Goal: Task Accomplishment & Management: Manage account settings

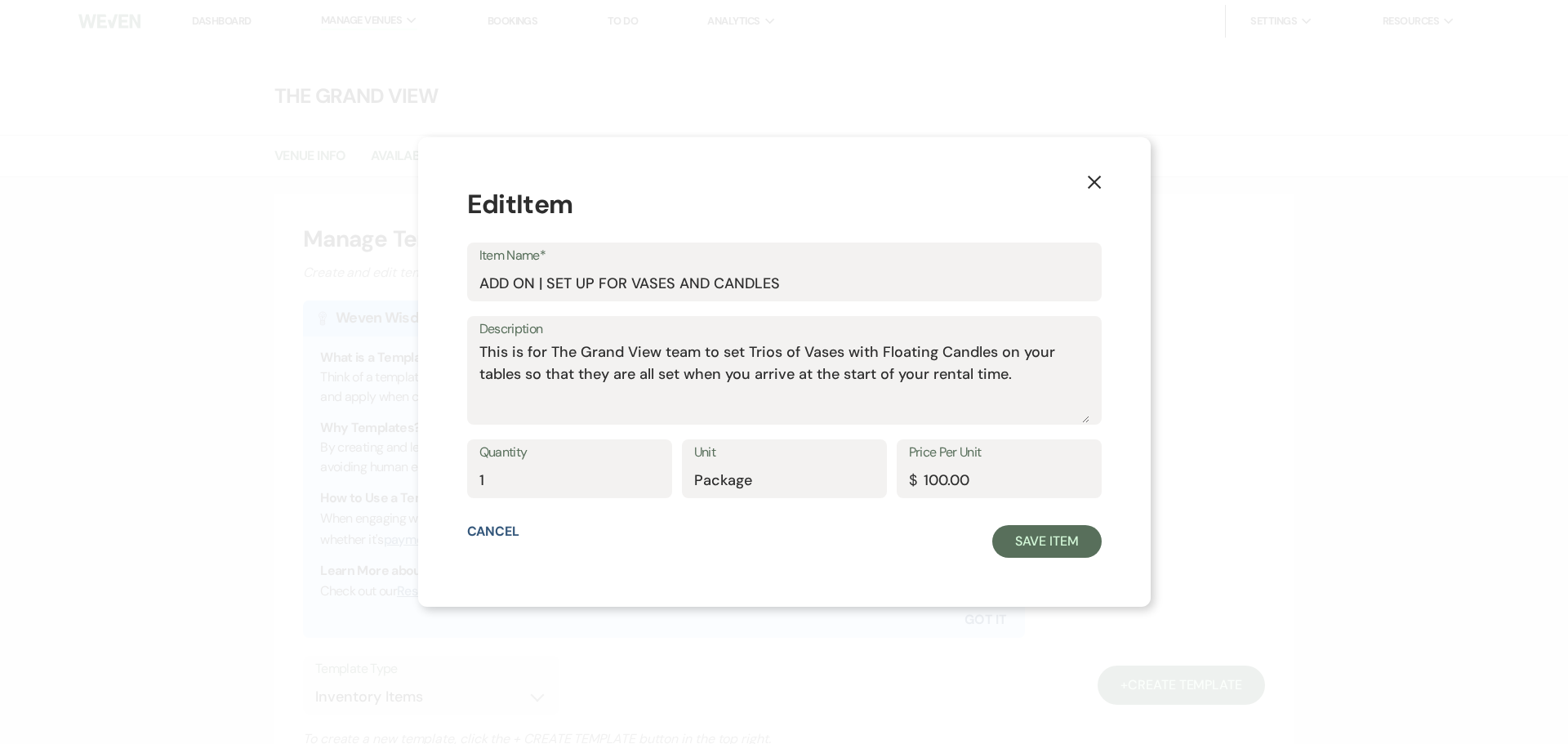
select select "Inventory Items"
drag, startPoint x: 1067, startPoint y: 181, endPoint x: 1056, endPoint y: 188, distance: 13.0
click at [1087, 181] on icon "X" at bounding box center [1093, 182] width 15 height 15
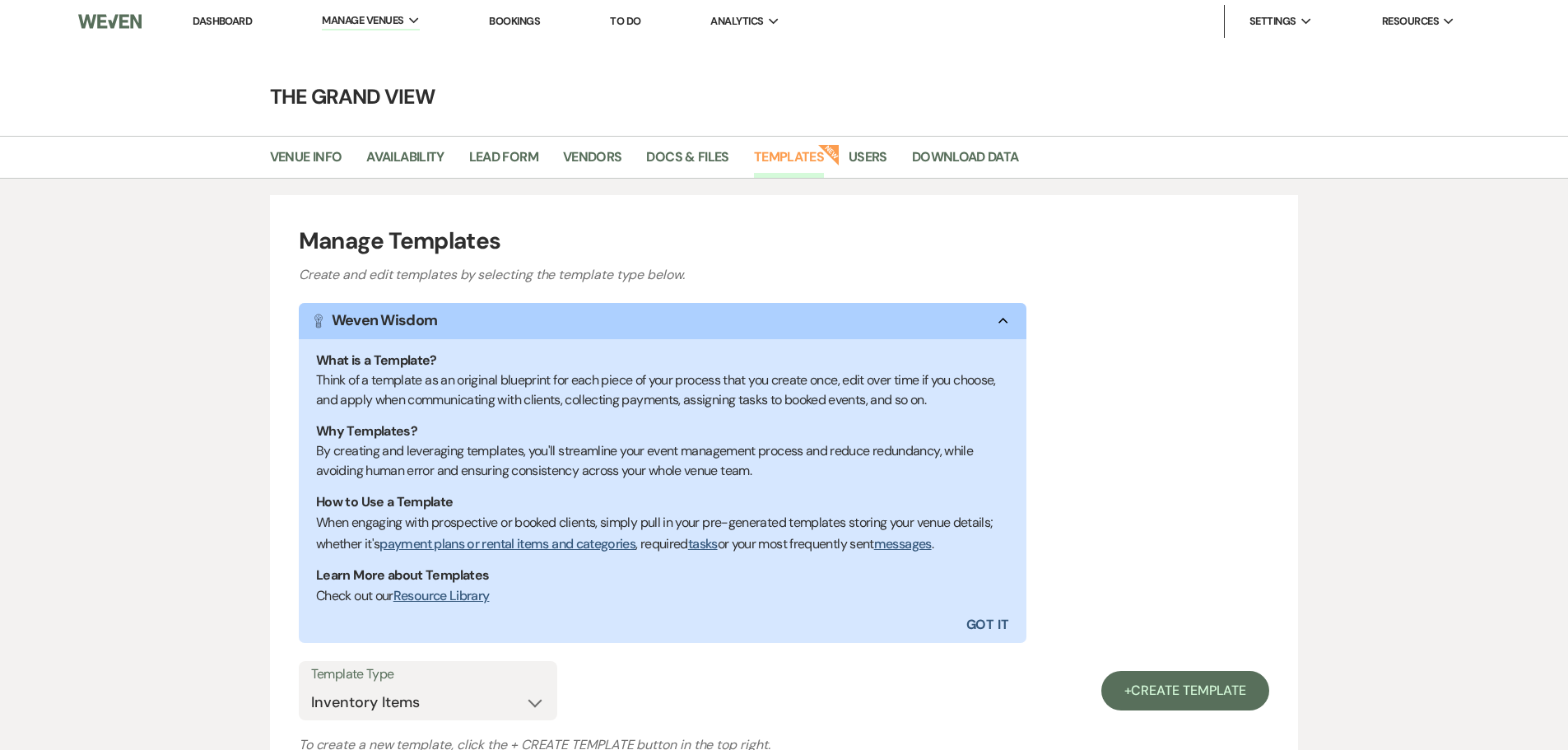
click at [223, 17] on link "Dashboard" at bounding box center [222, 21] width 59 height 14
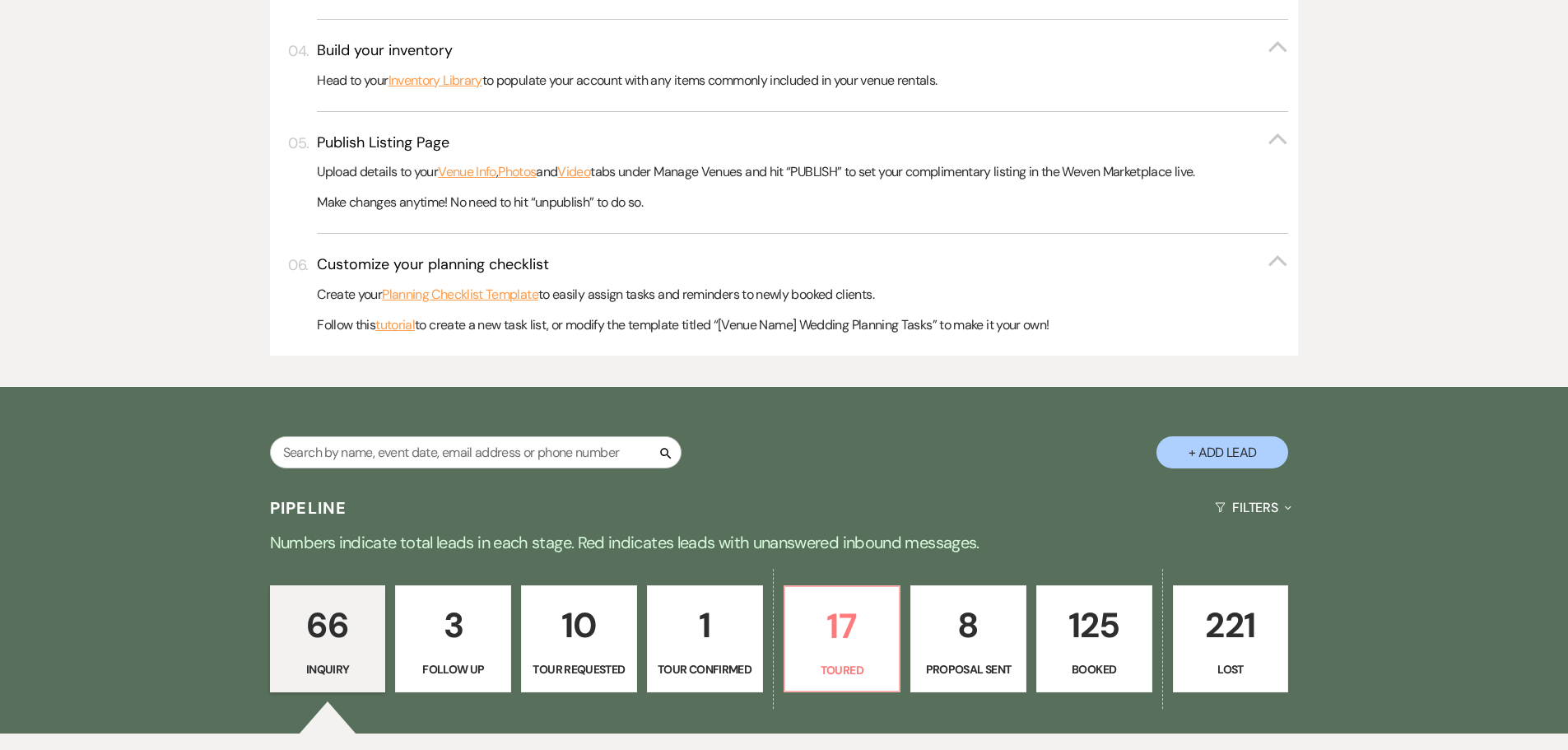
scroll to position [823, 0]
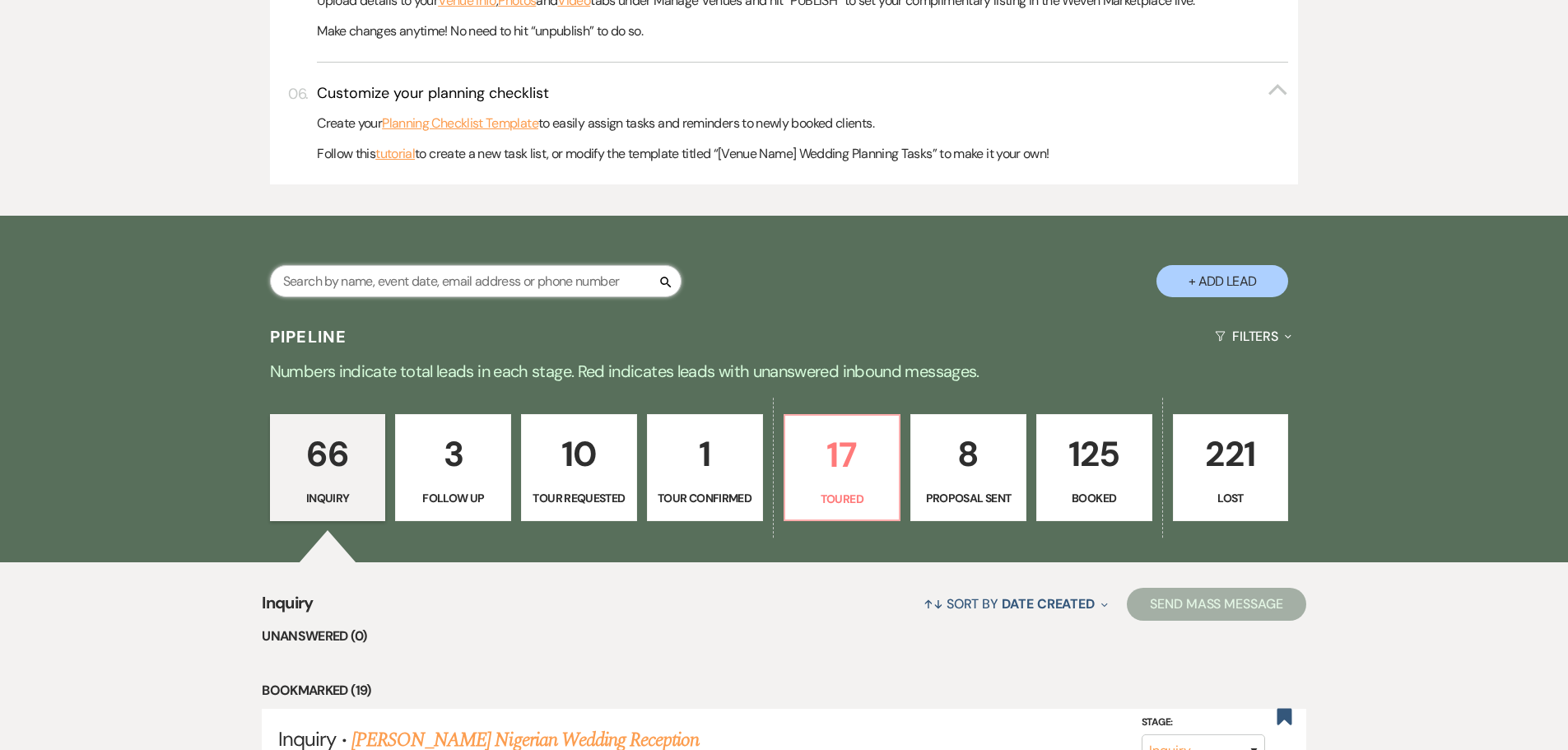
click at [471, 278] on input "text" at bounding box center [475, 281] width 411 height 32
type input "[PERSON_NAME]"
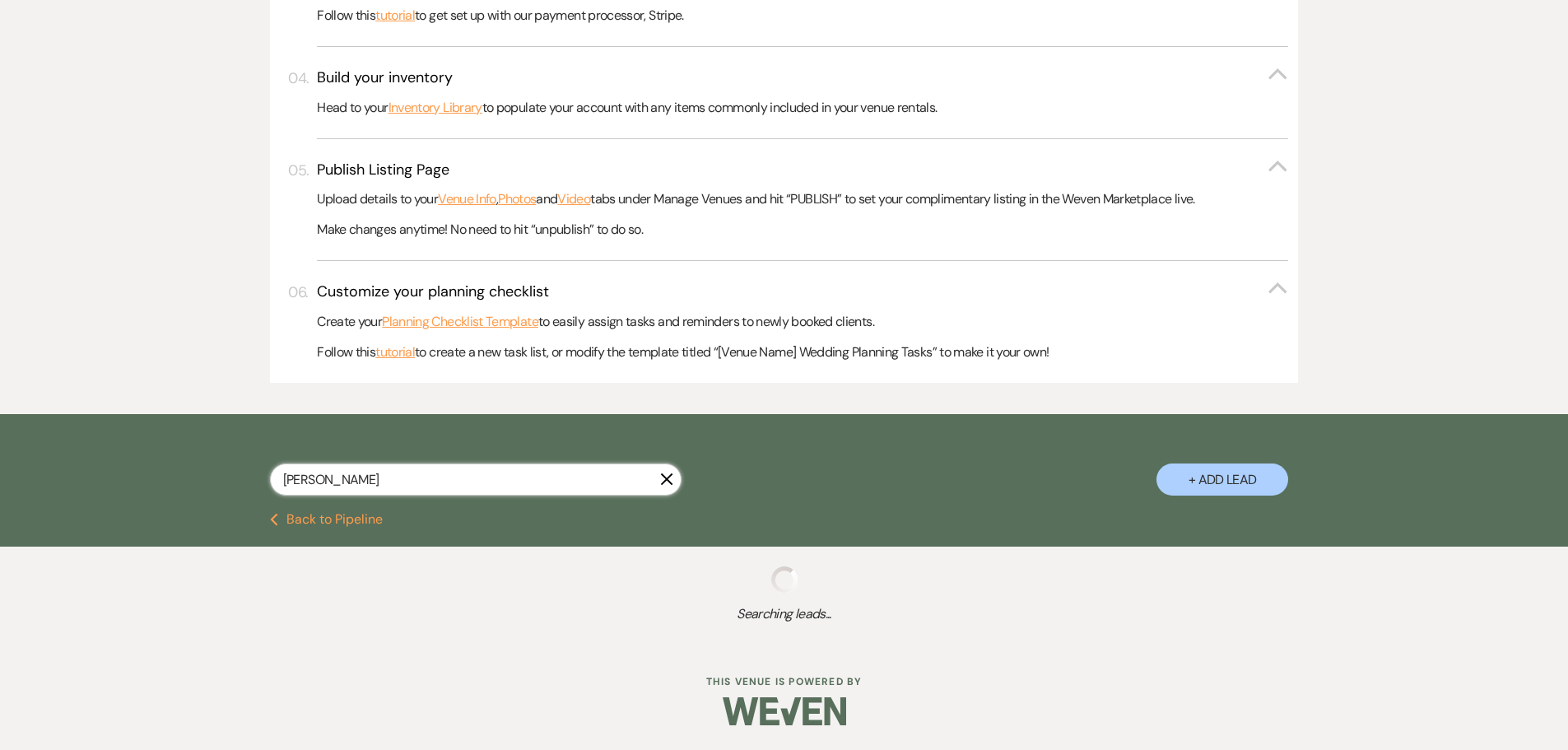
scroll to position [823, 0]
select select "5"
select select "8"
select select "5"
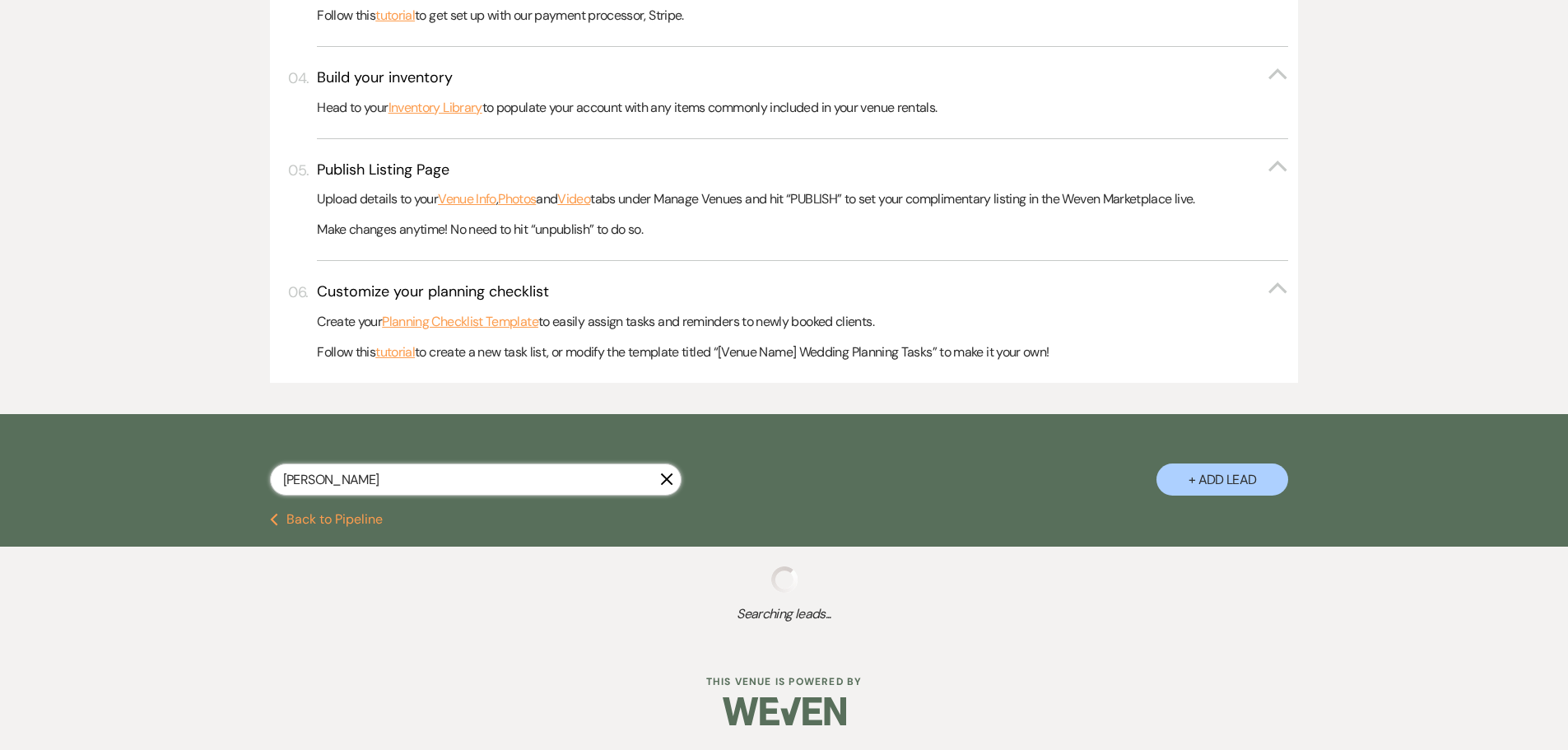
select select "8"
select select "5"
select select "8"
select select "5"
select select "8"
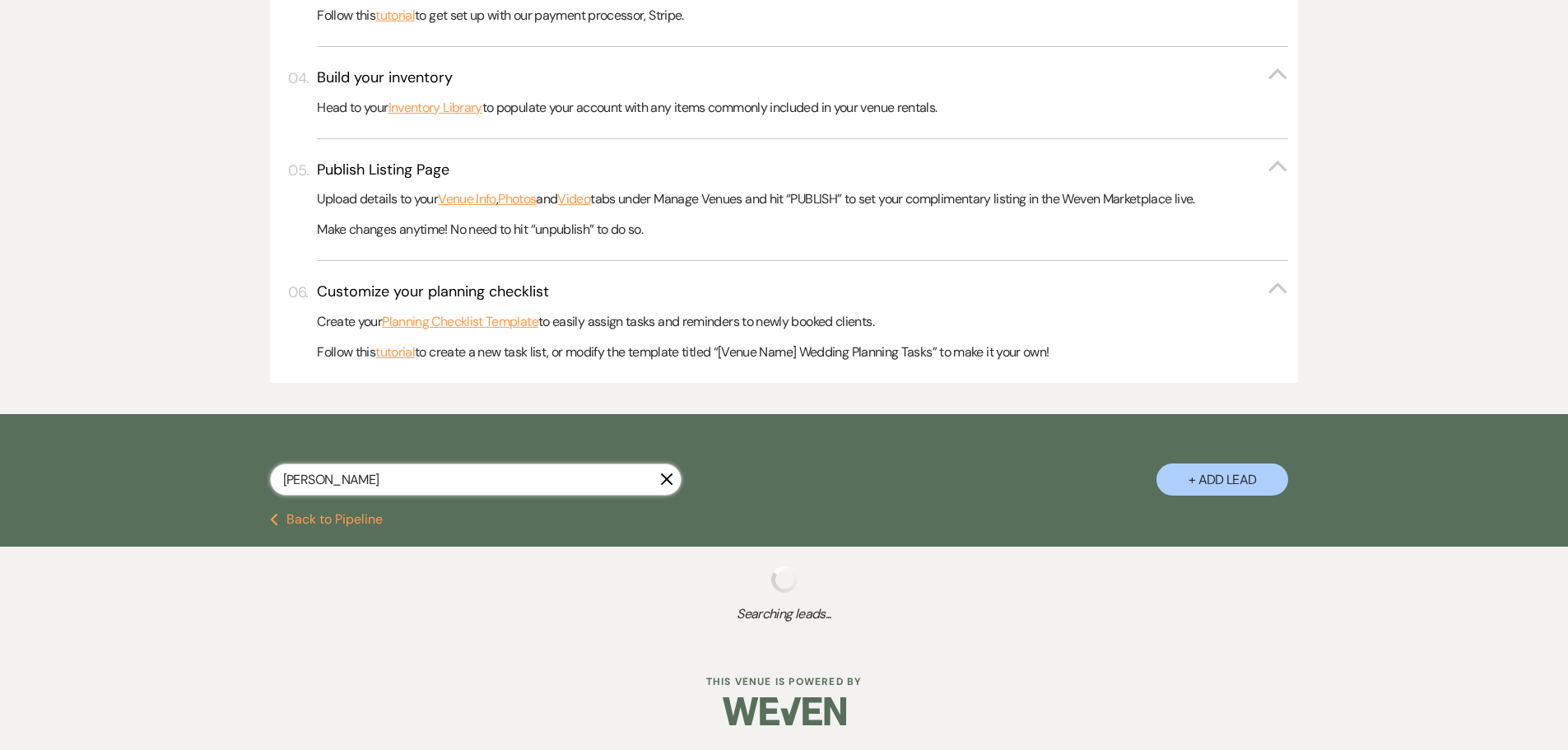
select select "5"
select select "8"
select select "5"
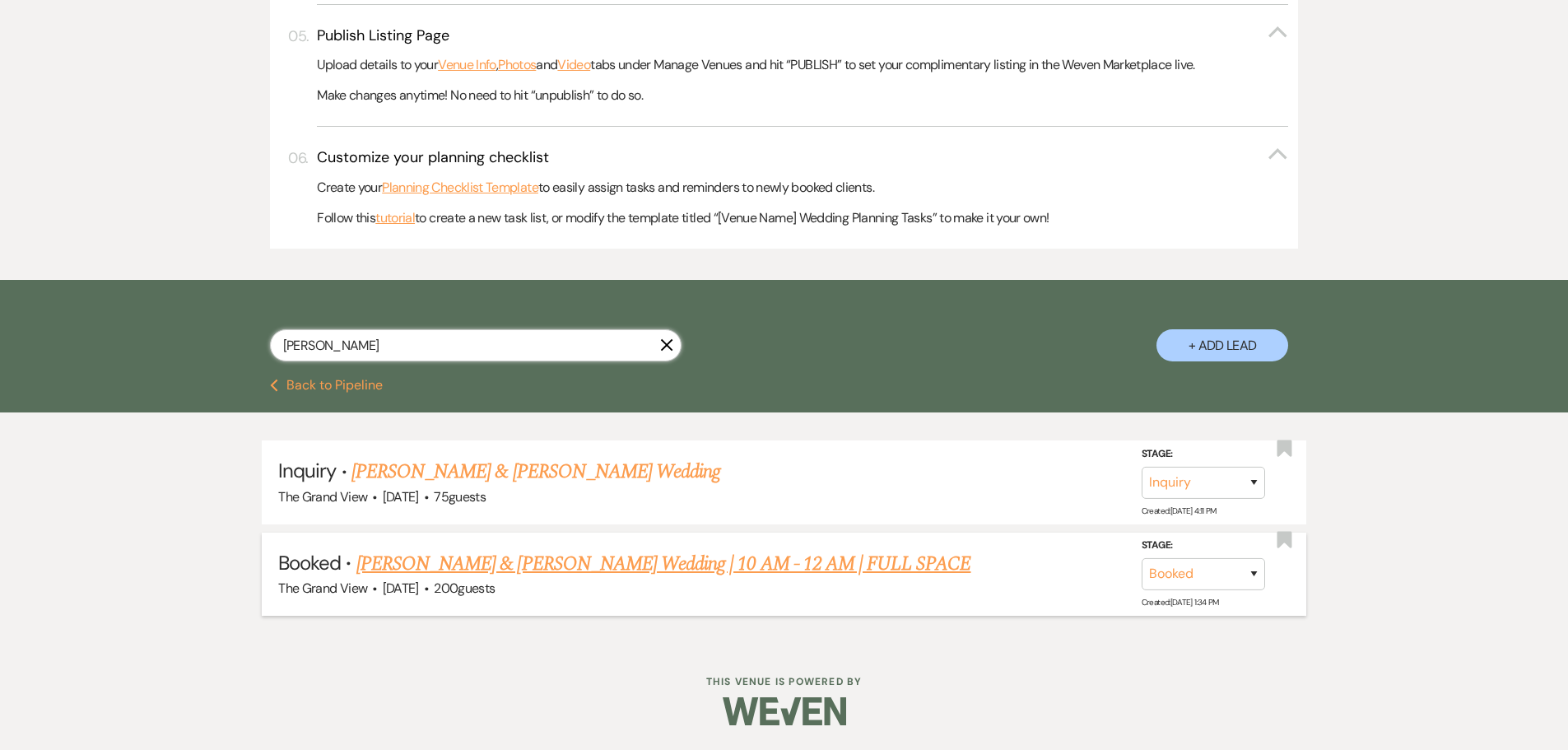
type input "[PERSON_NAME]"
click at [580, 562] on link "[PERSON_NAME] & [PERSON_NAME] Wedding | 10 AM - 12 AM | FULL SPACE" at bounding box center [663, 564] width 615 height 30
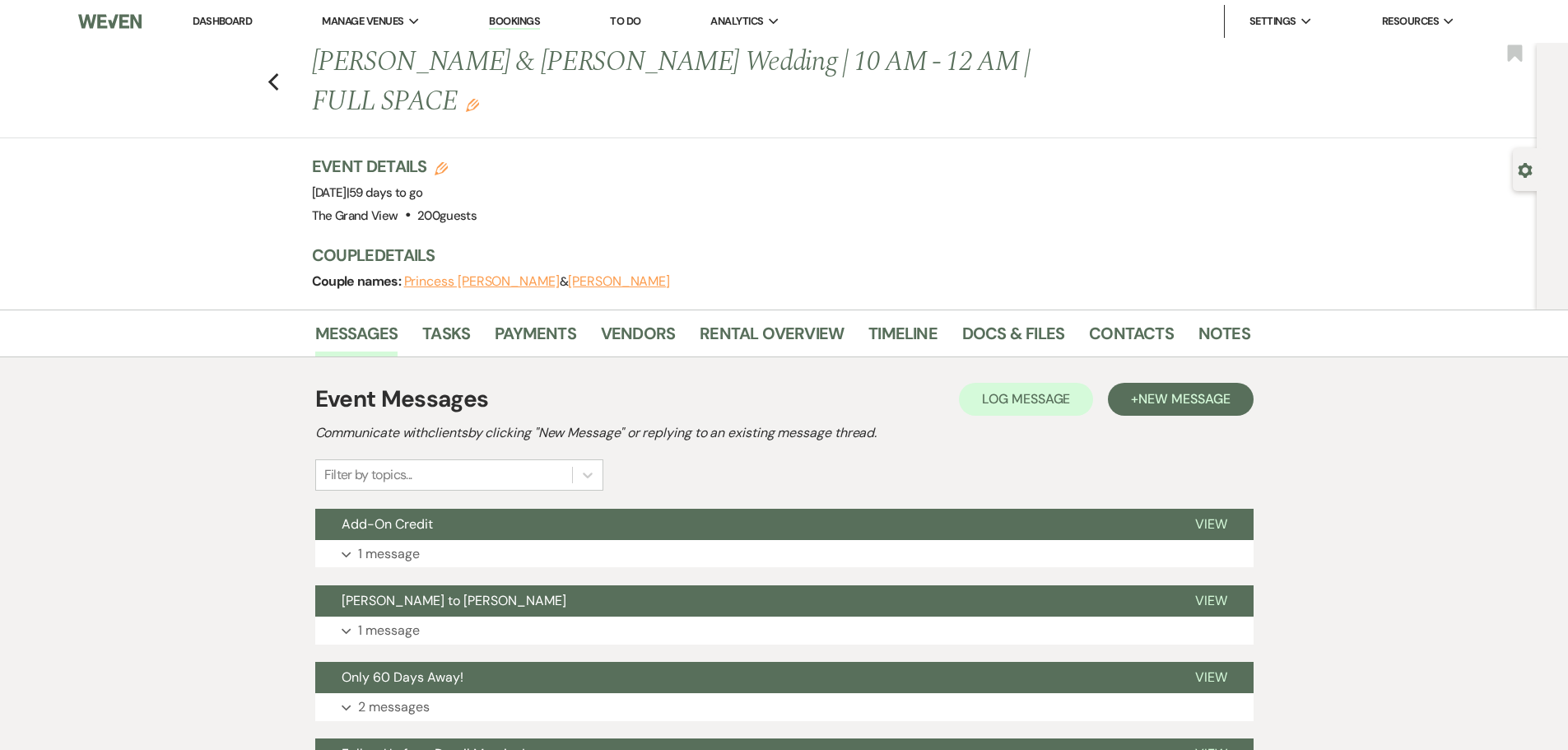
click at [528, 309] on div "Messages Tasks Payments Vendors Rental Overview Timeline Docs & Files Contacts …" at bounding box center [784, 333] width 1568 height 48
click at [536, 320] on link "Payments" at bounding box center [535, 338] width 82 height 36
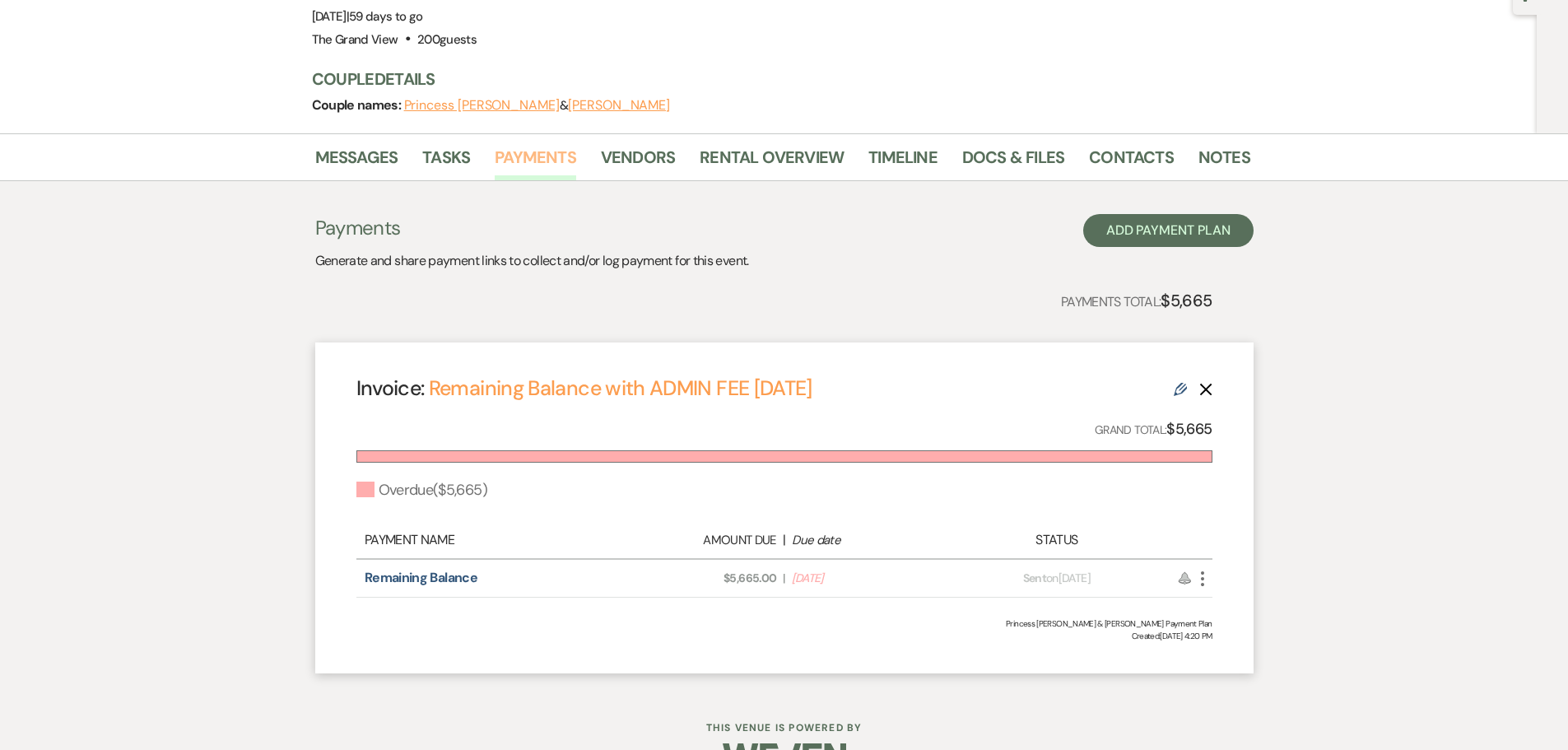
scroll to position [183, 0]
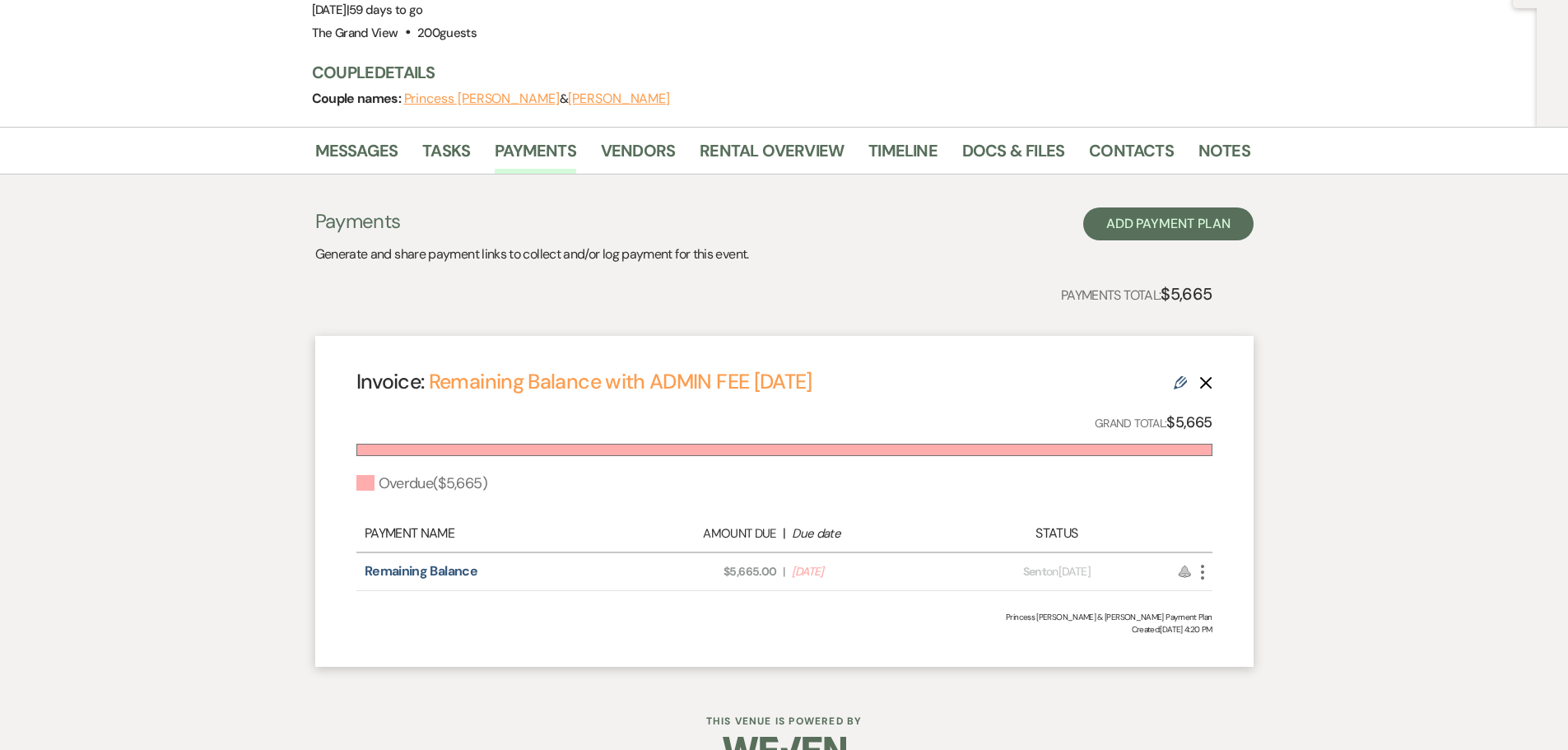
click at [1183, 367] on div "Invoice: Remaining Balance with ADMIN FEE [DATE] Edit Delete" at bounding box center [784, 381] width 856 height 29
click at [1174, 376] on icon "Edit" at bounding box center [1180, 382] width 13 height 13
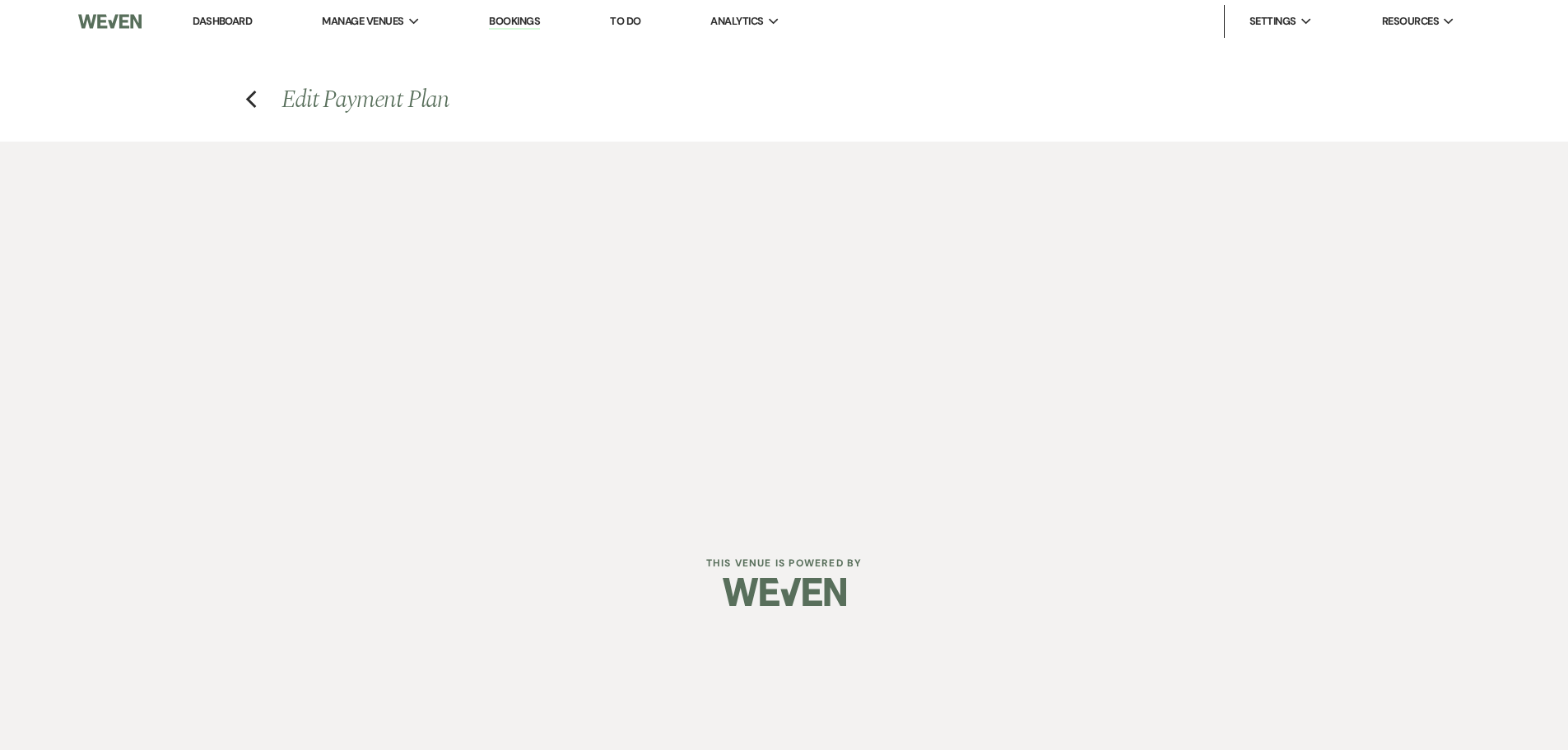
select select "19931"
select select "2"
select select "percentage"
select select "client"
select select "onCustomDate"
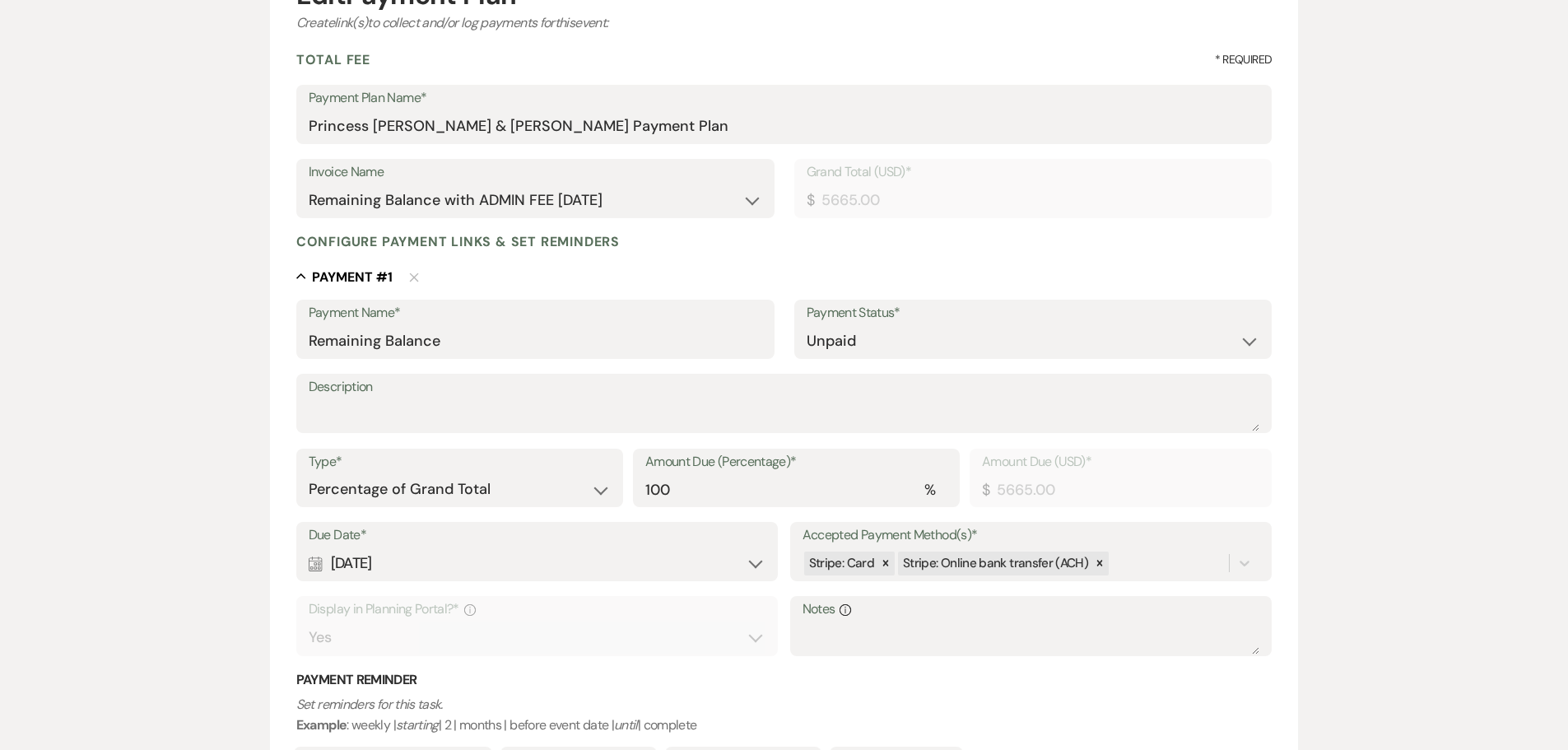
scroll to position [411, 0]
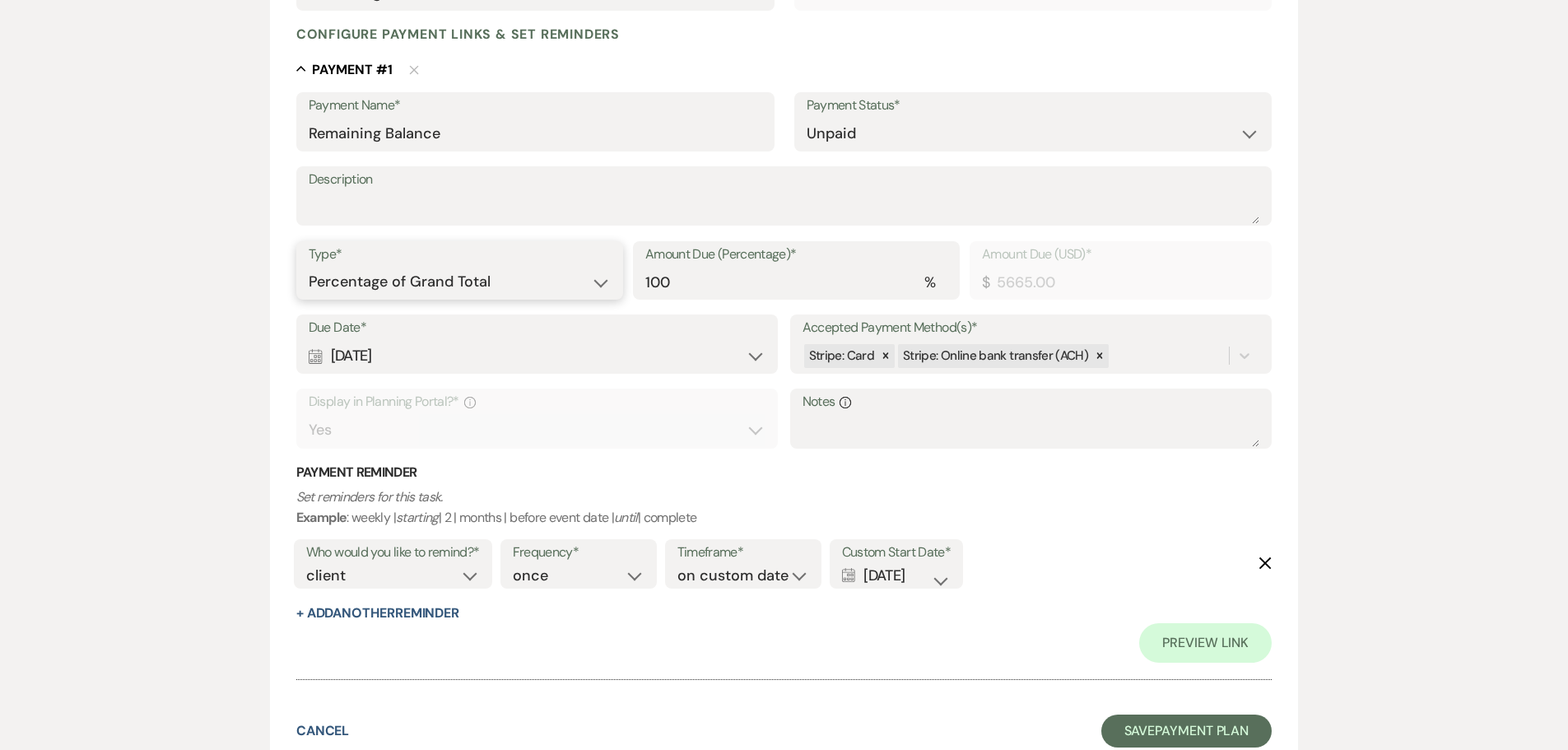
drag, startPoint x: 423, startPoint y: 283, endPoint x: 424, endPoint y: 296, distance: 13.0
click at [423, 283] on select "Dollar Amount Percentage of Grand Total" at bounding box center [460, 281] width 302 height 32
select select "flat"
click at [309, 266] on select "Dollar Amount Percentage of Grand Total" at bounding box center [460, 281] width 302 height 32
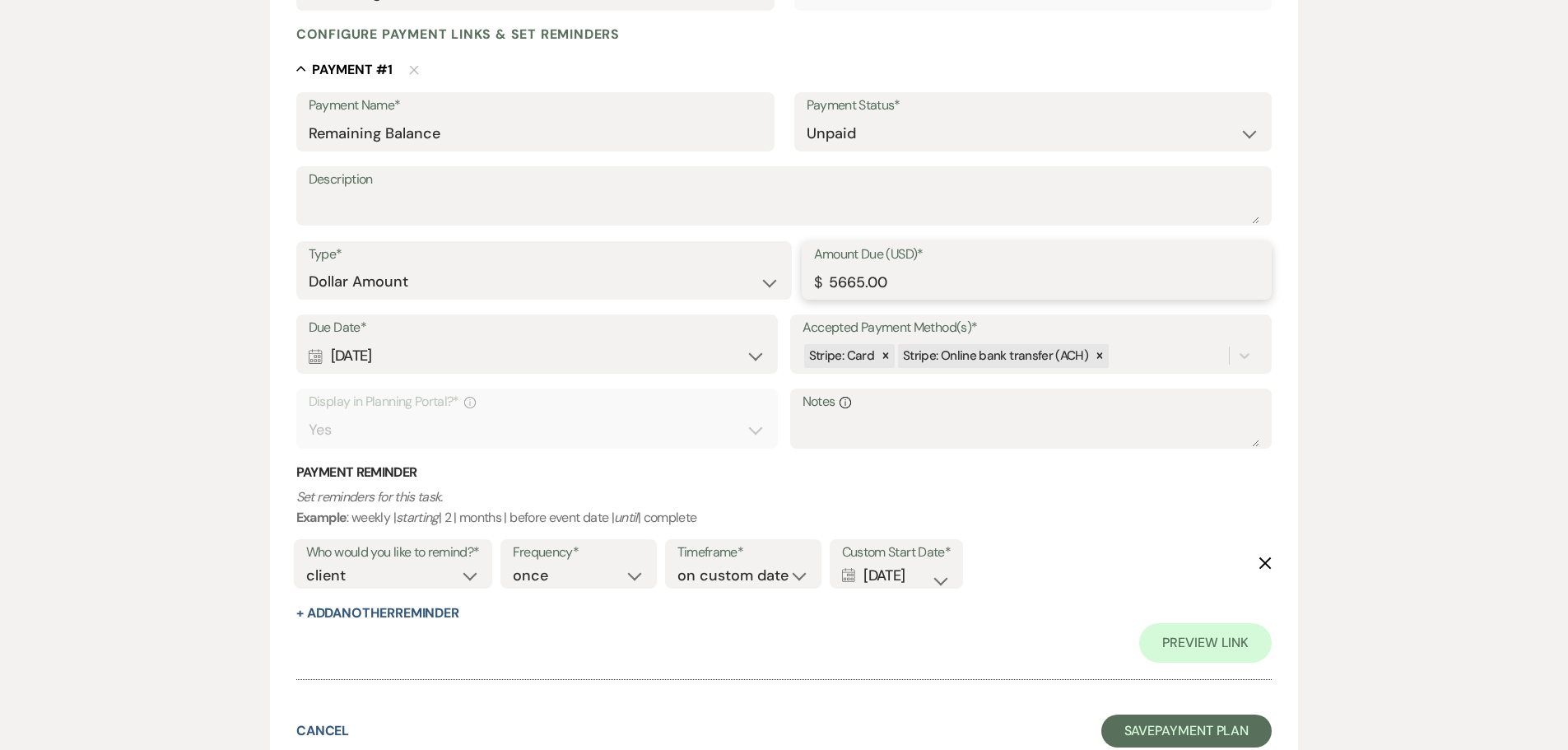
drag, startPoint x: 951, startPoint y: 281, endPoint x: 622, endPoint y: 289, distance: 329.1
click at [622, 289] on div "Type* Dollar Amount Percentage of Grand Total Amount Due (USD)* $ 5665.00" at bounding box center [784, 278] width 976 height 74
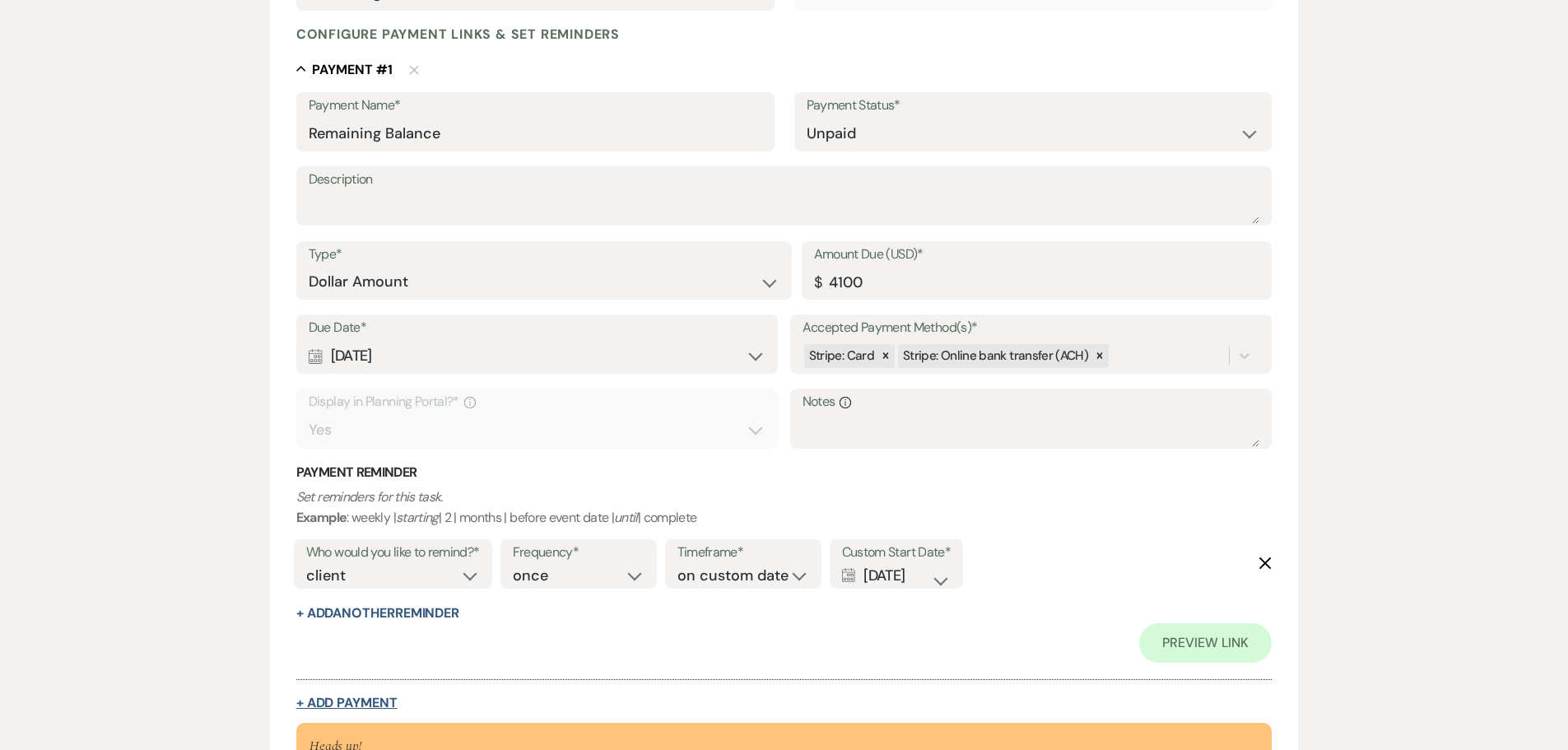
type input "4100.00"
click at [380, 698] on button "+ Add Payment" at bounding box center [346, 702] width 101 height 13
select select "2"
select select "flat"
select select "true"
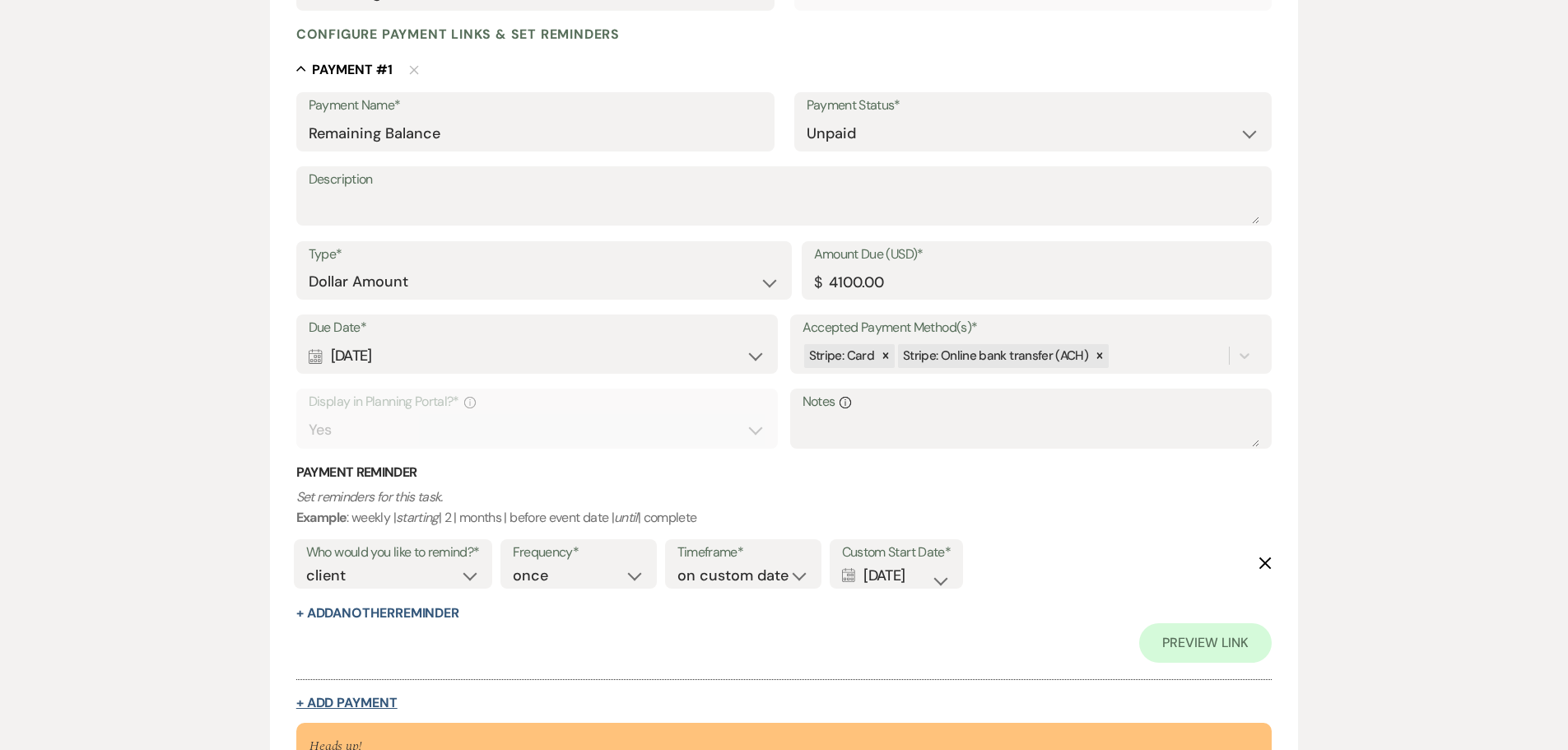
select select "client"
select select "weeks"
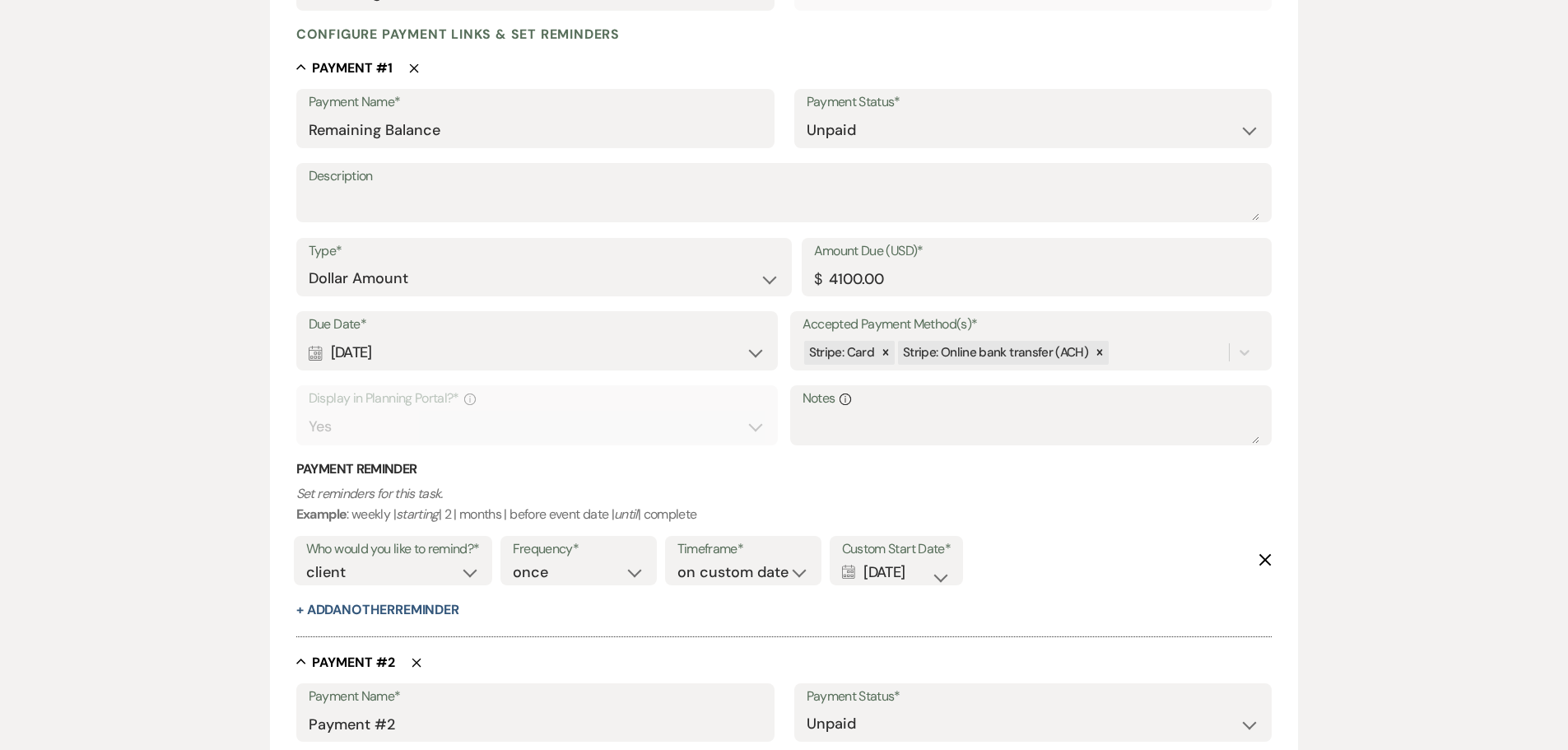
scroll to position [741, 0]
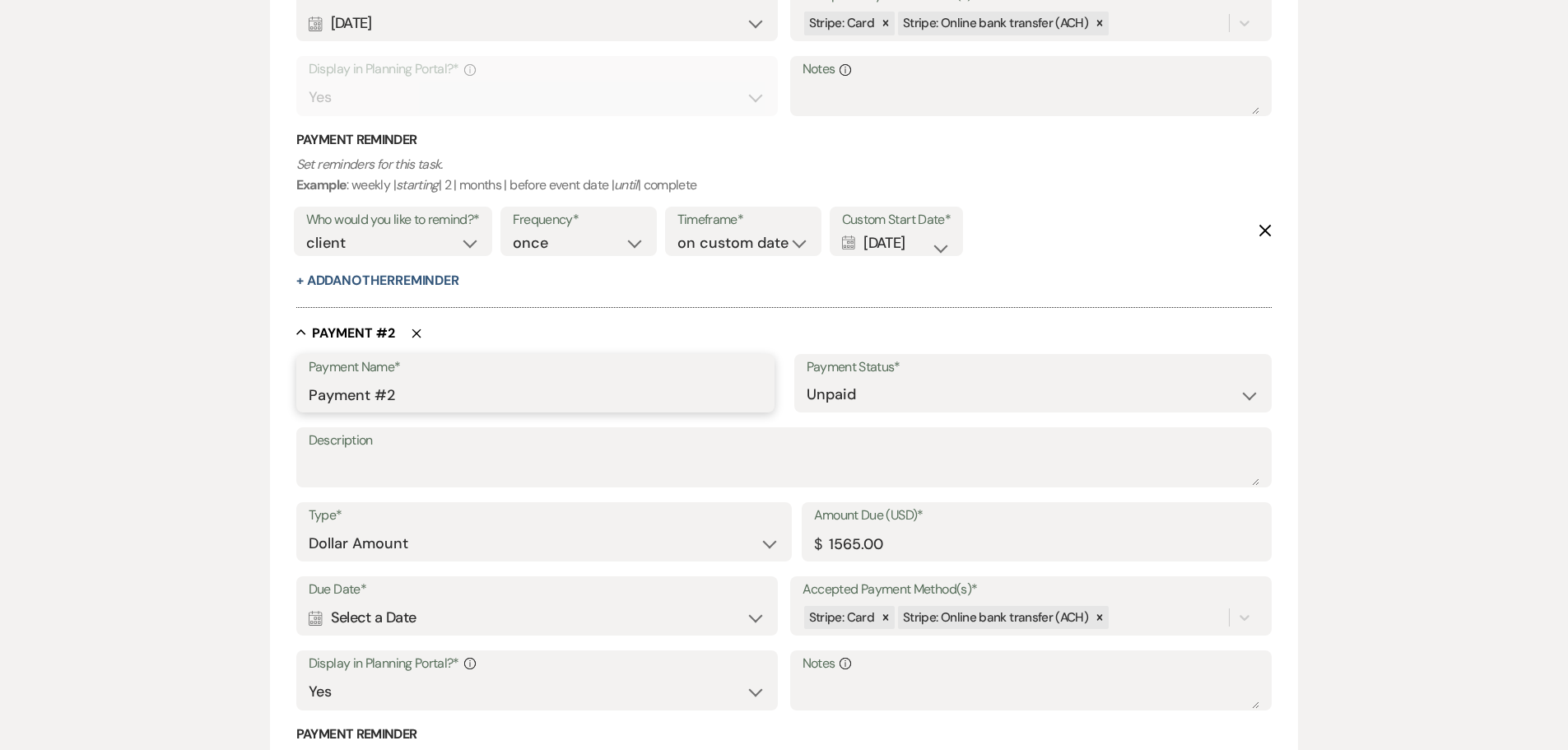
drag, startPoint x: 441, startPoint y: 390, endPoint x: 65, endPoint y: 390, distance: 376.0
click at [65, 390] on div "Edit Payment Plan Create link(s) to collect and/or log payments for this event:…" at bounding box center [784, 198] width 1568 height 1594
type input "Final Balance"
click at [412, 630] on div "Calendar Select a Date Expand" at bounding box center [537, 617] width 458 height 32
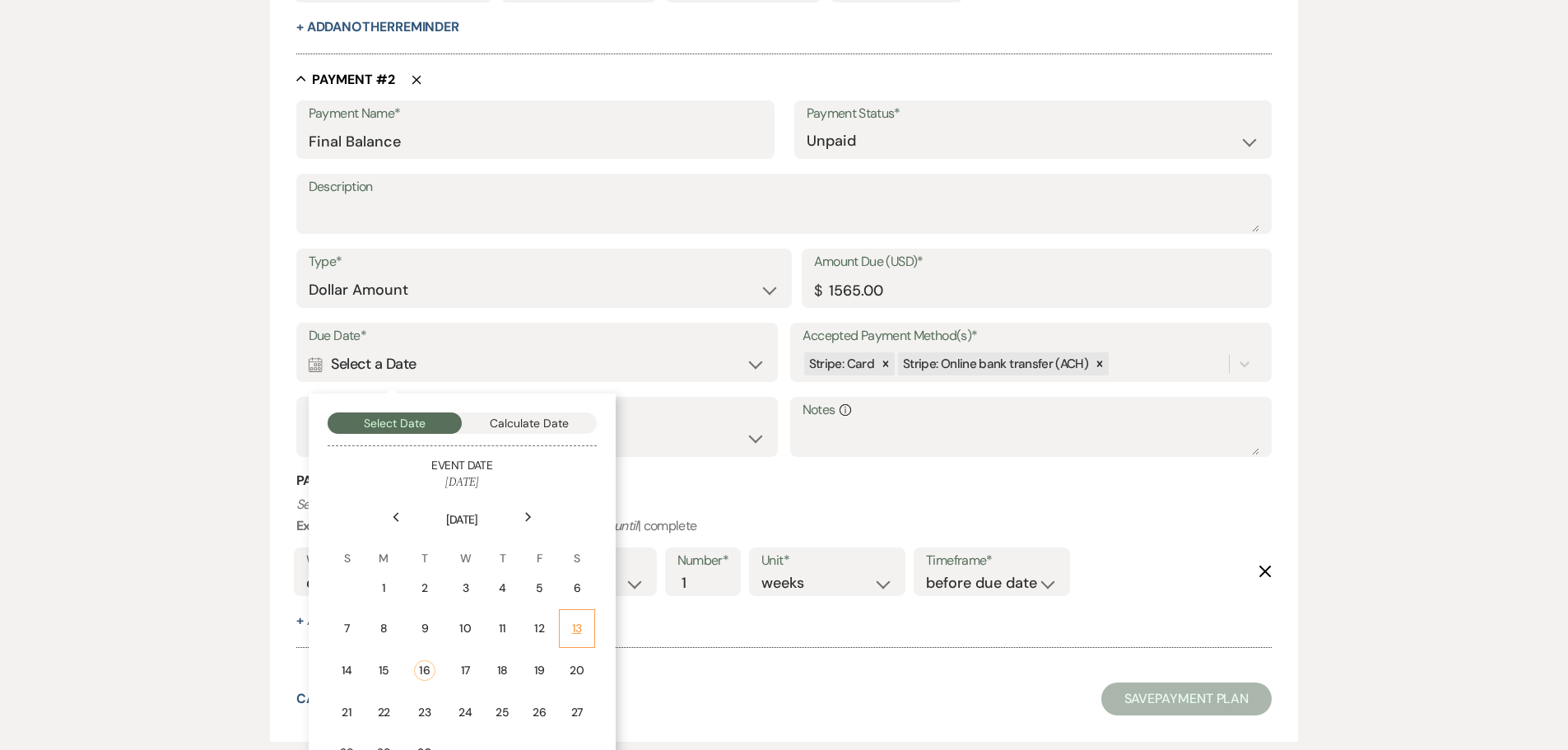
scroll to position [1015, 0]
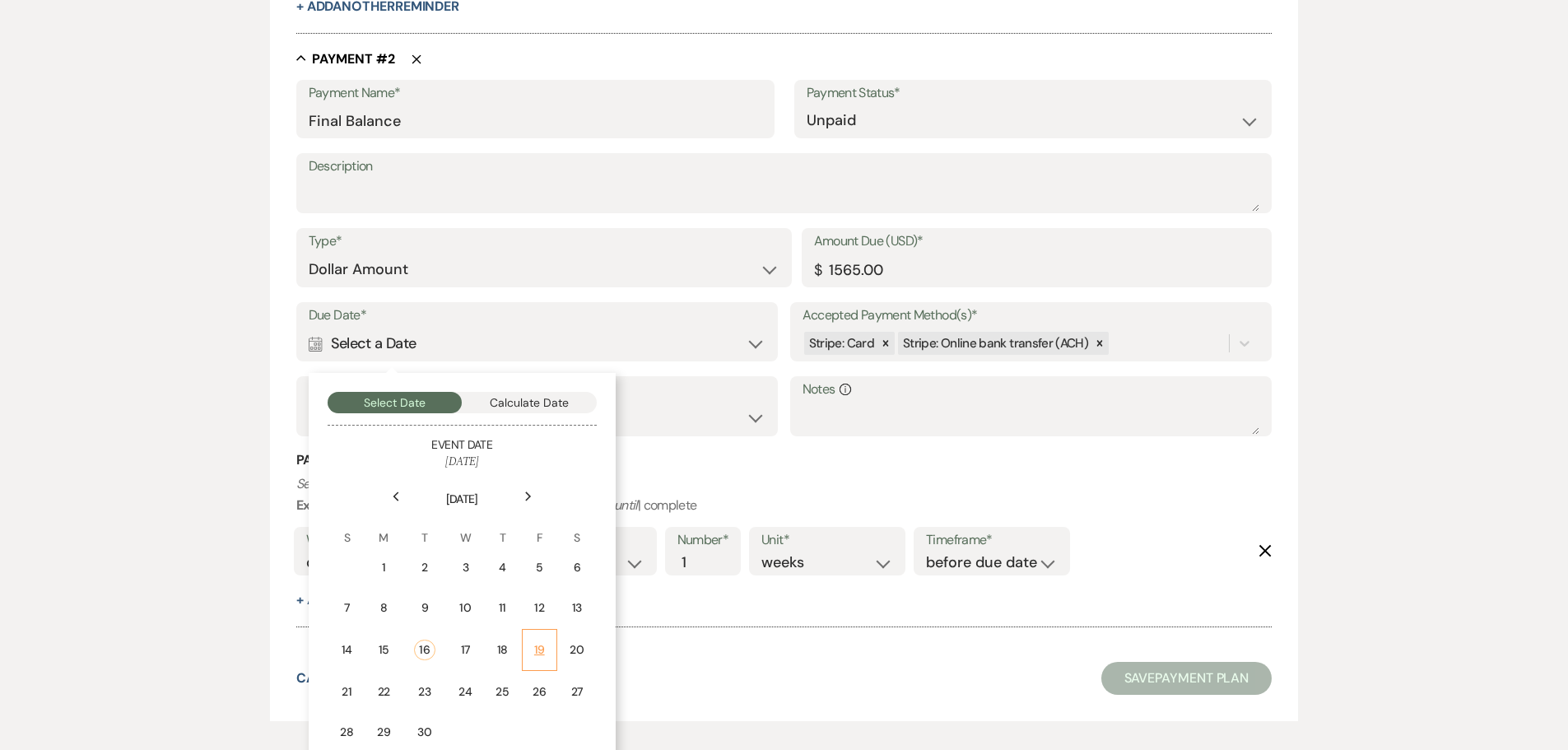
click at [548, 648] on td "19" at bounding box center [539, 650] width 35 height 42
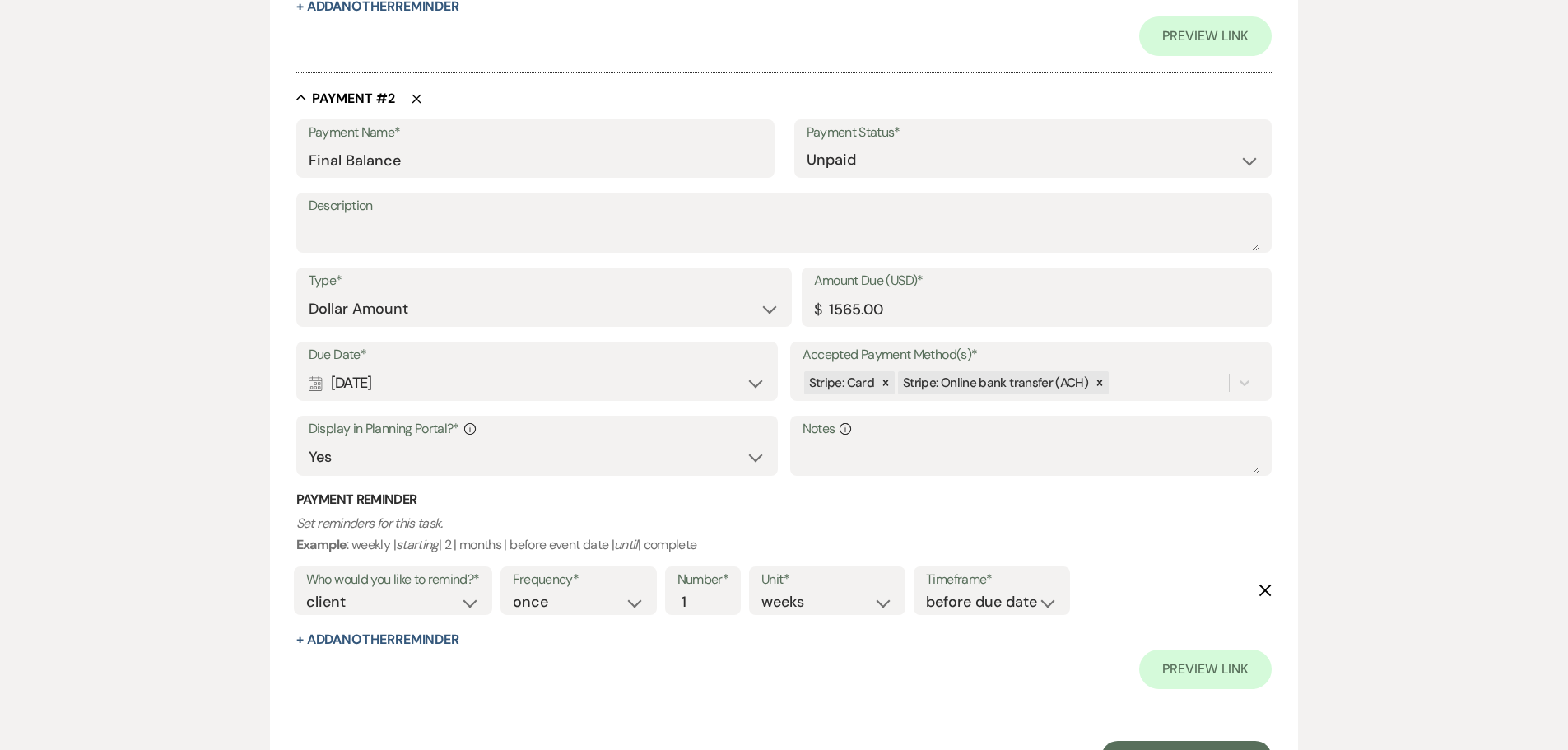
click at [1266, 588] on icon "Delete" at bounding box center [1265, 590] width 13 height 13
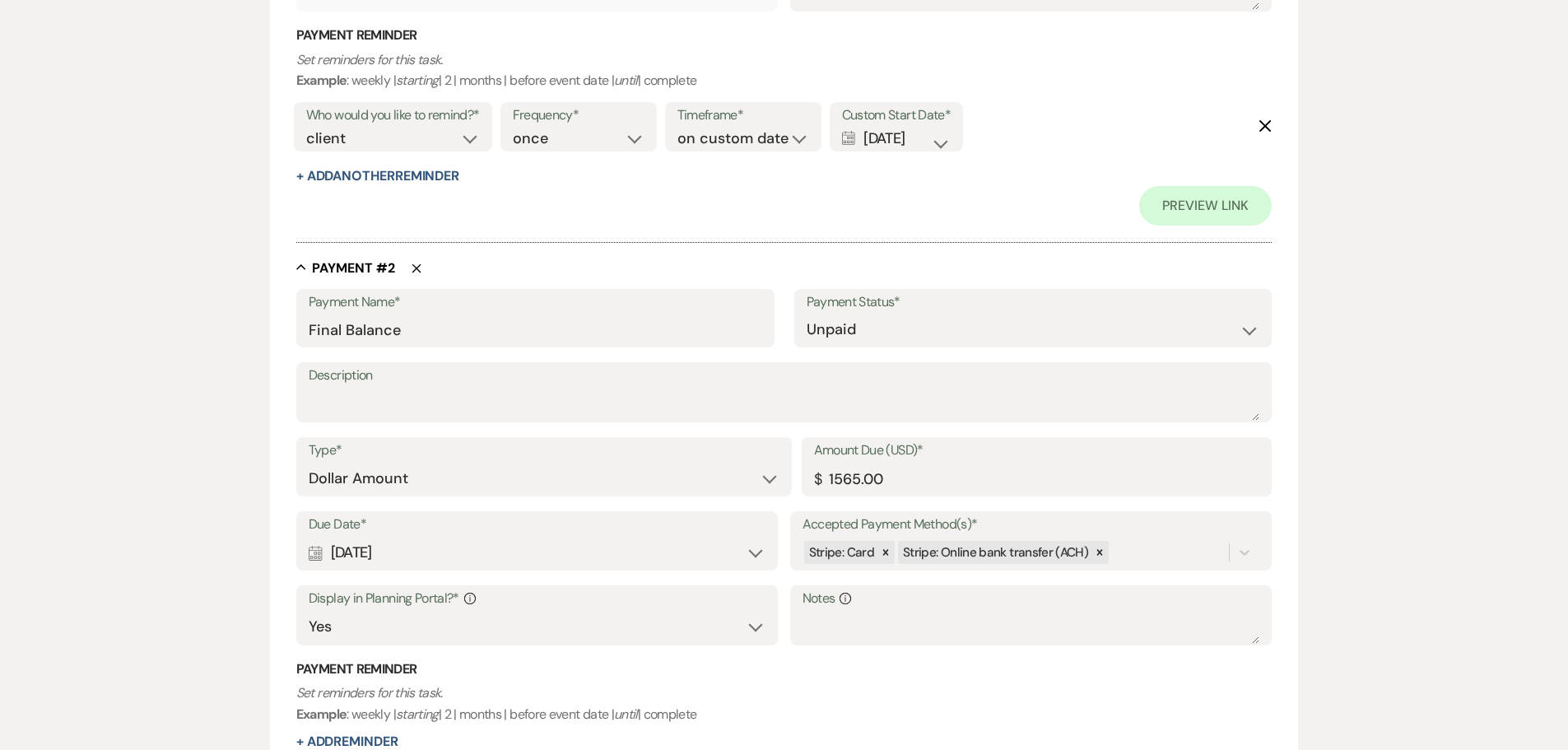
scroll to position [1097, 0]
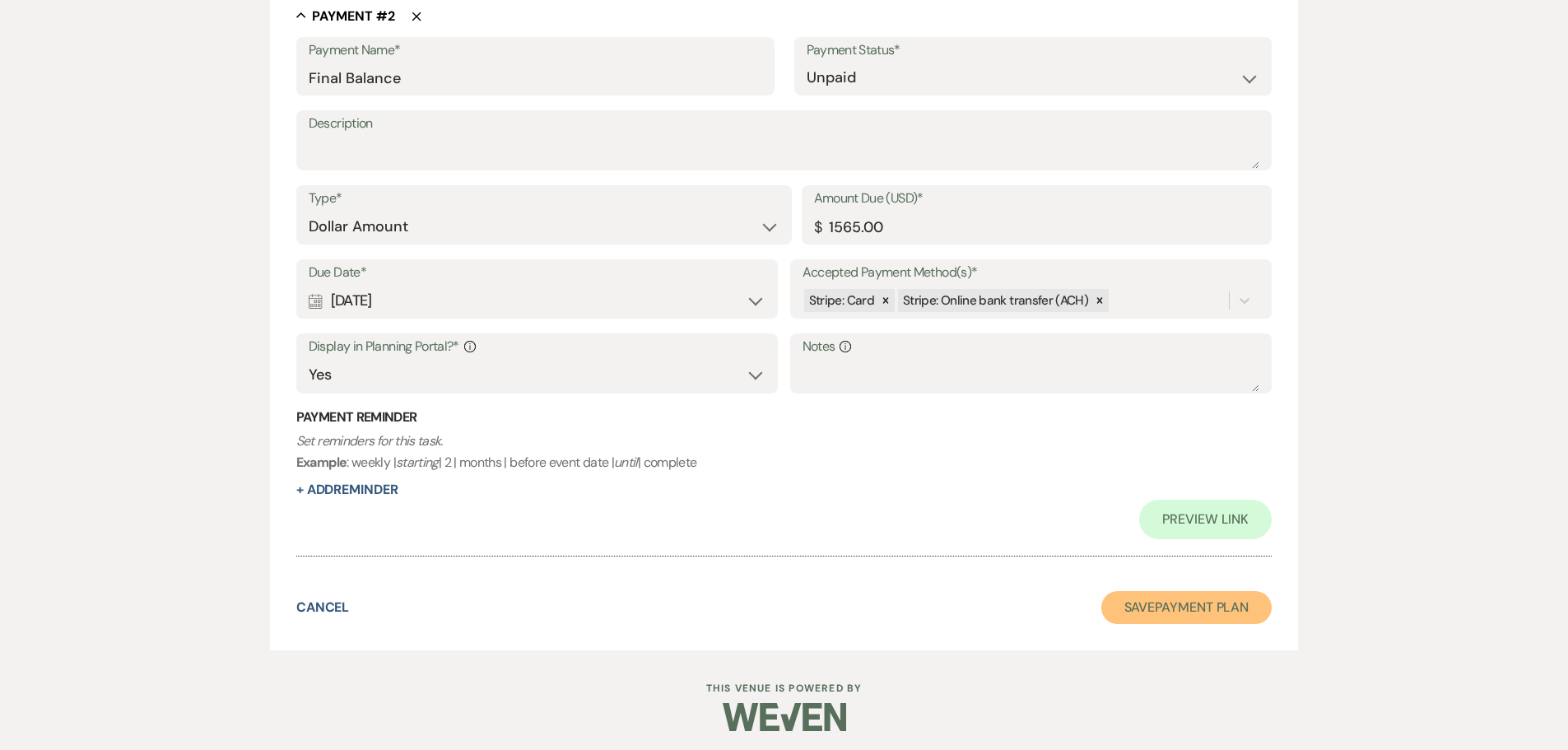
click at [1187, 605] on button "Save Payment Plan" at bounding box center [1187, 606] width 171 height 32
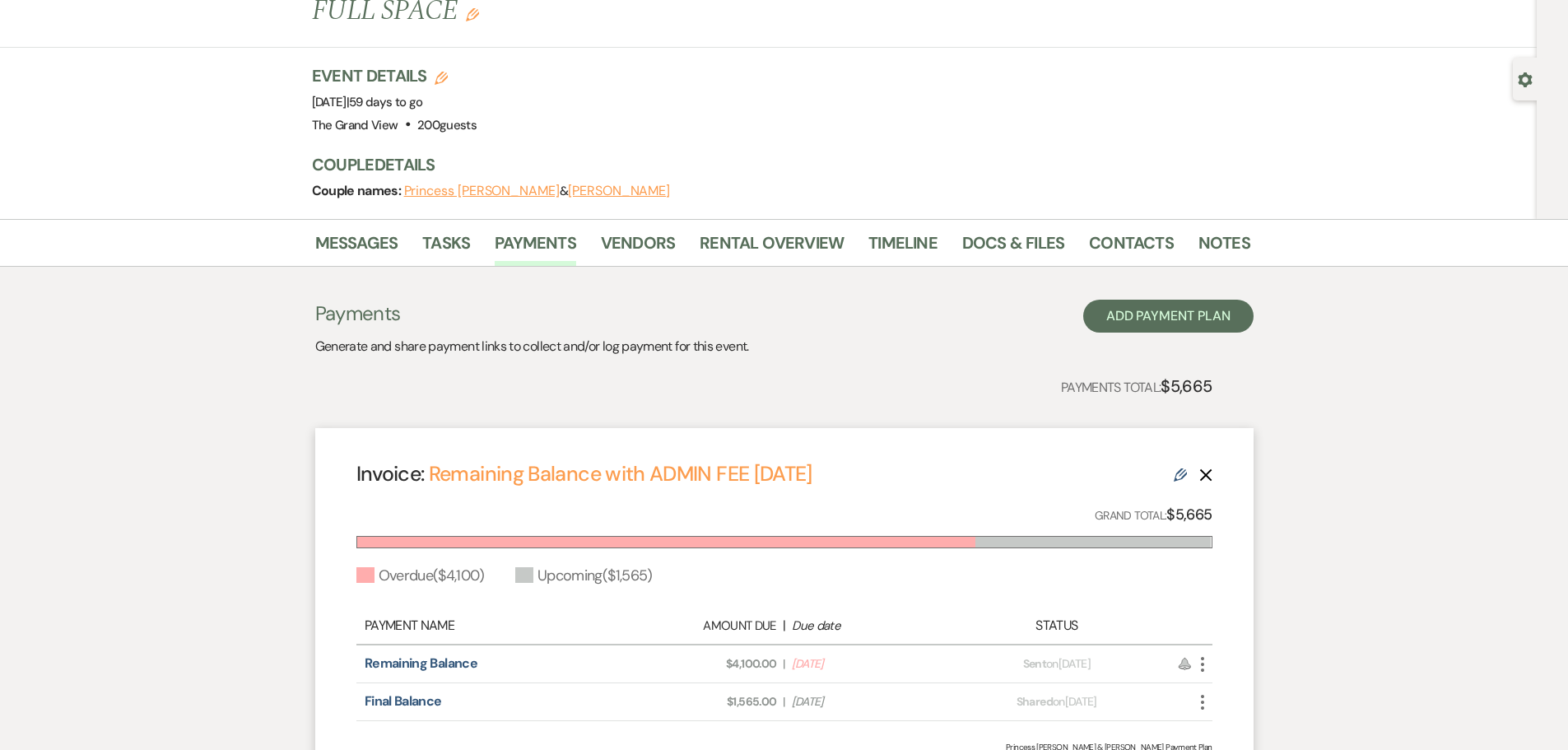
scroll to position [220, 0]
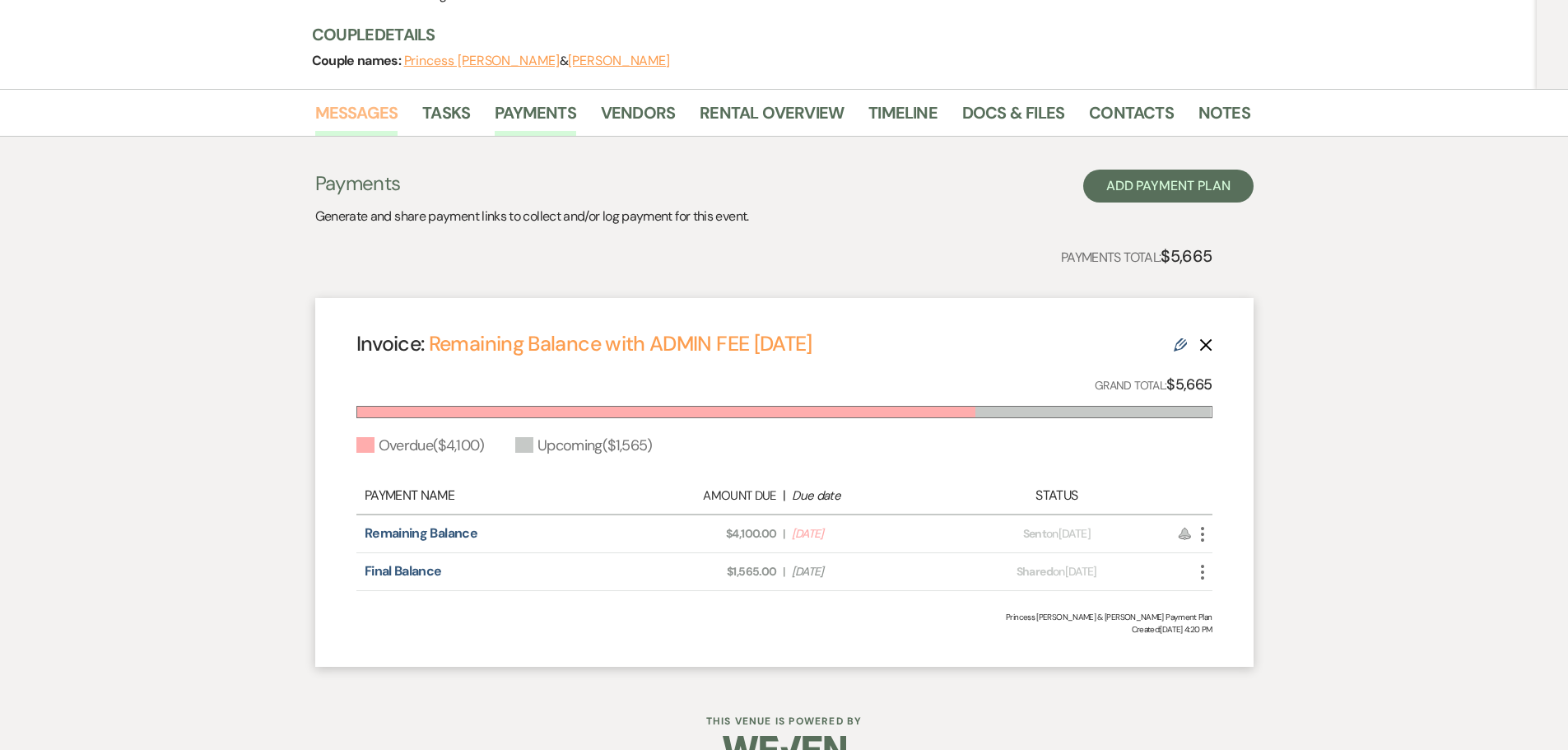
click at [358, 99] on link "Messages" at bounding box center [356, 117] width 83 height 36
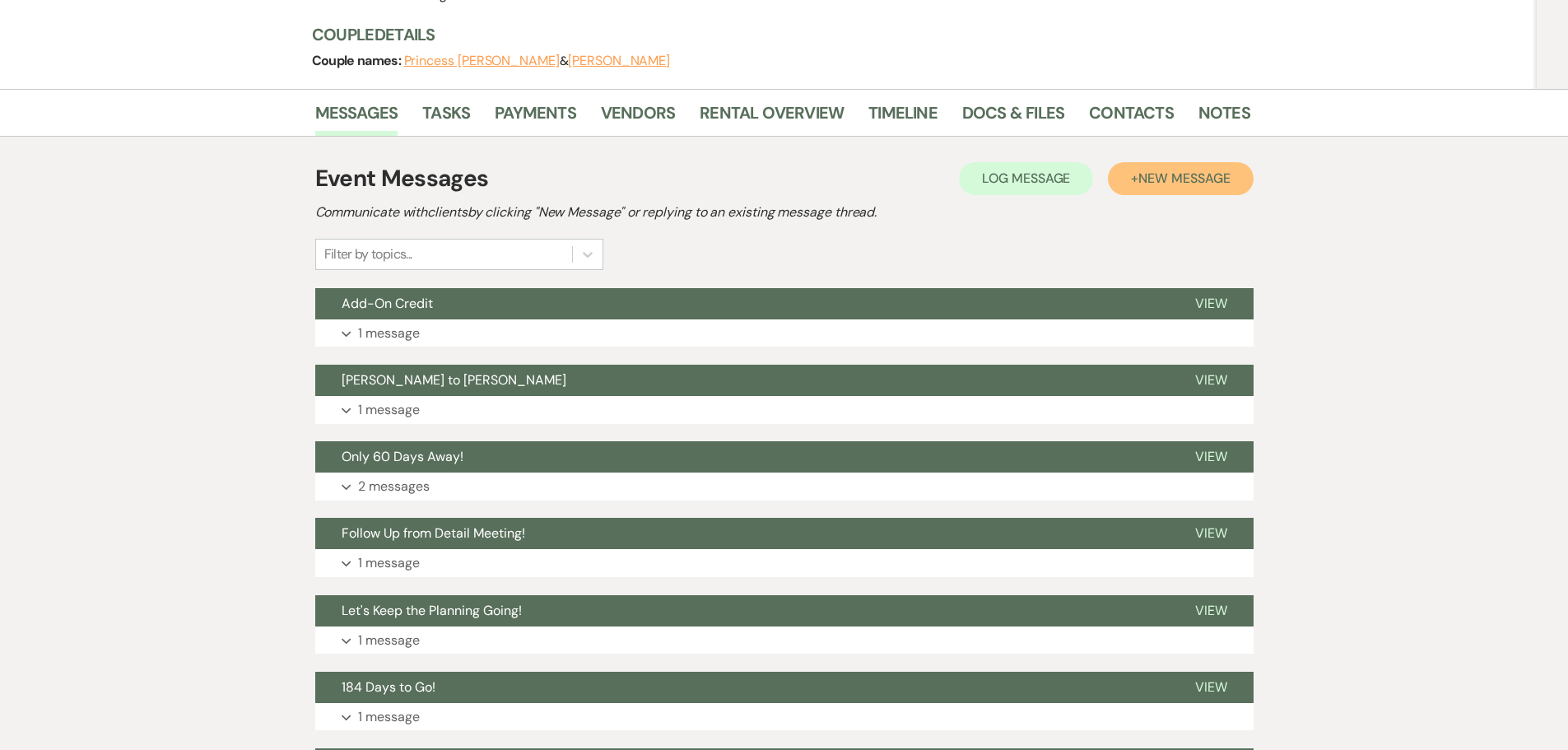
click at [1185, 169] on span "New Message" at bounding box center [1184, 178] width 92 height 18
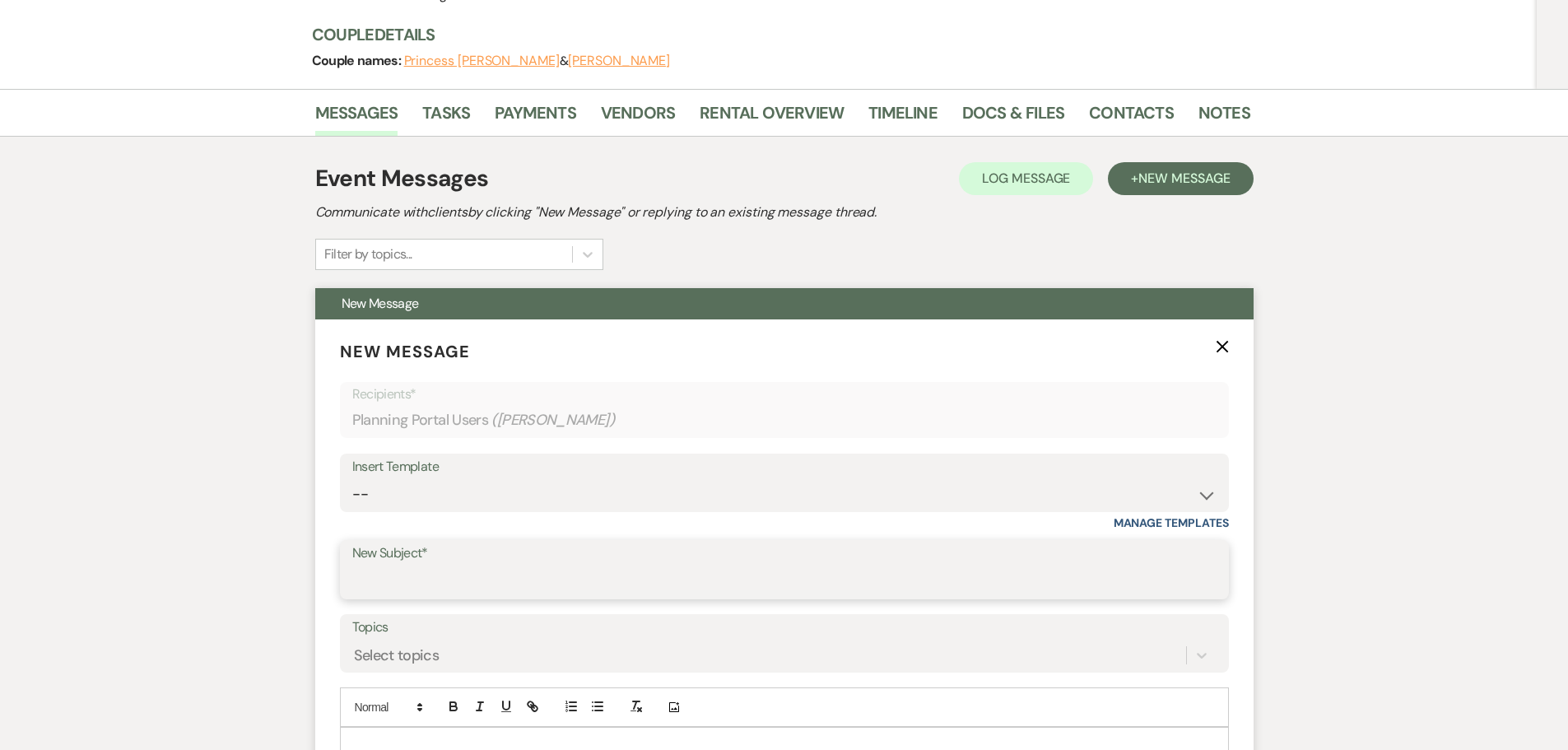
click at [425, 566] on input "New Subject*" at bounding box center [784, 582] width 864 height 32
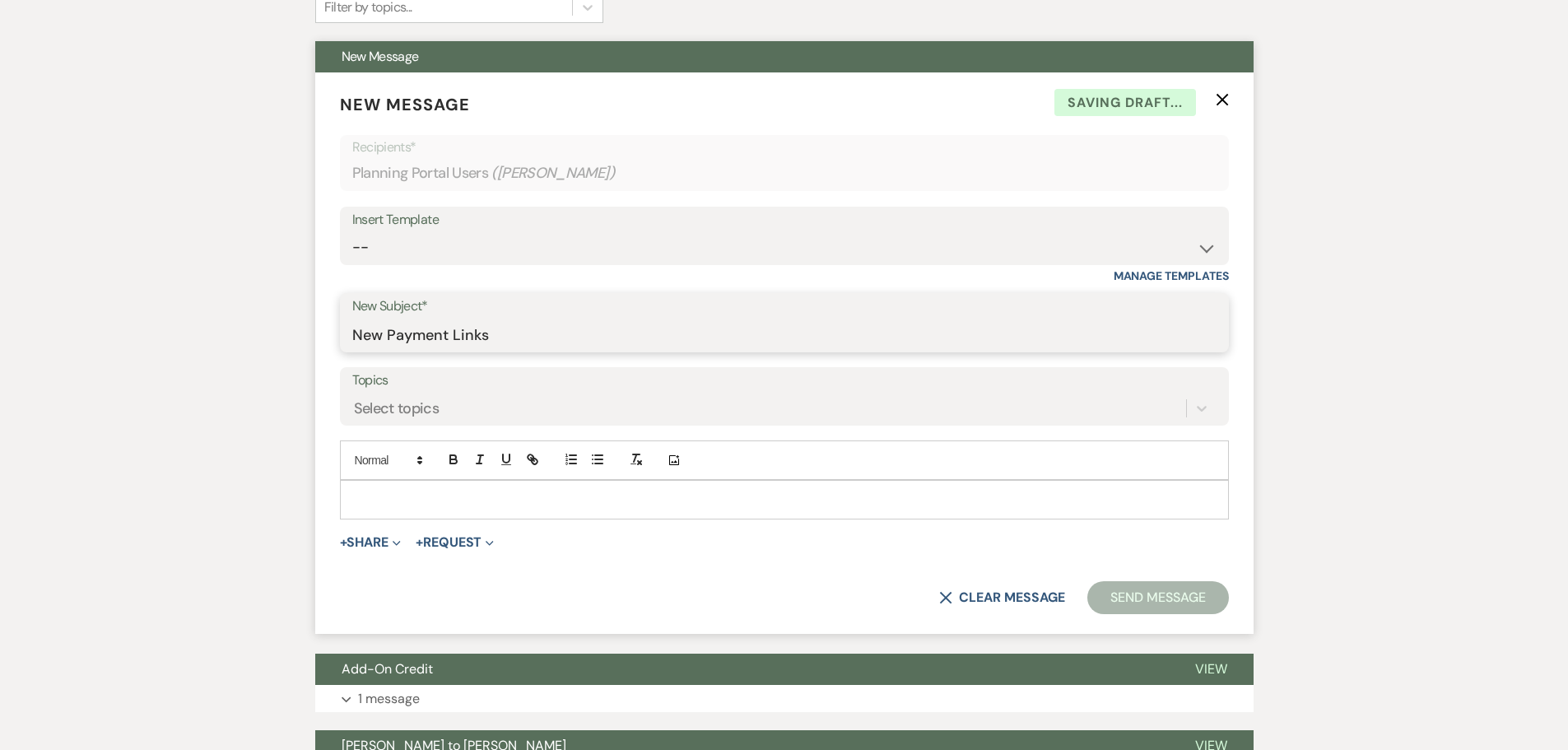
type input "New Payment Links"
click at [384, 490] on p at bounding box center [784, 499] width 862 height 18
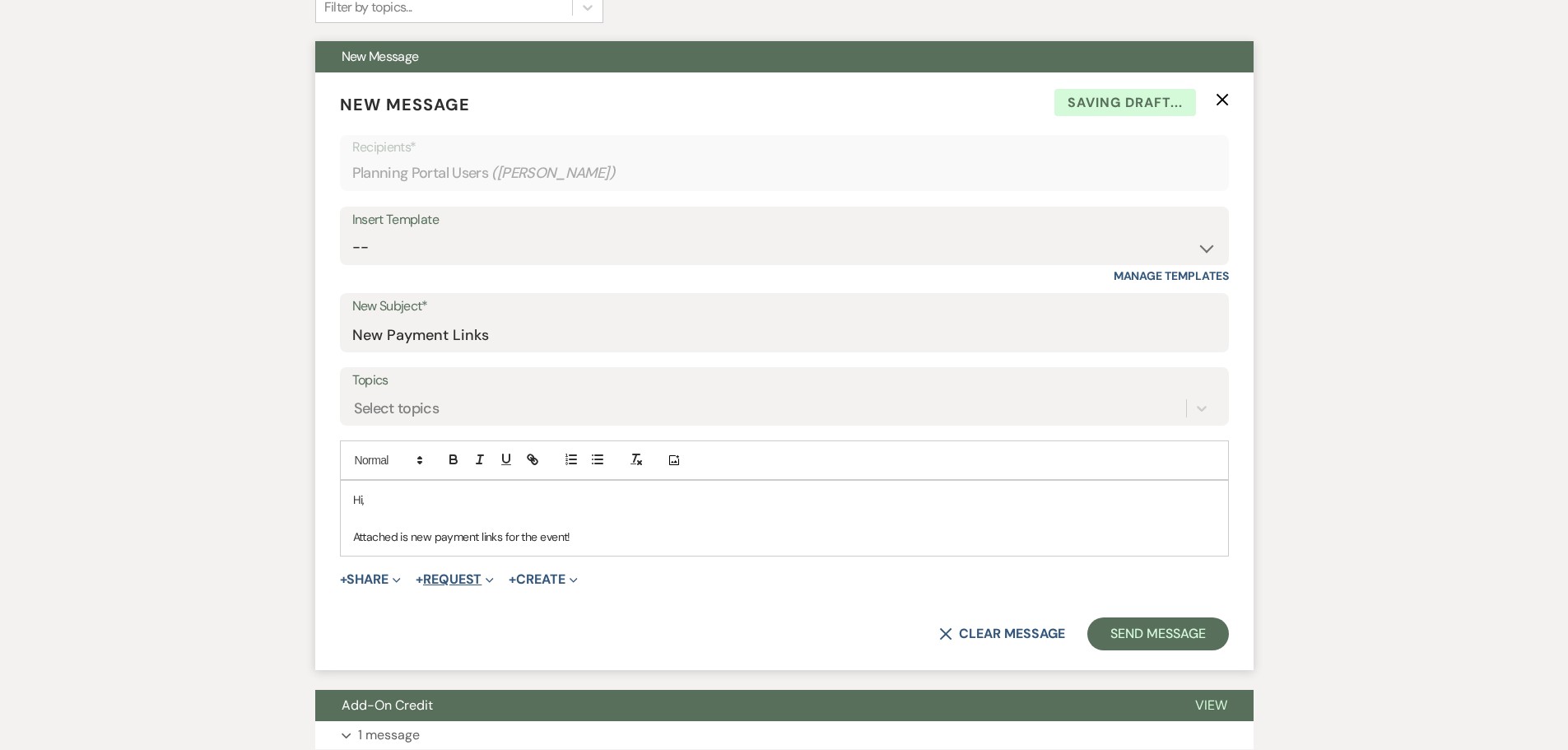
click at [456, 573] on button "+ Request Expand" at bounding box center [454, 579] width 78 height 13
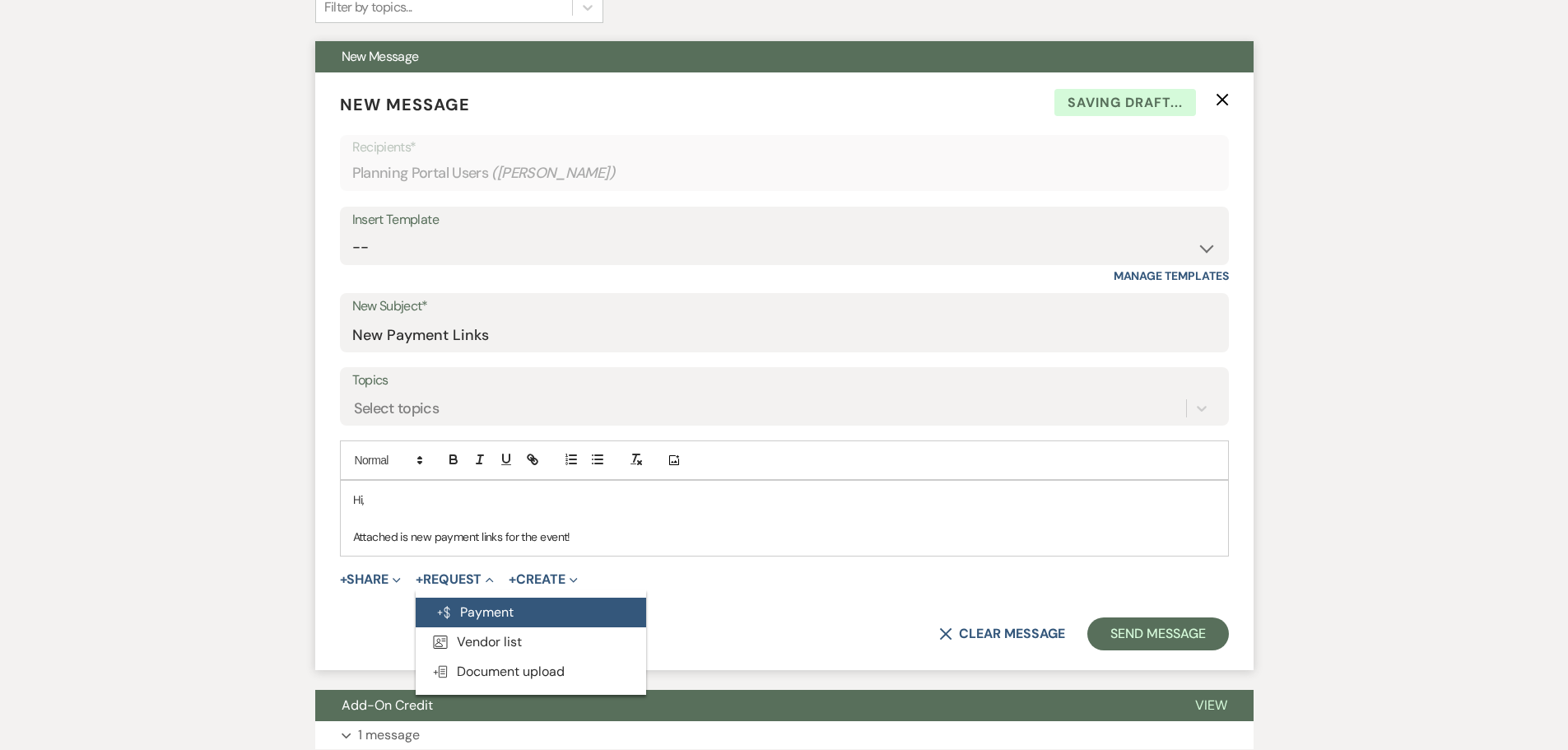
click at [487, 597] on button "Generate Payment Payment" at bounding box center [531, 612] width 230 height 30
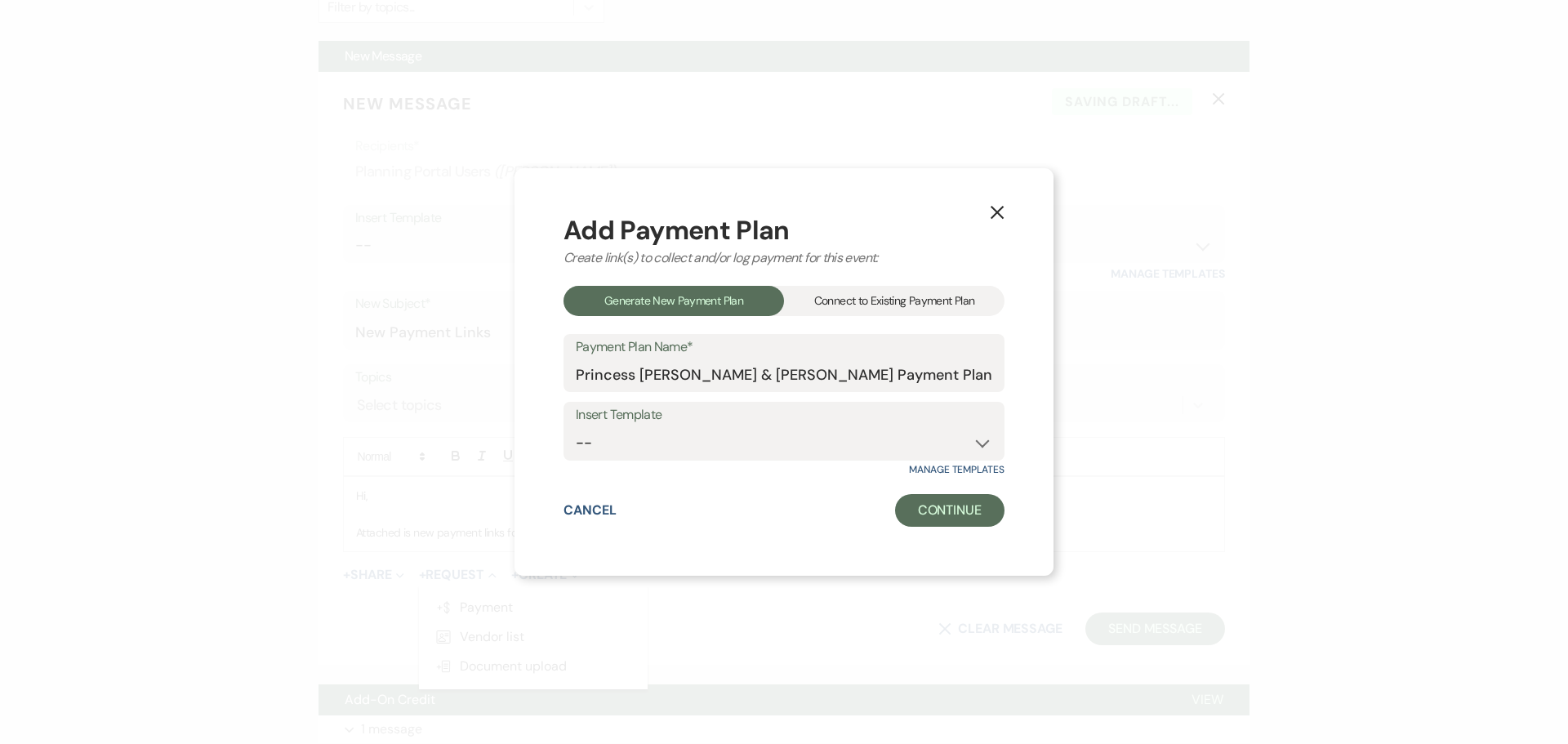
click at [902, 311] on div "Connect to Existing Payment Plan" at bounding box center [894, 301] width 221 height 30
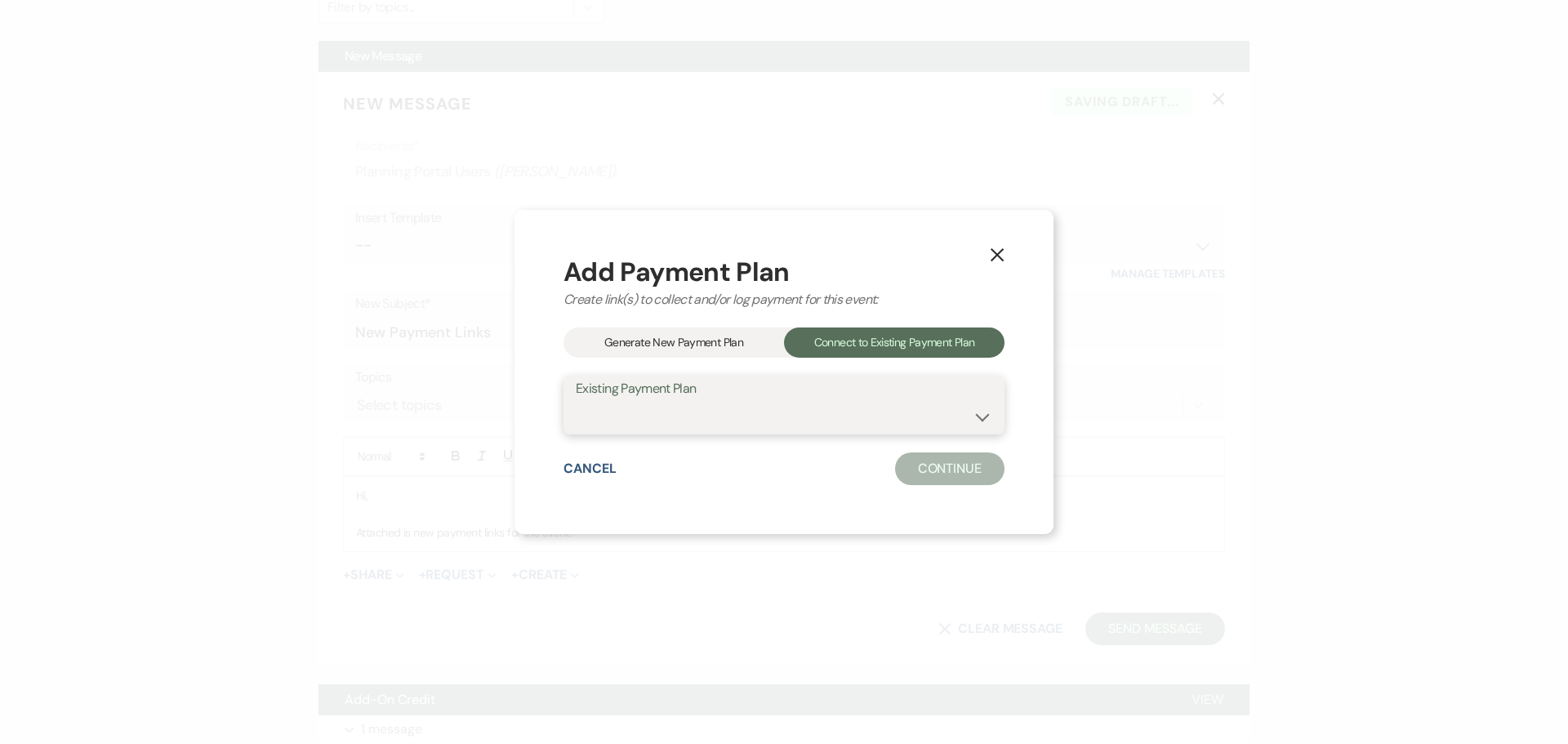
drag, startPoint x: 742, startPoint y: 411, endPoint x: 740, endPoint y: 430, distance: 19.1
click at [742, 411] on select "Princess [PERSON_NAME] & [PERSON_NAME] Payment Plan" at bounding box center [784, 417] width 416 height 32
select select "20153"
click at [576, 401] on select "Princess [PERSON_NAME] & [PERSON_NAME] Payment Plan" at bounding box center [784, 417] width 416 height 32
click at [920, 461] on button "Continue" at bounding box center [950, 468] width 109 height 32
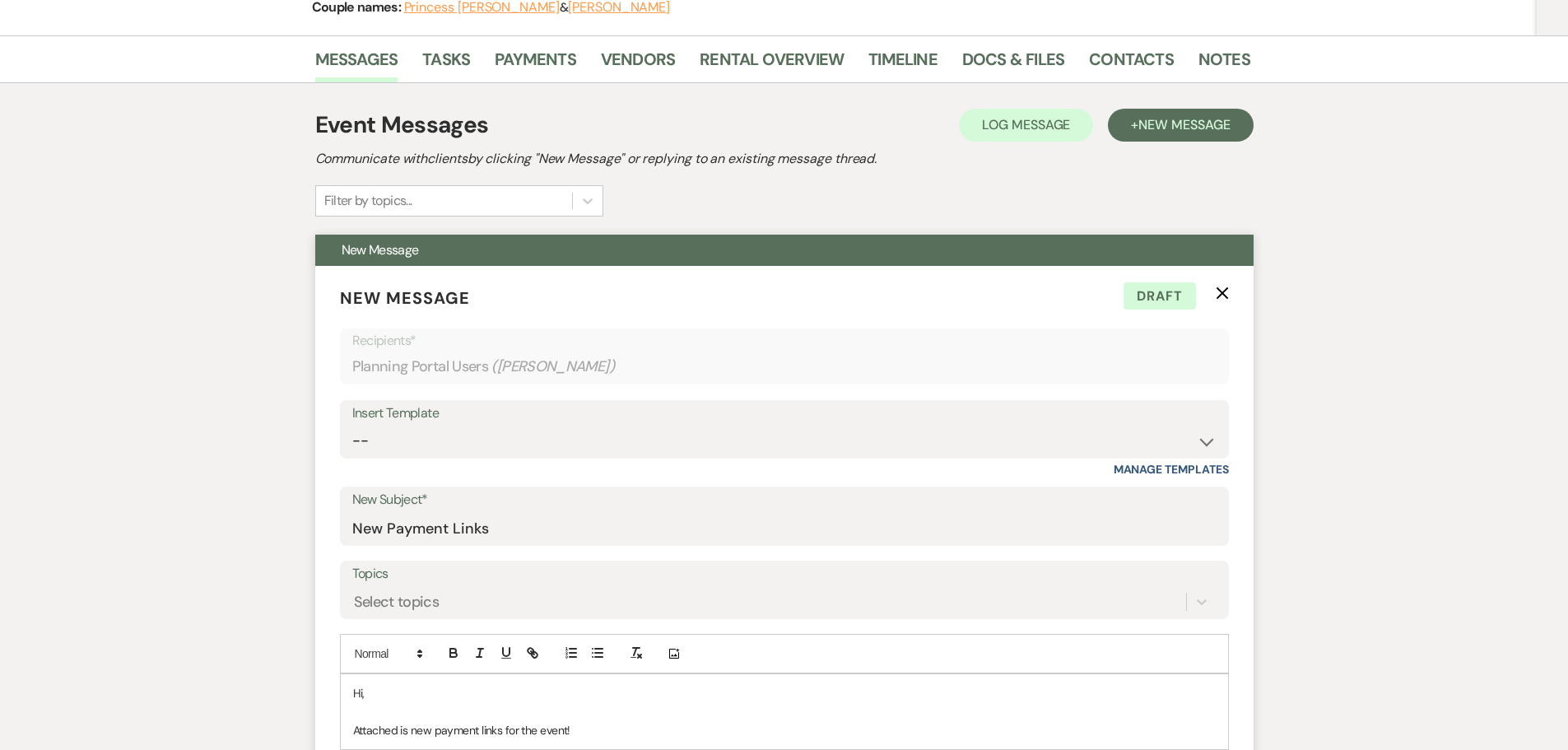
scroll to position [56, 0]
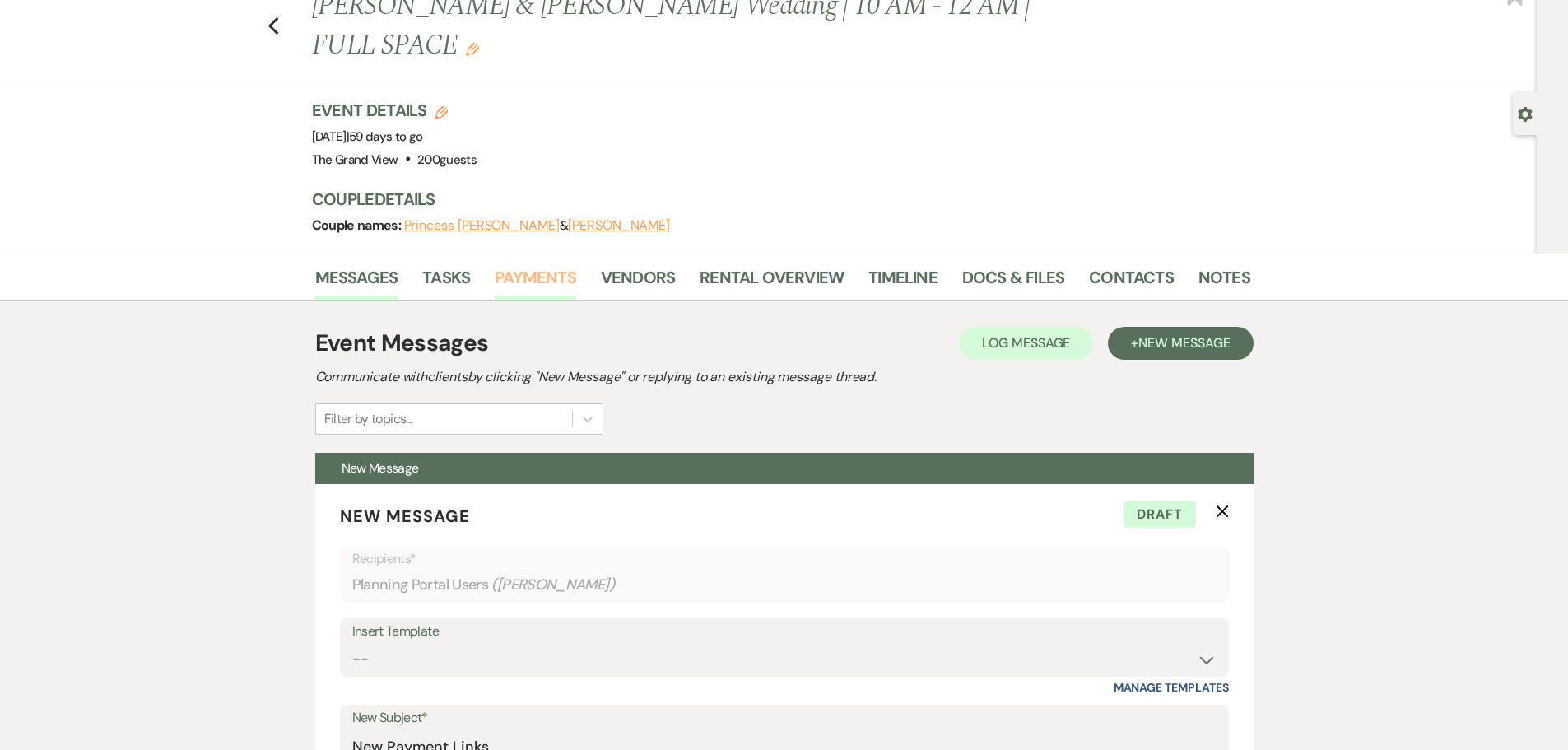
click at [532, 264] on link "Payments" at bounding box center [535, 281] width 82 height 36
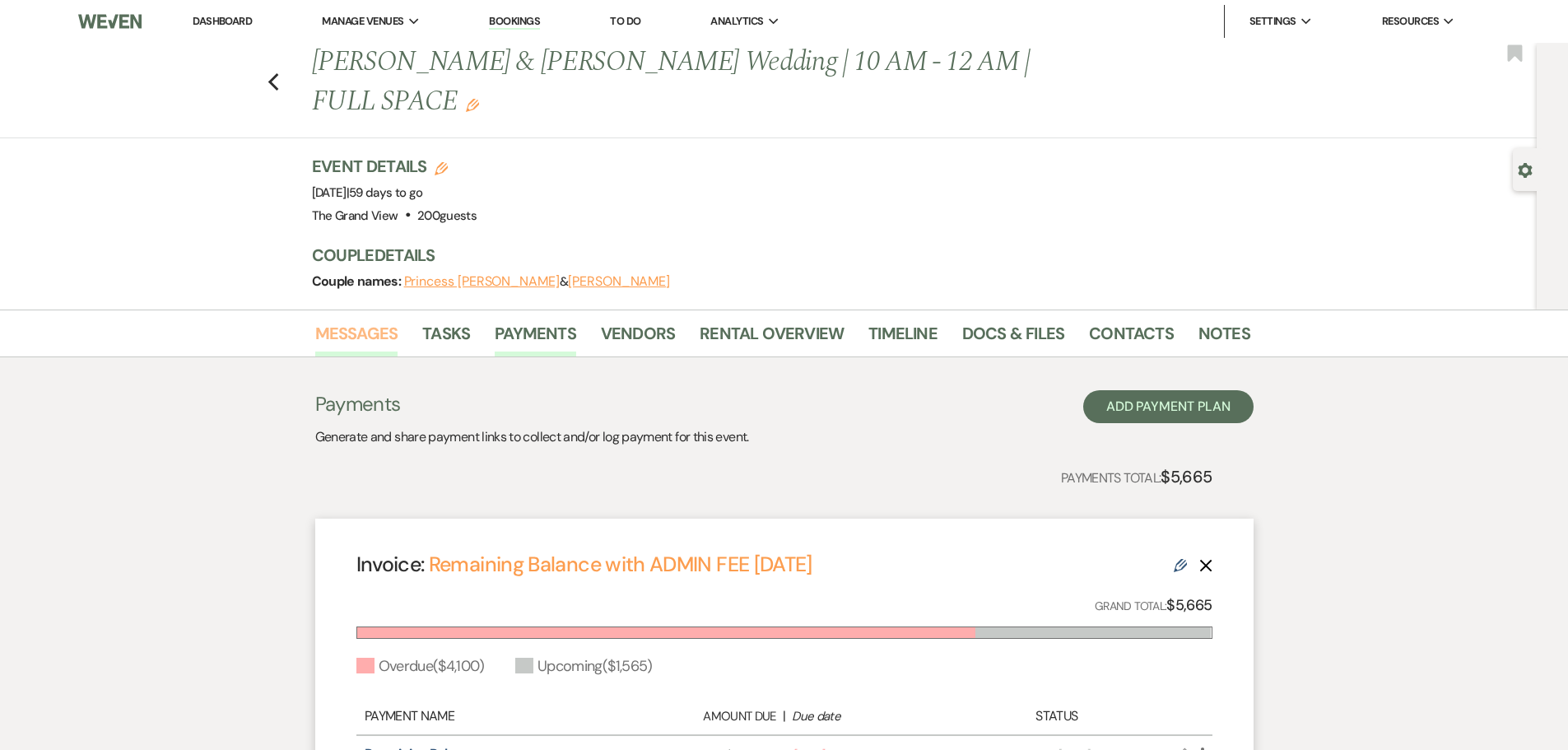
click at [350, 320] on link "Messages" at bounding box center [356, 338] width 83 height 36
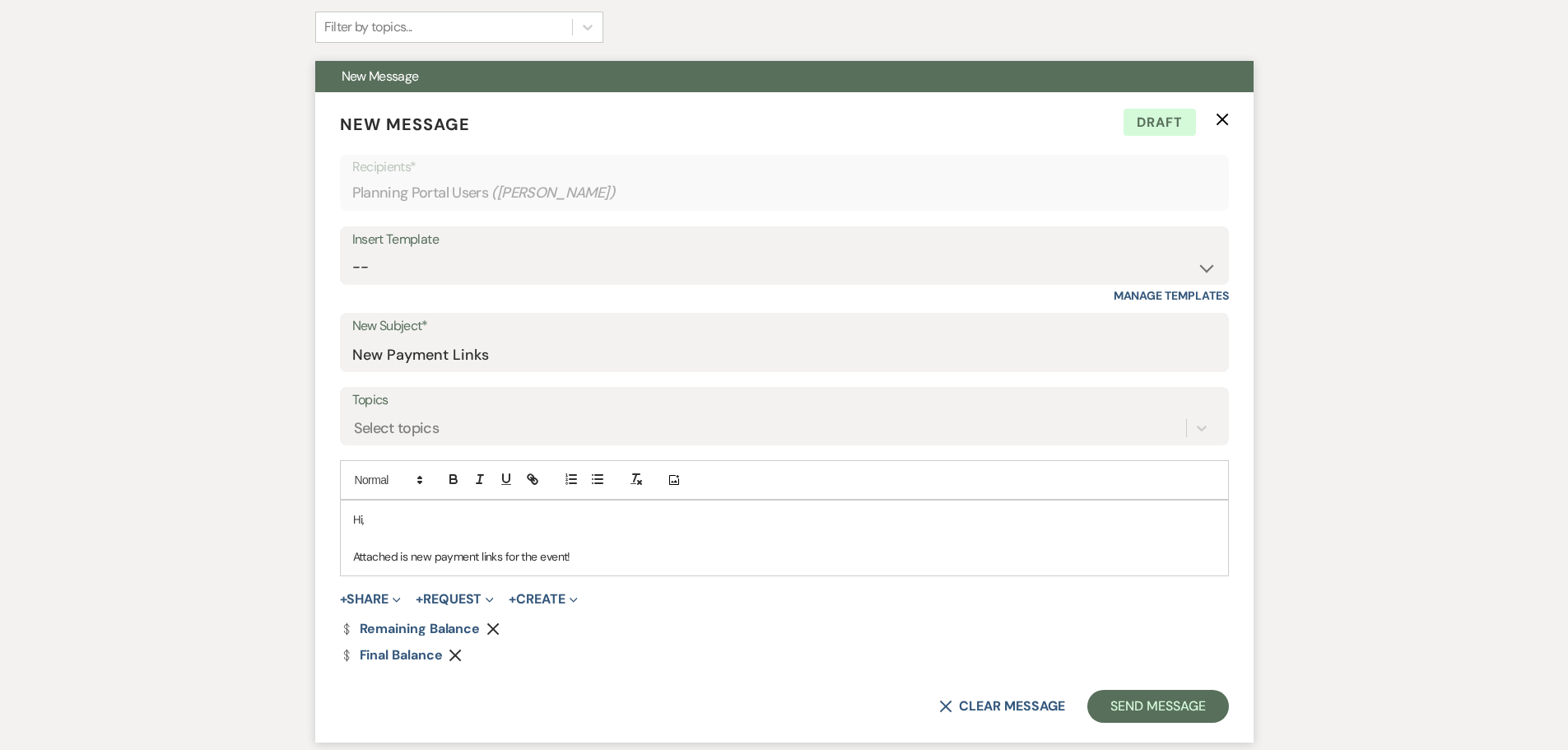
scroll to position [658, 0]
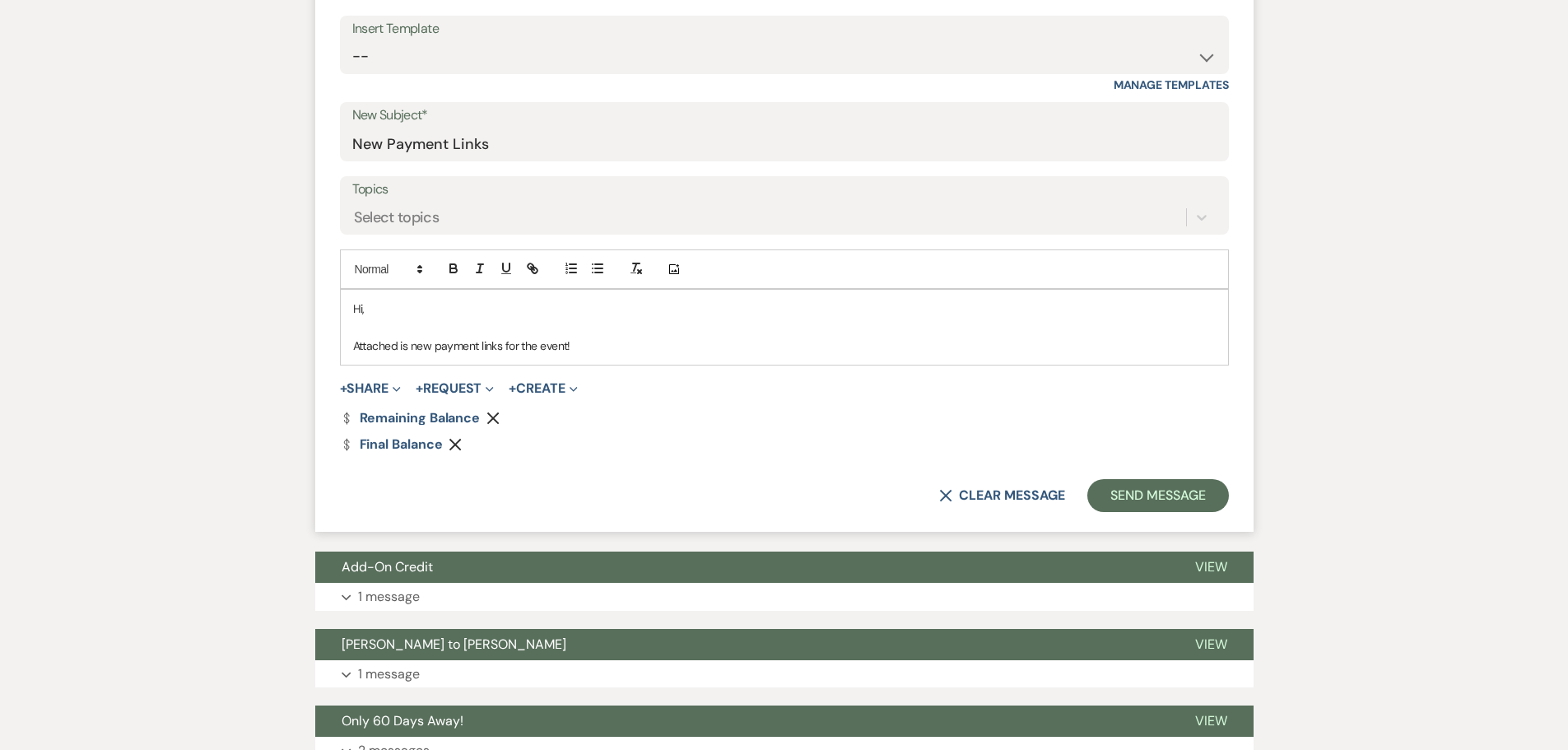
click at [446, 438] on div "Dollar Payment Final Balance Remove" at bounding box center [784, 444] width 889 height 13
click at [459, 438] on icon "Remove" at bounding box center [455, 444] width 13 height 13
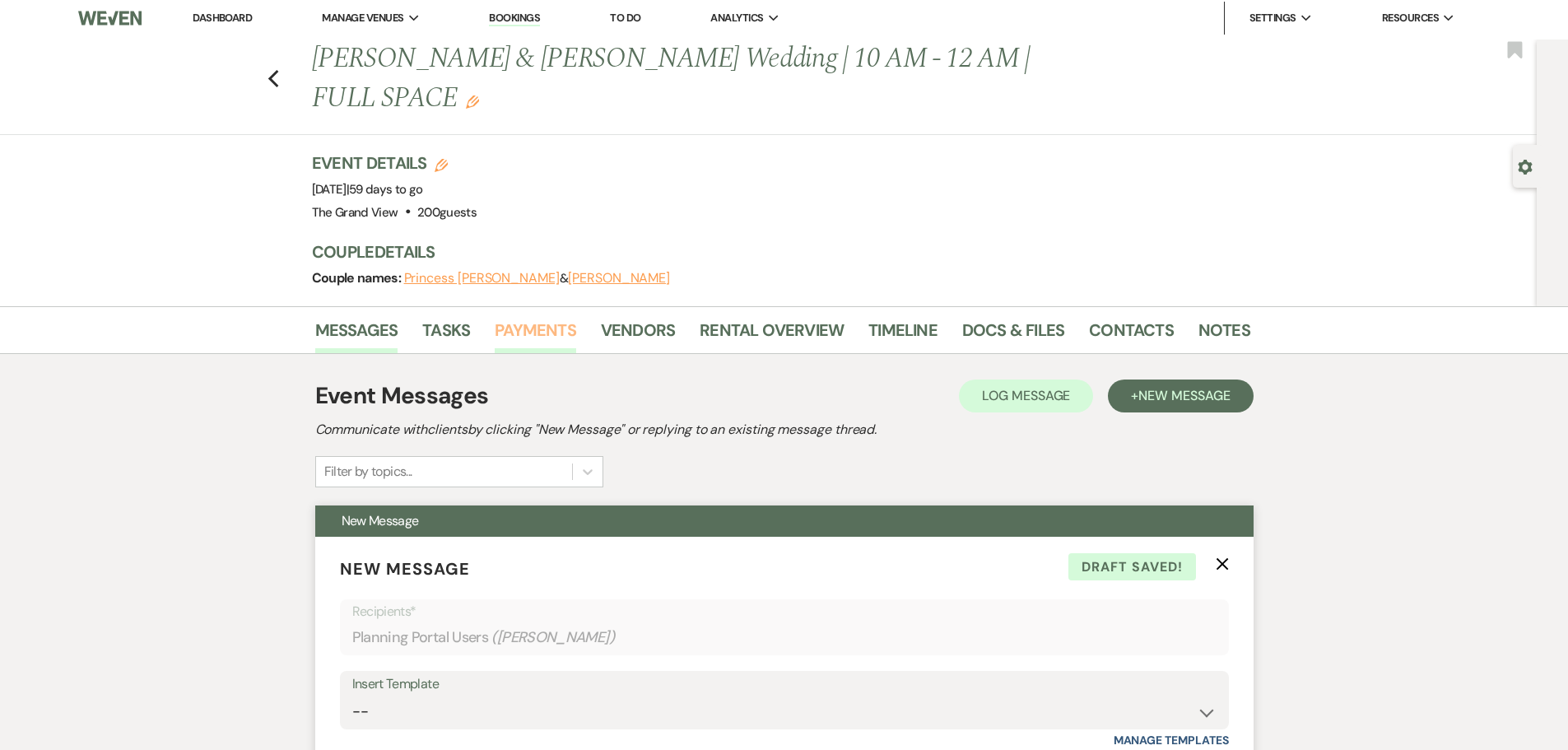
scroll to position [0, 0]
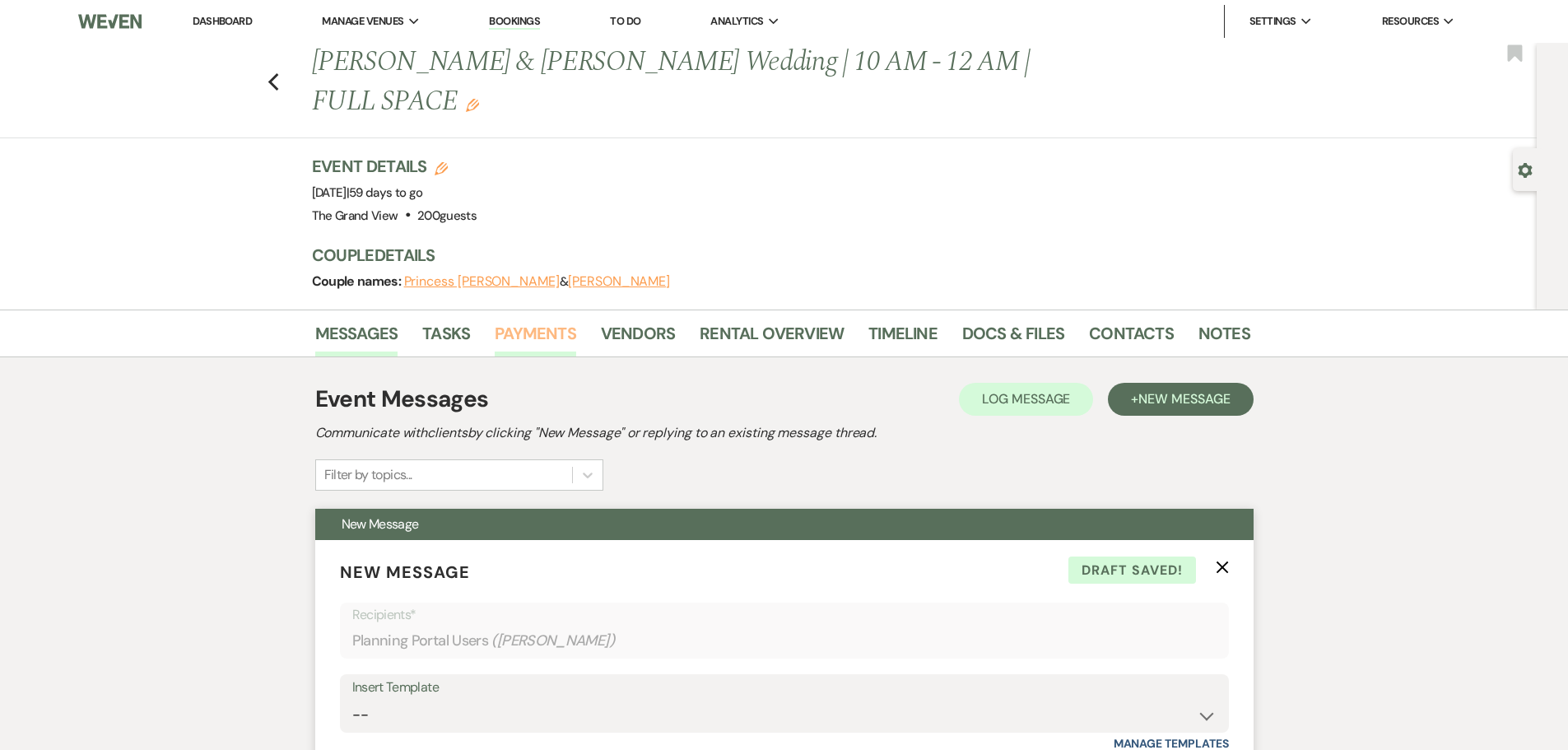
click at [532, 320] on link "Payments" at bounding box center [535, 338] width 82 height 36
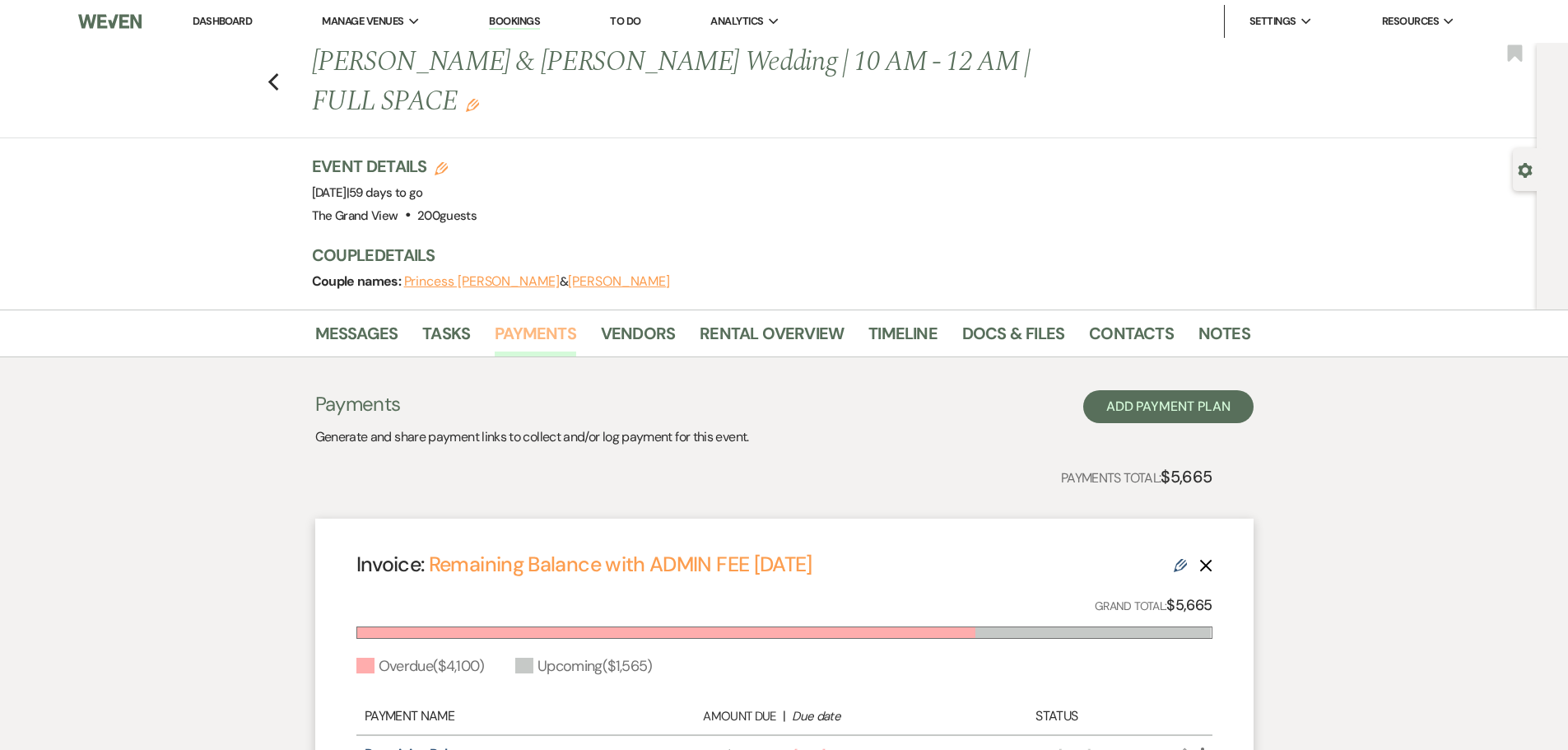
scroll to position [220, 0]
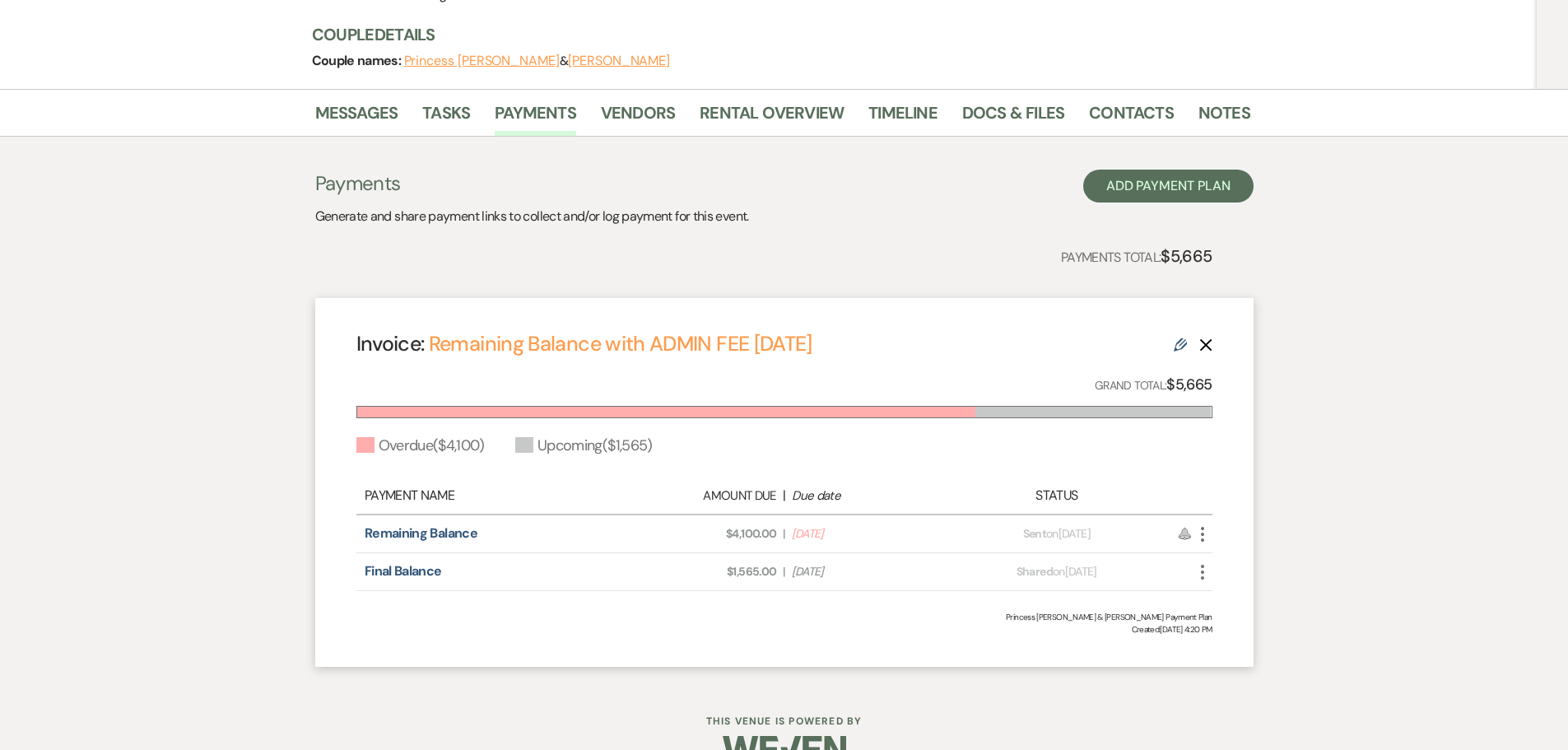
click at [1183, 339] on icon "Edit" at bounding box center [1180, 344] width 13 height 13
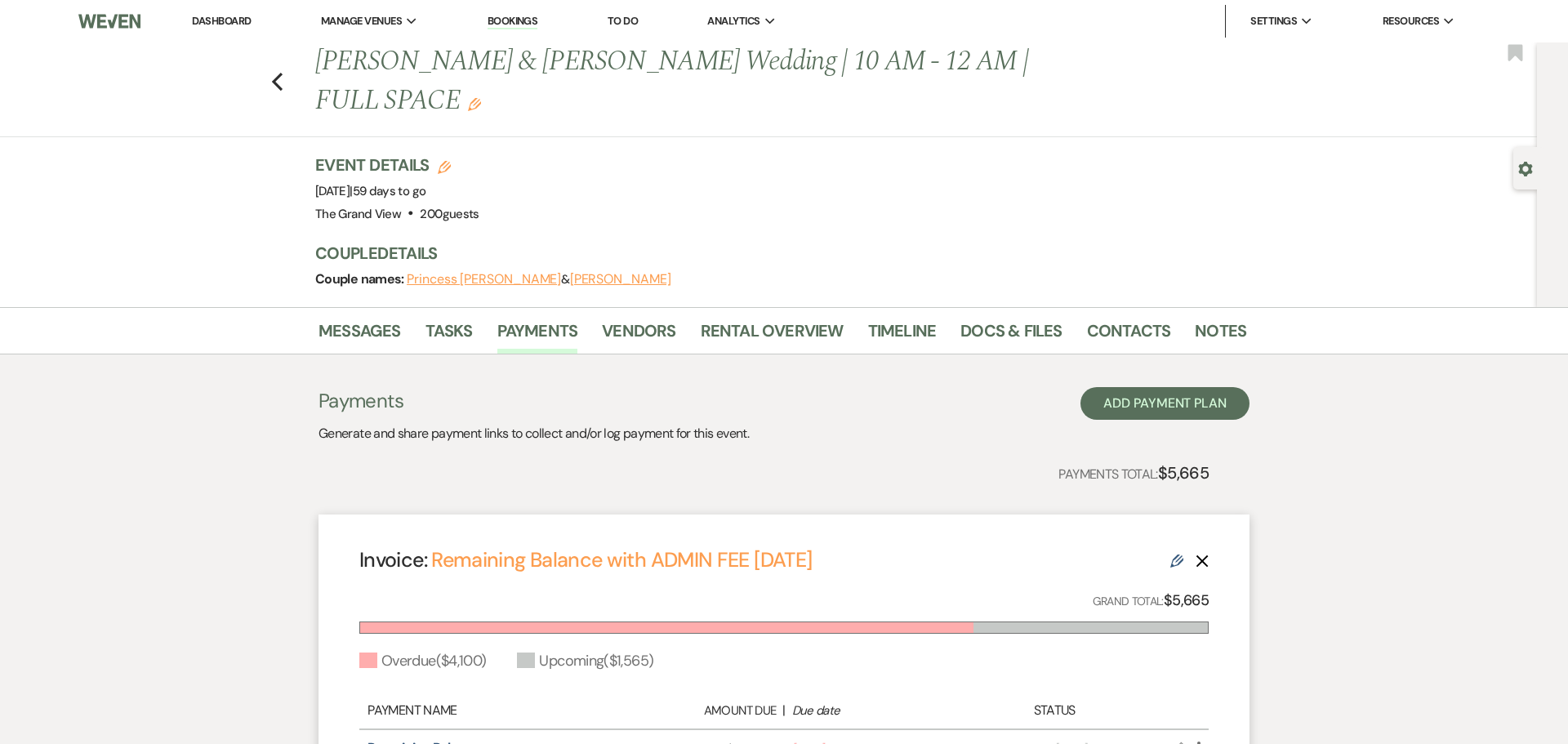
select select "19931"
select select "2"
select select "flat"
select select "client"
select select "onCustomDate"
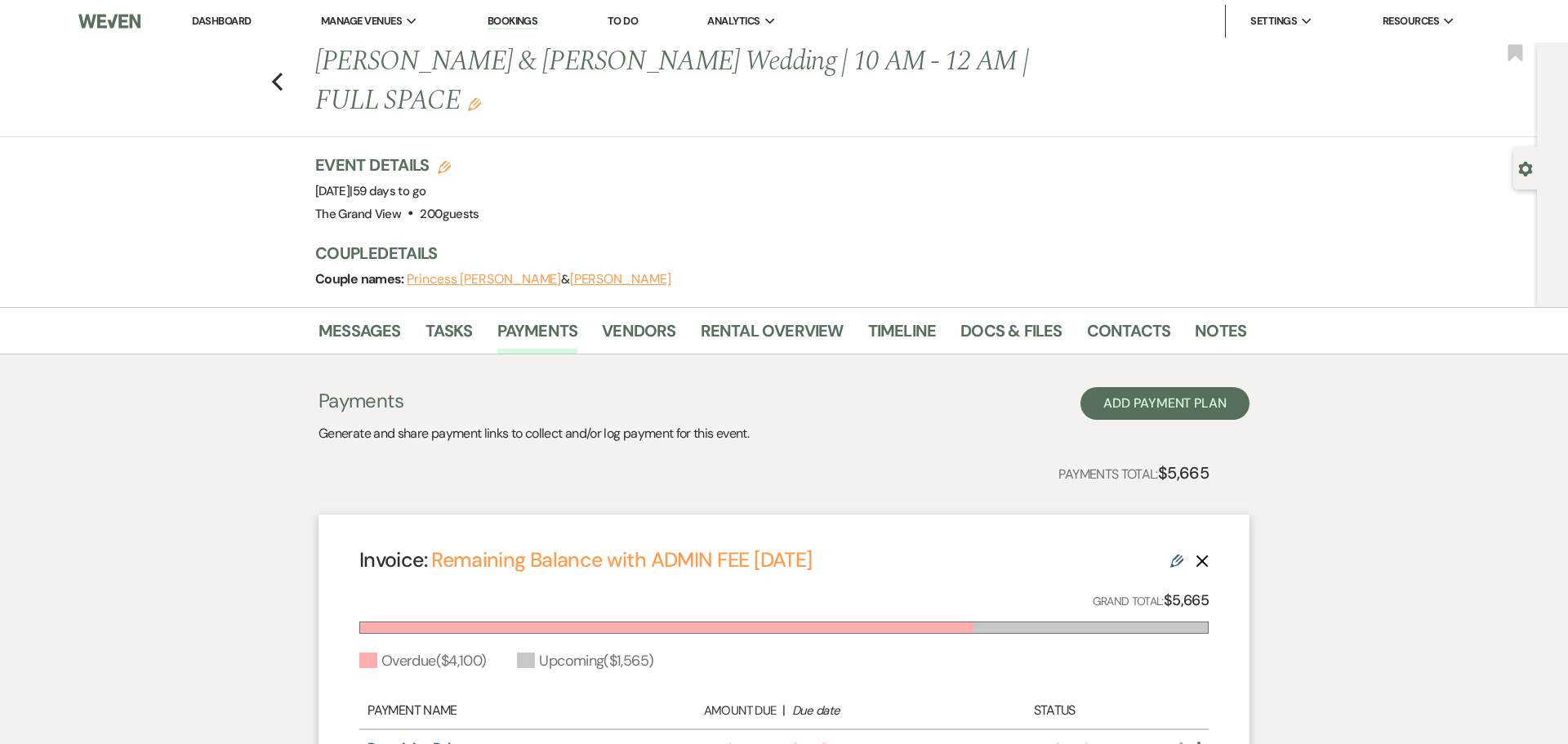
select select "2"
select select "flat"
select select "true"
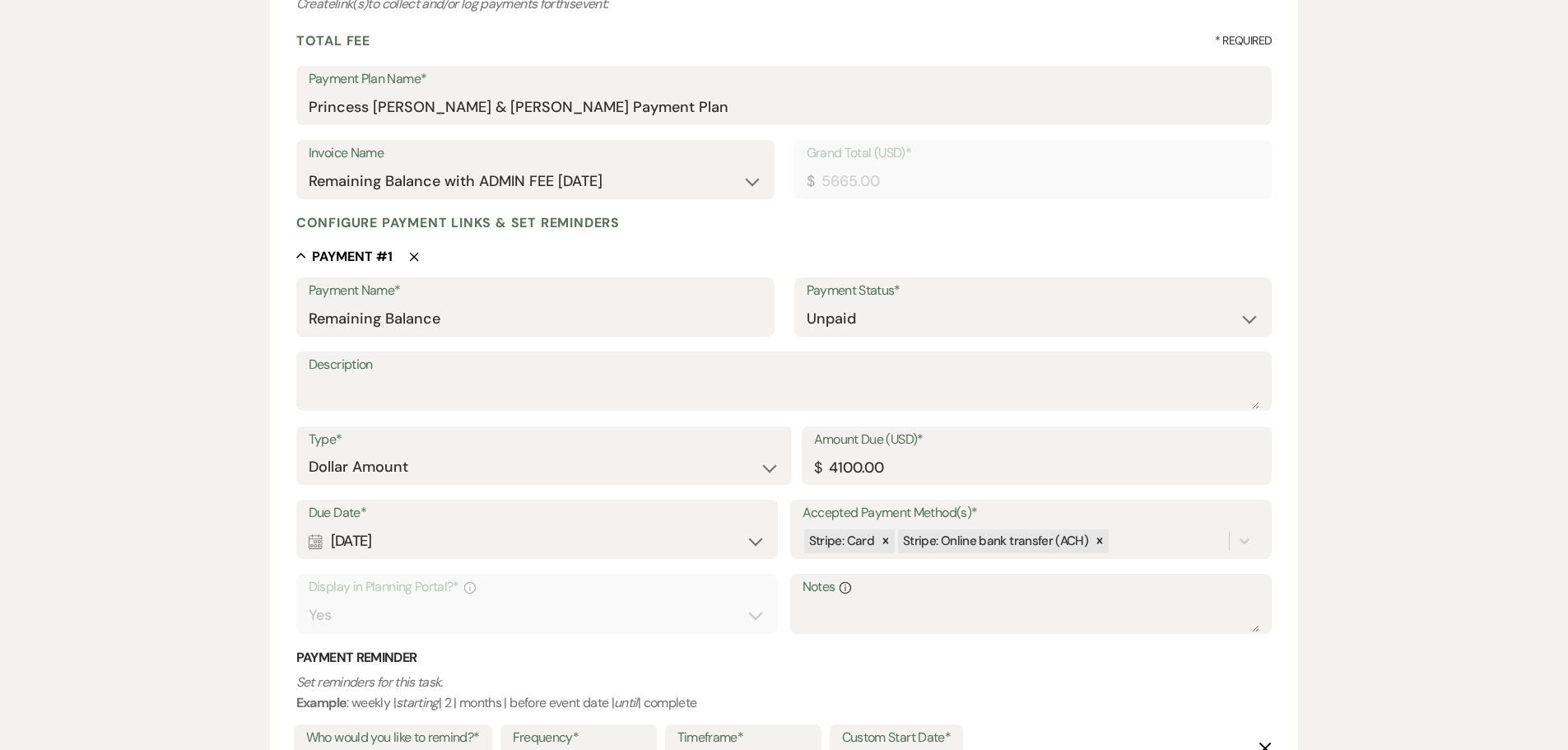
scroll to position [247, 0]
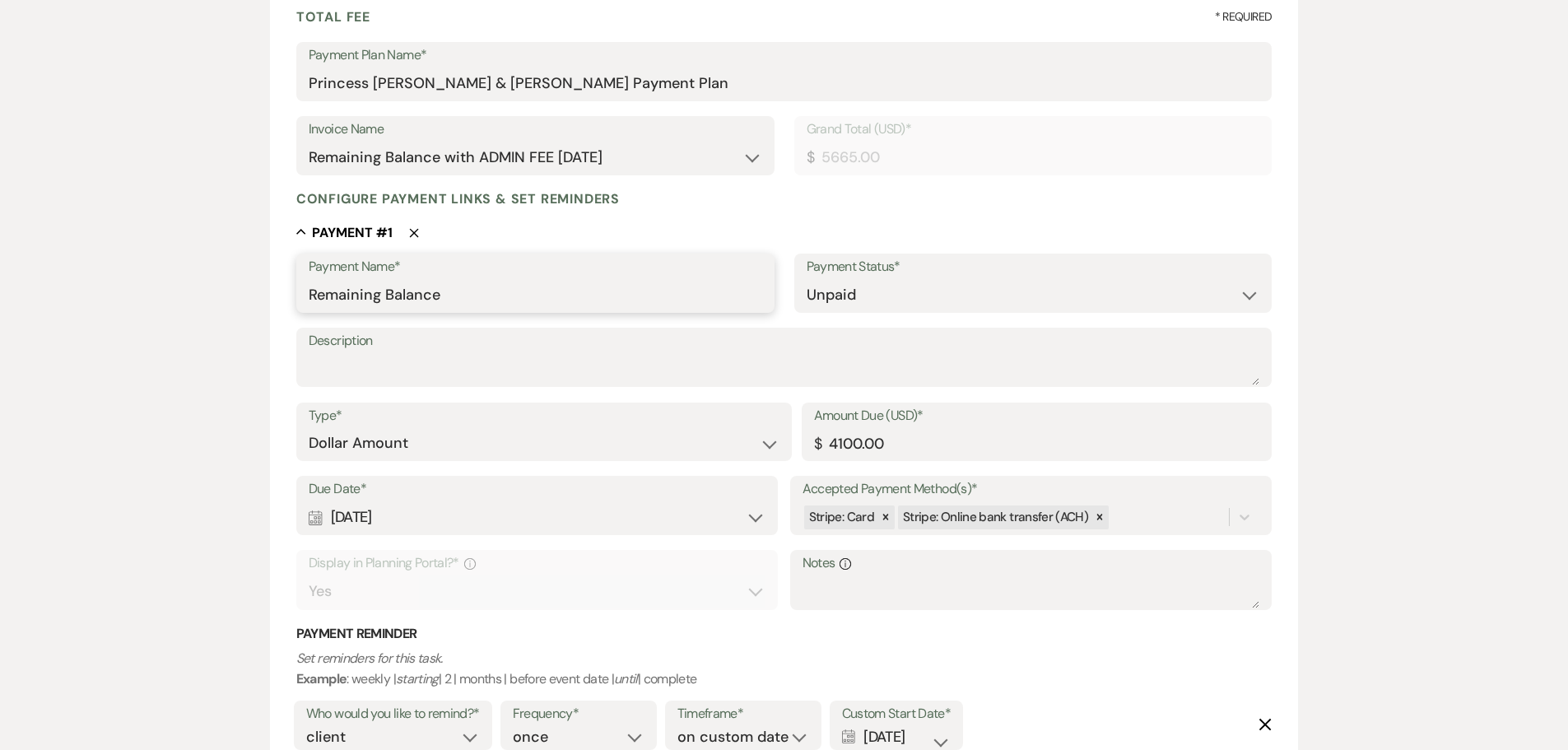
drag, startPoint x: 486, startPoint y: 295, endPoint x: 70, endPoint y: 309, distance: 416.2
click at [70, 309] on div "Edit Payment Plan Create link(s) to collect and/or log payments for this event:…" at bounding box center [784, 698] width 1568 height 1606
click at [310, 297] on input "4100" at bounding box center [535, 294] width 454 height 32
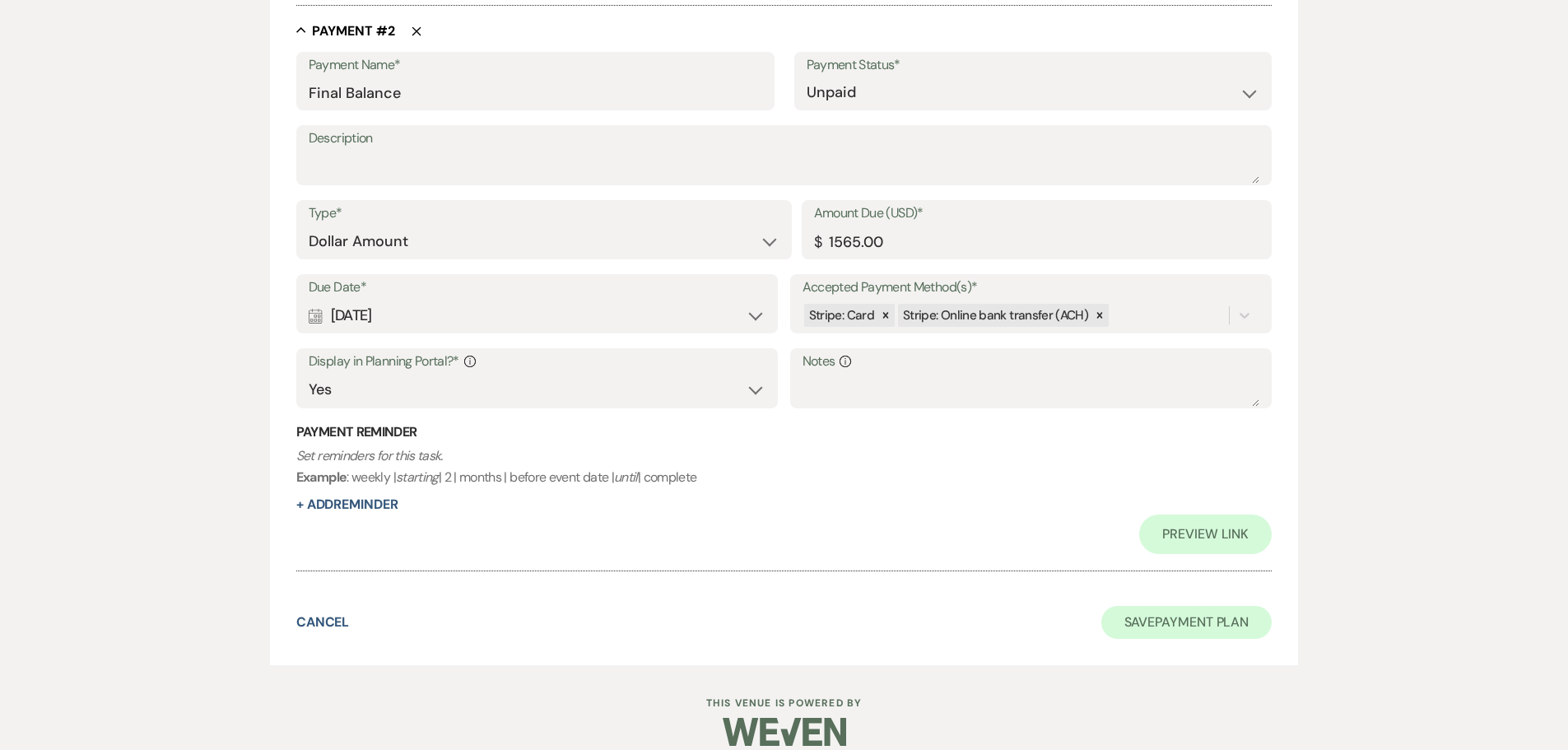
scroll to position [1103, 0]
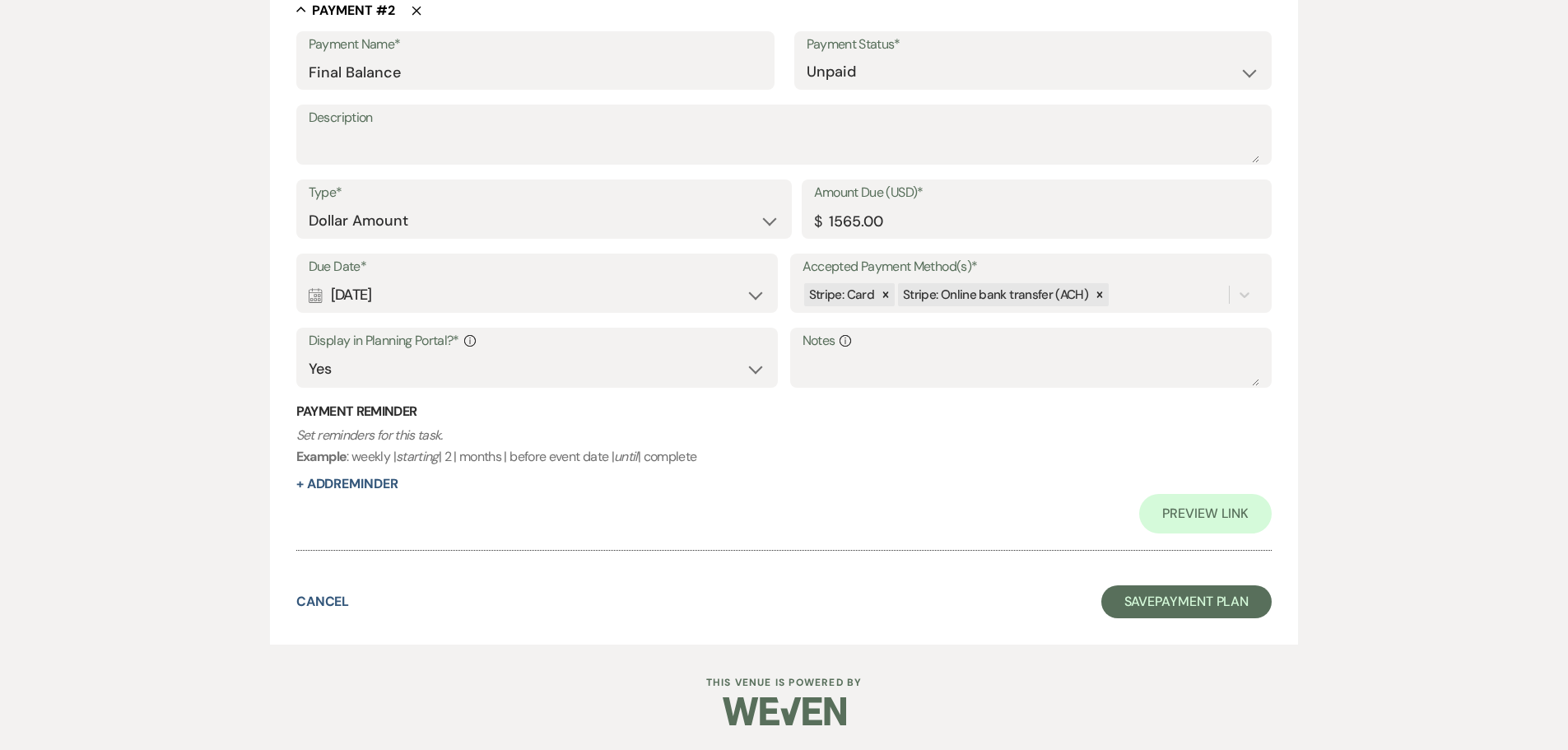
type input "$4100"
click at [1149, 605] on button "Save Payment Plan" at bounding box center [1187, 601] width 171 height 32
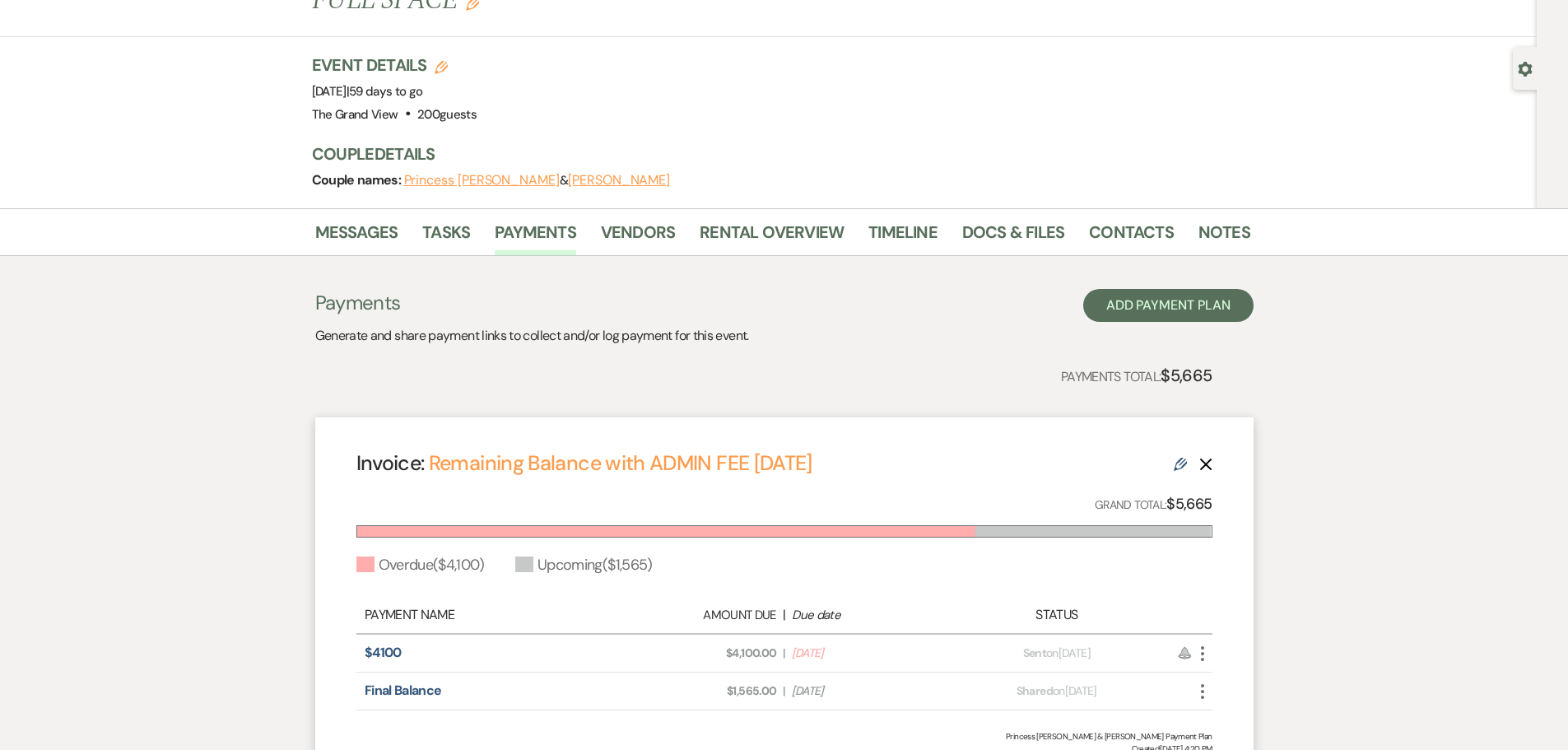
scroll to position [220, 0]
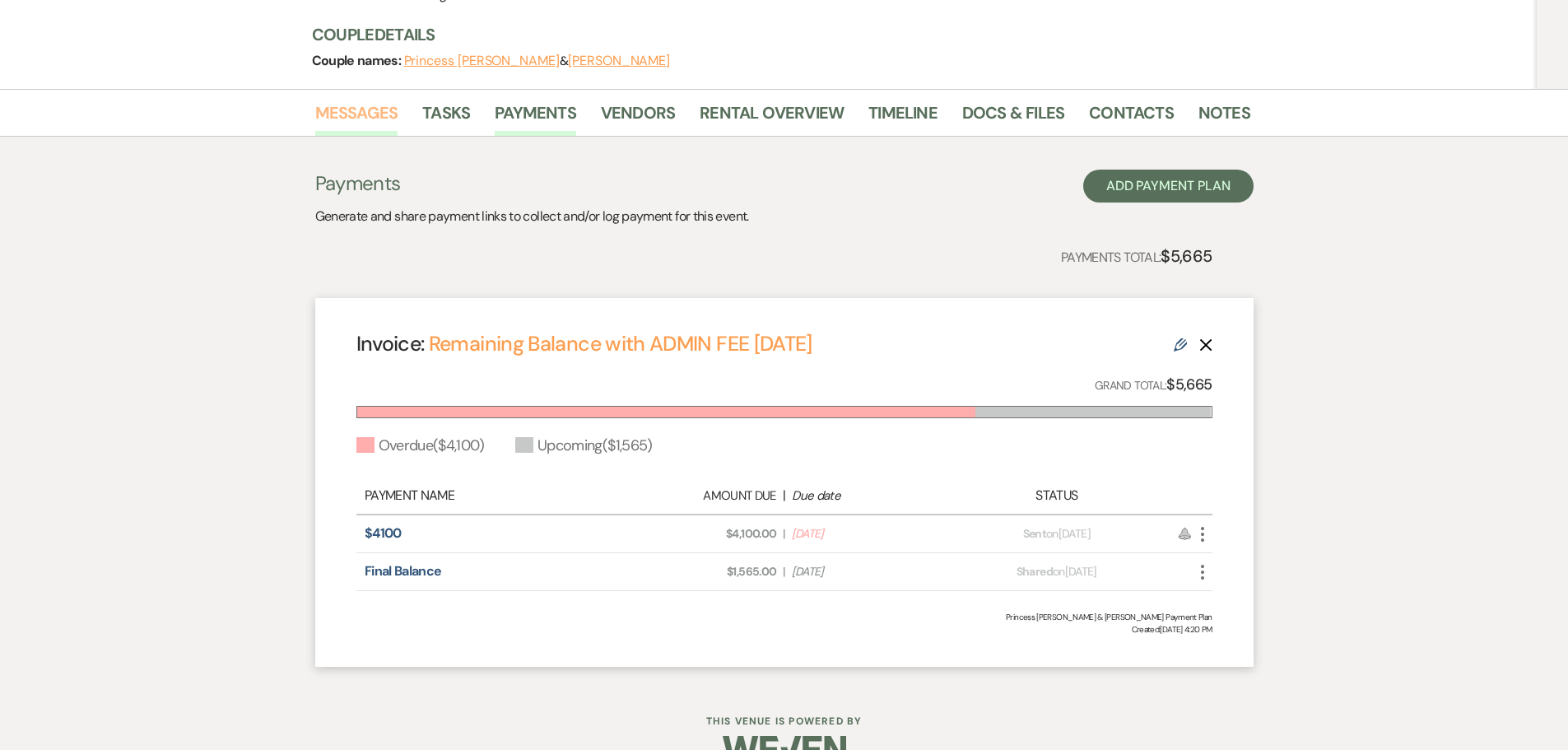
click at [360, 99] on link "Messages" at bounding box center [356, 117] width 83 height 36
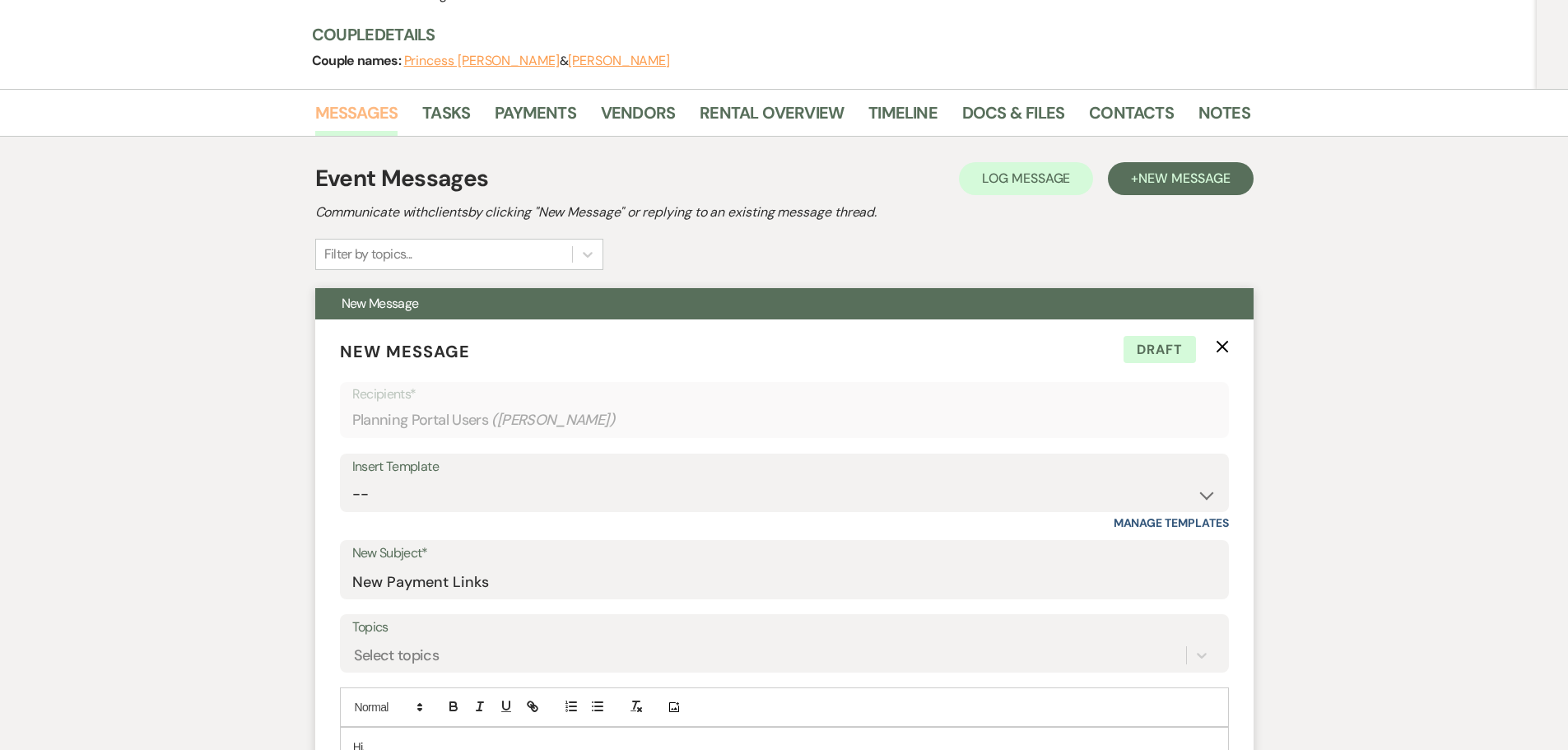
scroll to position [468, 0]
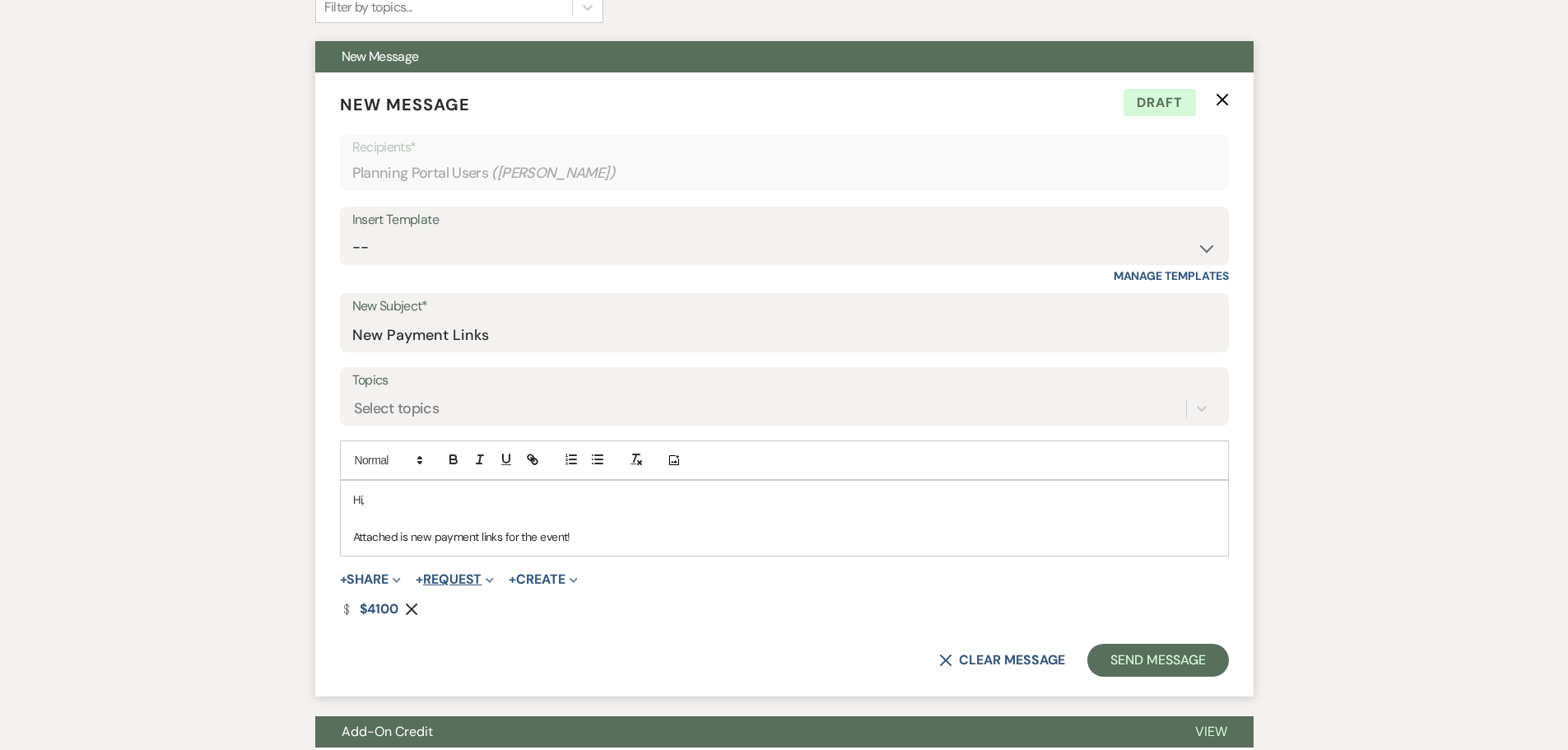
click at [440, 573] on button "+ Request Expand" at bounding box center [454, 579] width 78 height 13
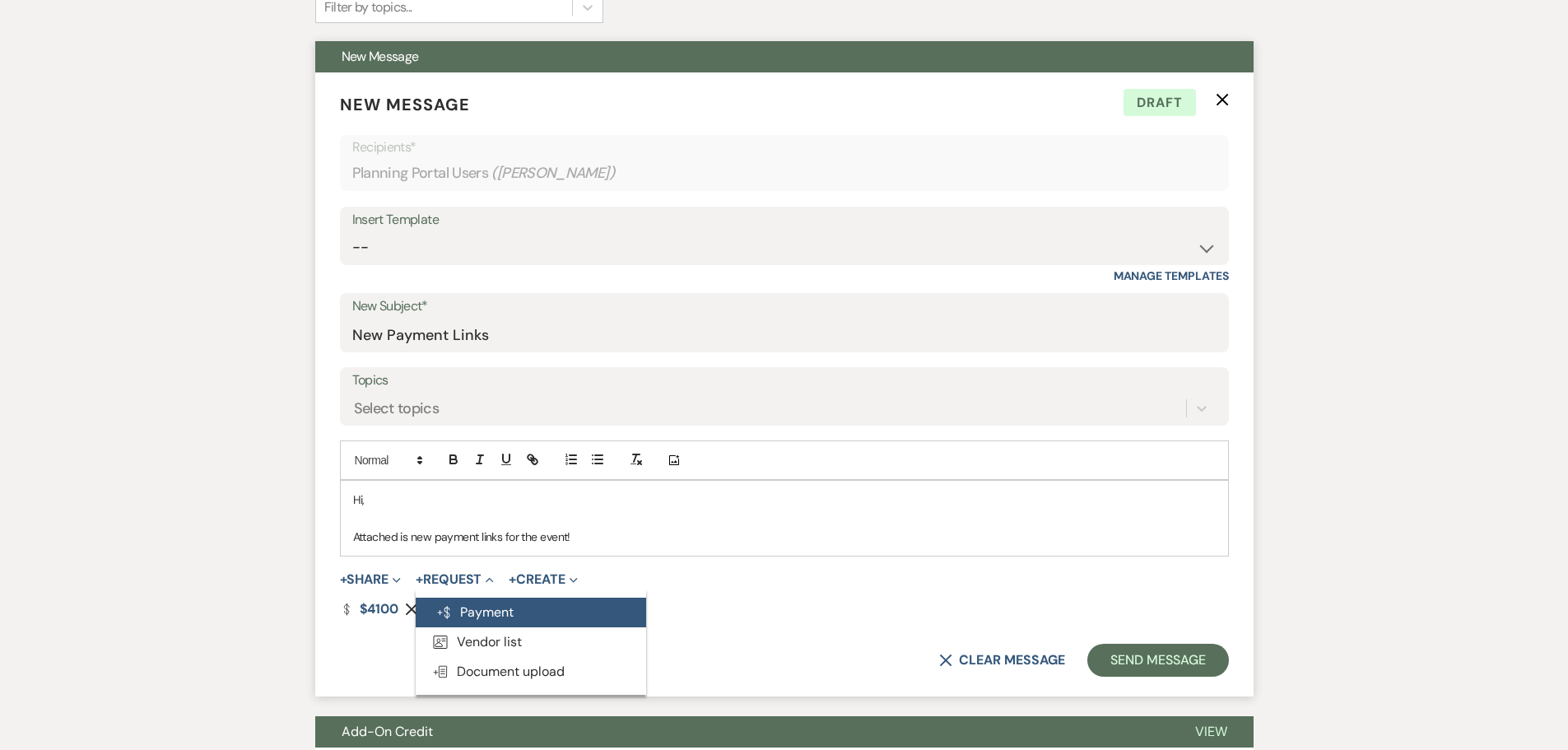
click at [485, 597] on button "Generate Payment Payment" at bounding box center [531, 612] width 230 height 30
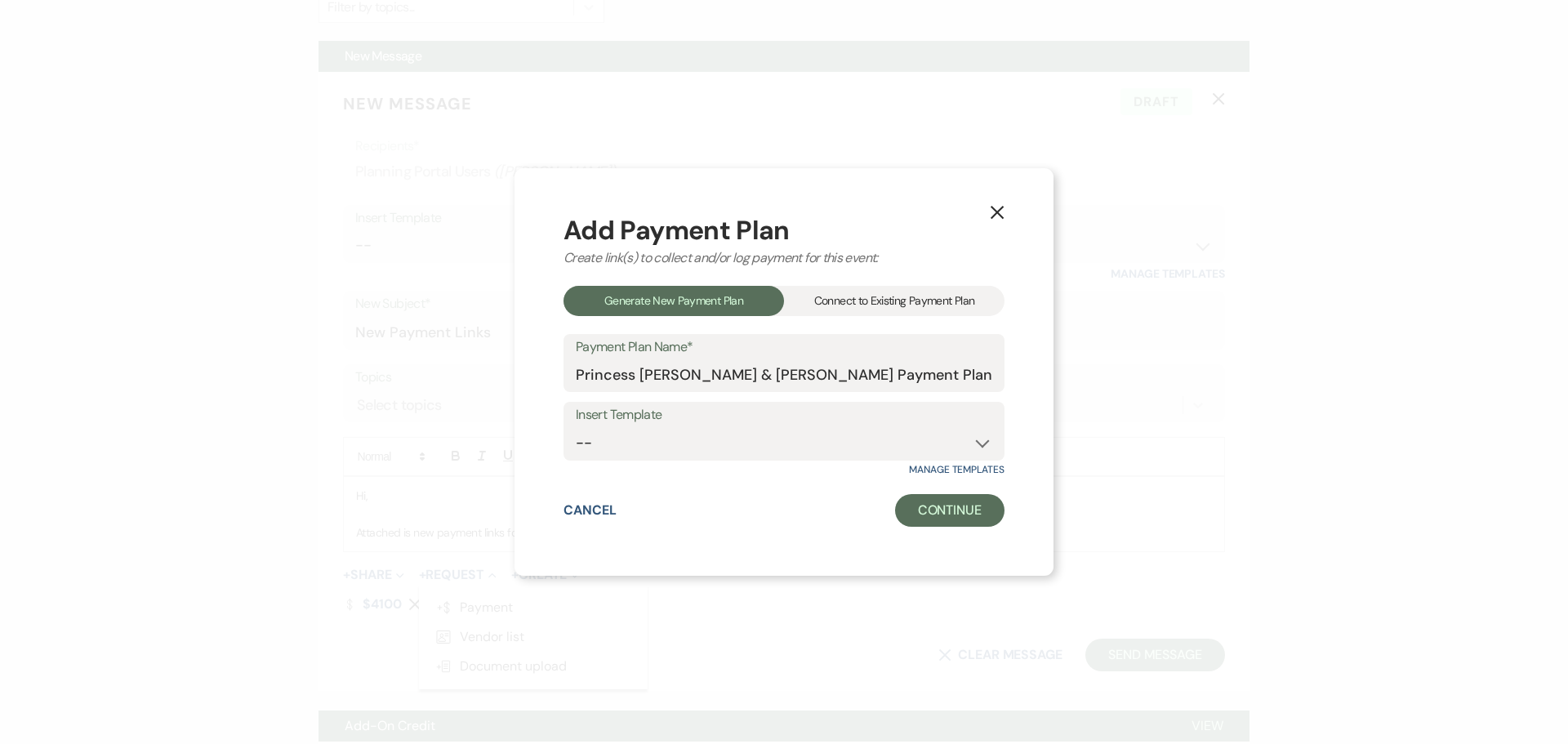
click at [852, 312] on div "Connect to Existing Payment Plan" at bounding box center [894, 301] width 221 height 30
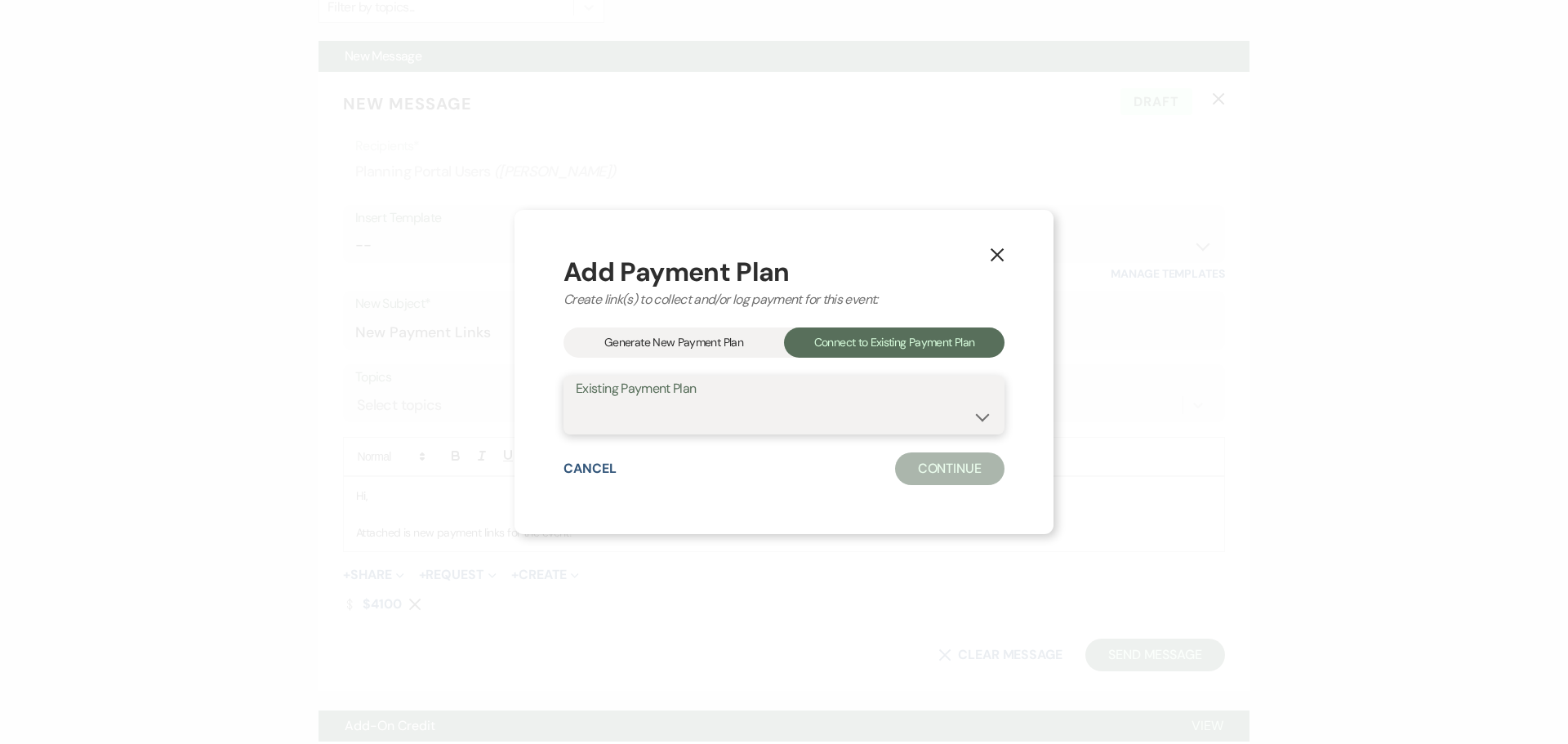
click at [754, 407] on select "Princess [PERSON_NAME] & [PERSON_NAME] Payment Plan" at bounding box center [784, 417] width 416 height 32
click at [744, 481] on div "Cancel Continue" at bounding box center [784, 468] width 441 height 32
click at [800, 404] on select "Princess [PERSON_NAME] & [PERSON_NAME] Payment Plan" at bounding box center [784, 417] width 416 height 32
select select "20153"
click at [576, 401] on select "Princess [PERSON_NAME] & [PERSON_NAME] Payment Plan" at bounding box center [784, 417] width 416 height 32
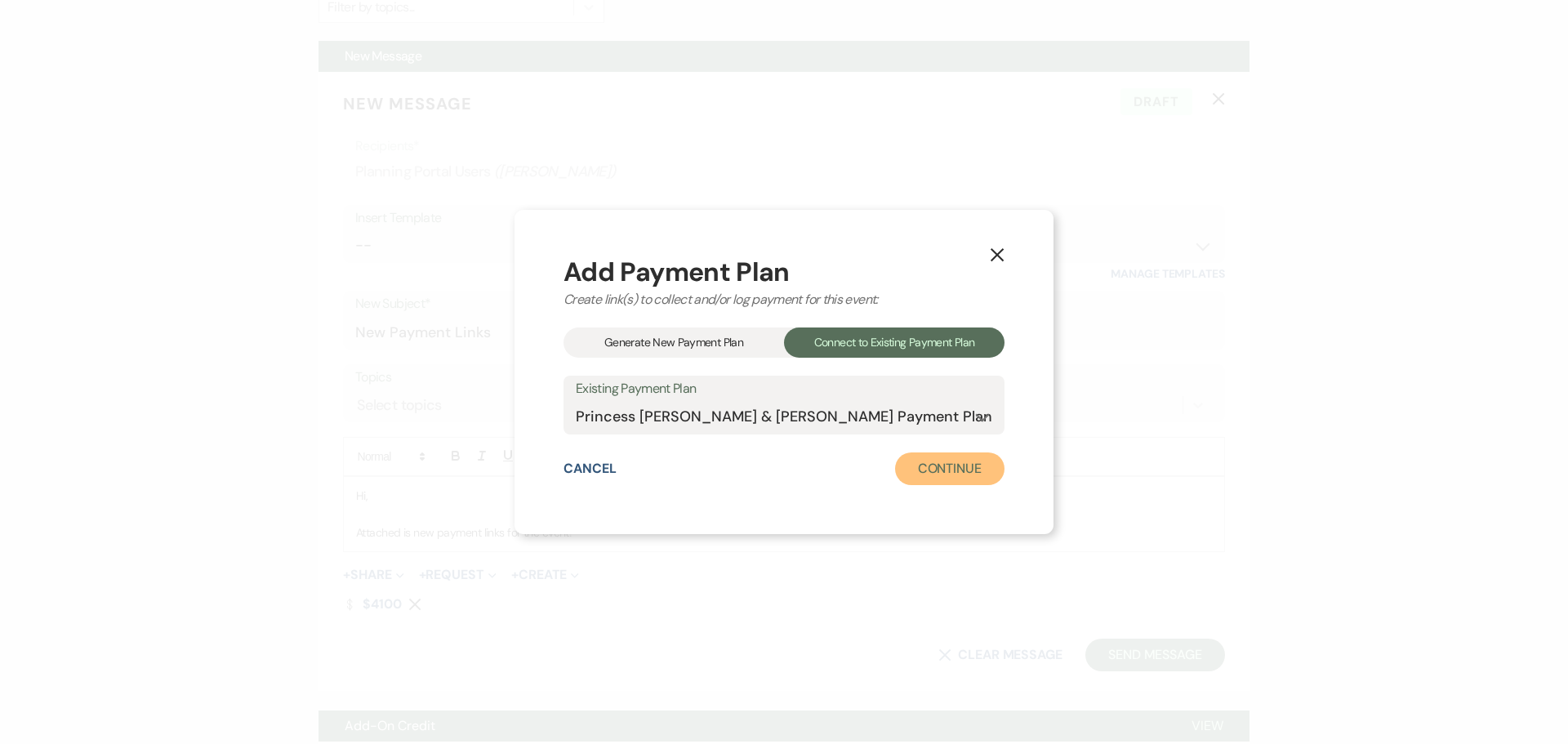
click at [928, 464] on button "Continue" at bounding box center [950, 468] width 109 height 32
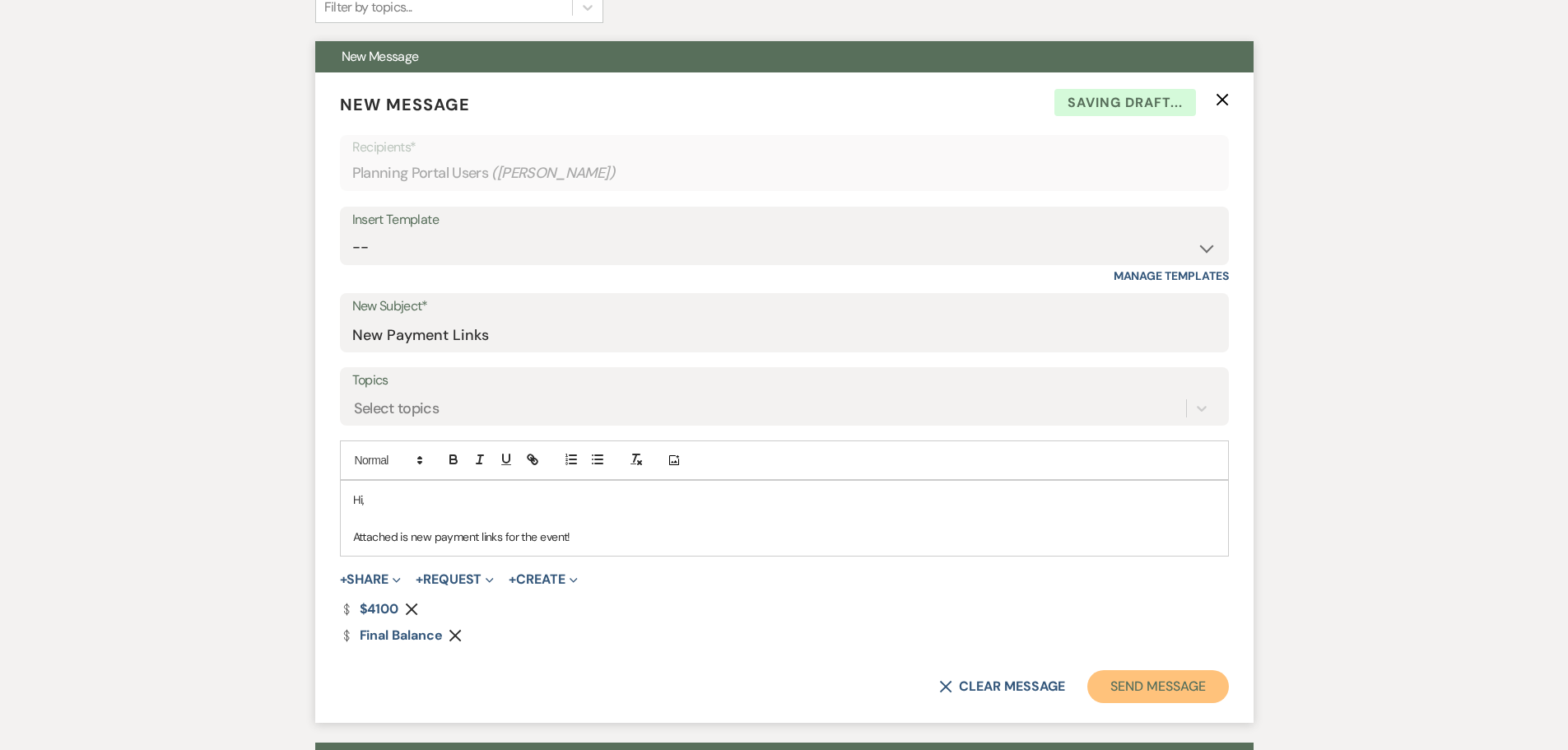
click at [1146, 670] on button "Send Message" at bounding box center [1158, 686] width 141 height 32
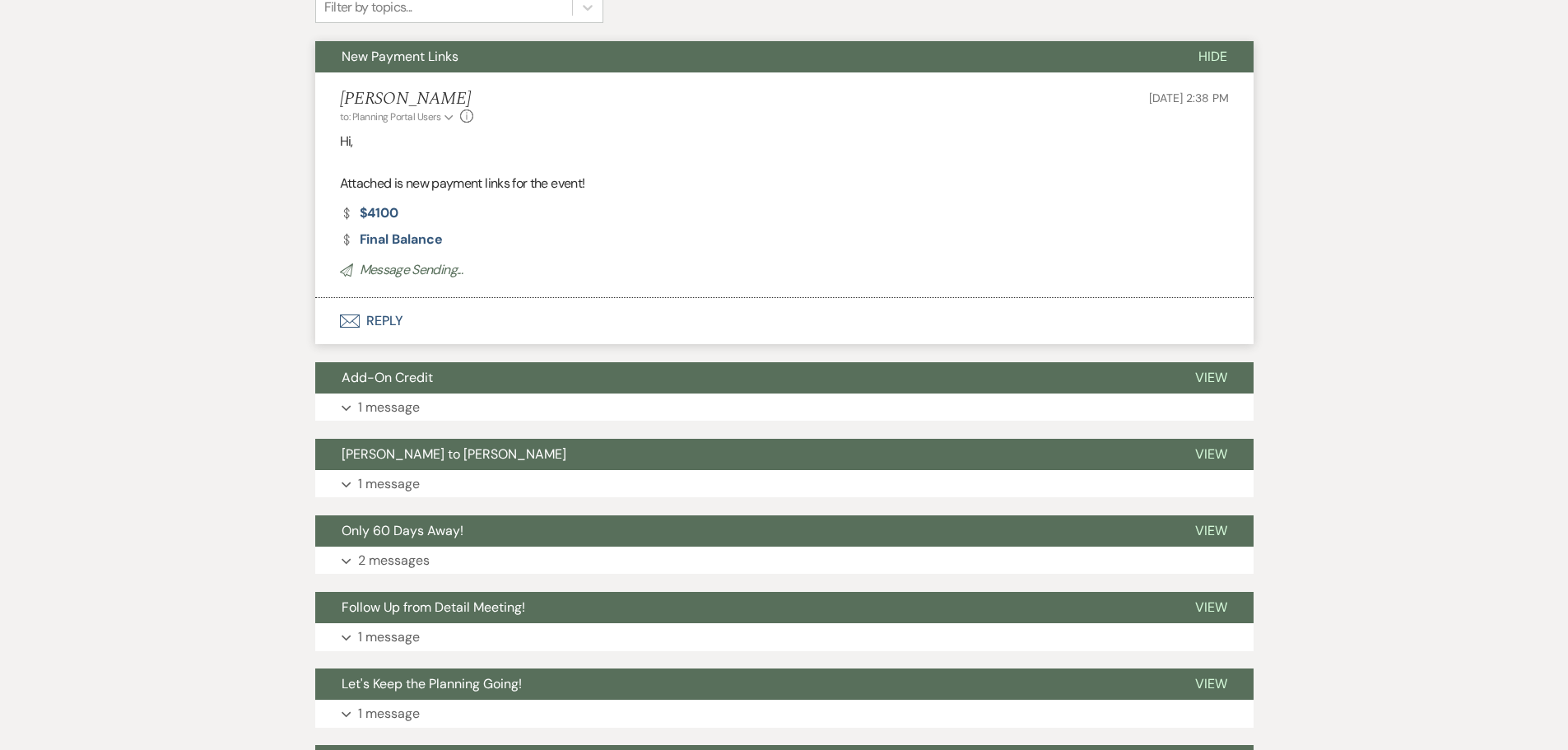
scroll to position [0, 0]
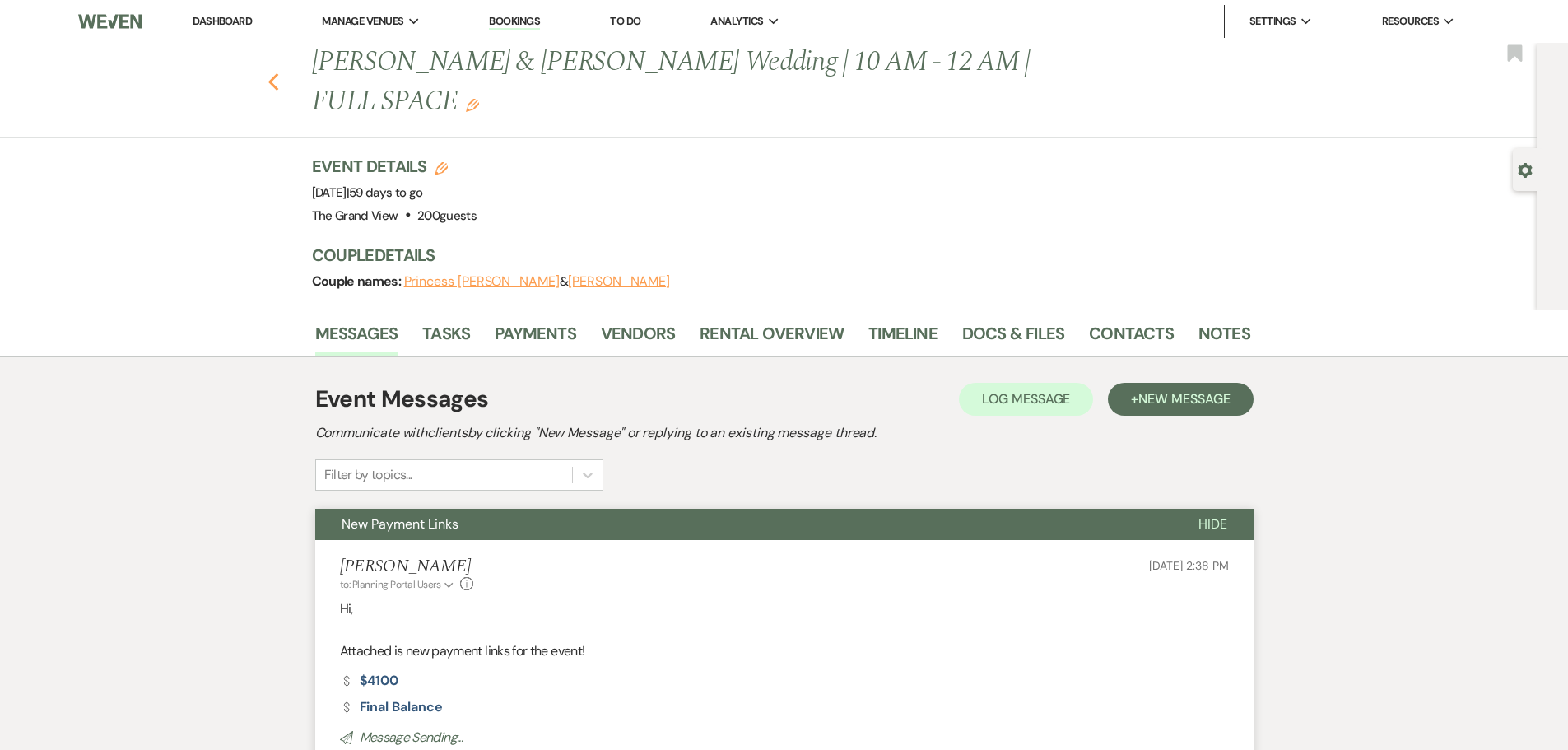
click at [280, 73] on icon "Previous" at bounding box center [274, 83] width 13 height 20
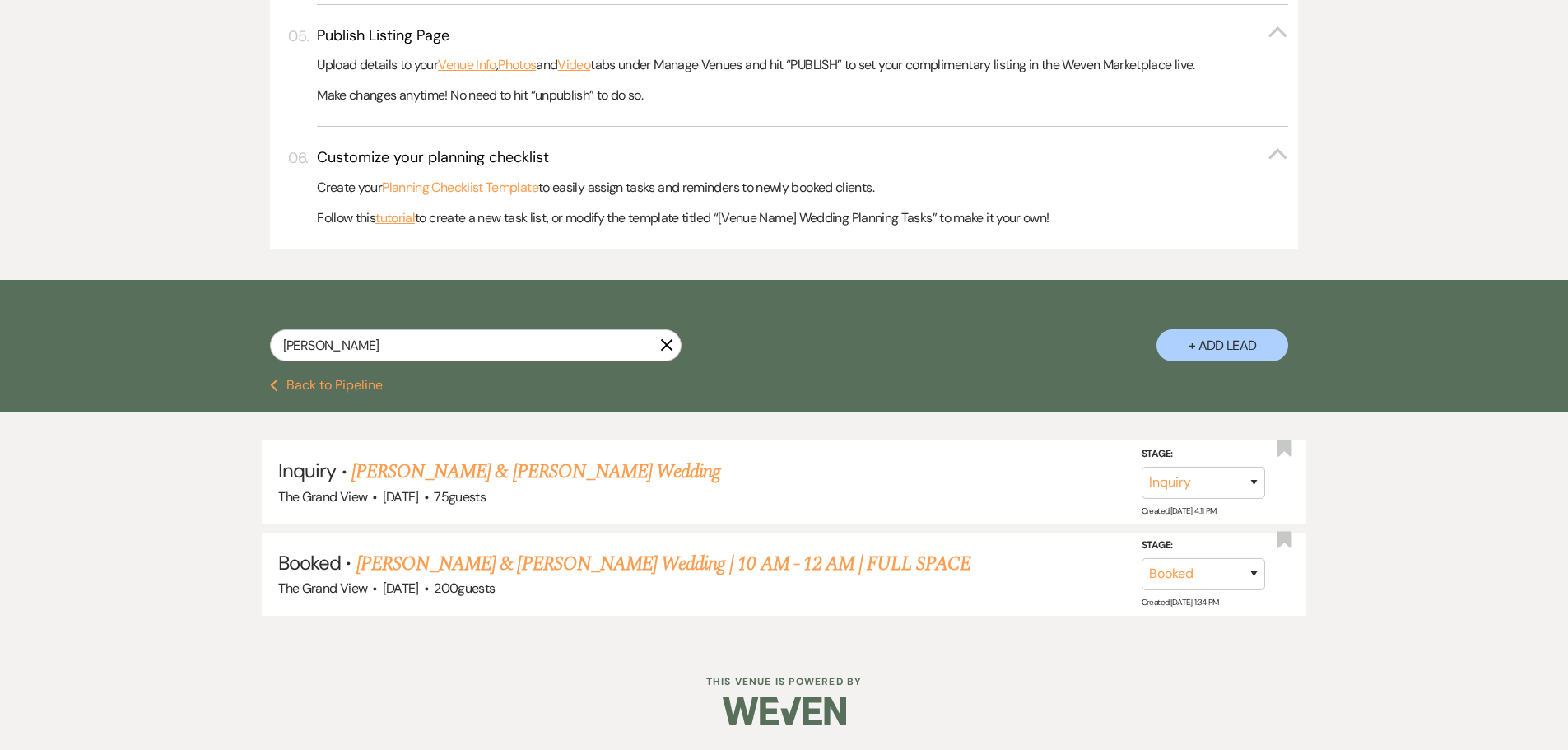
click at [667, 342] on icon "X" at bounding box center [666, 344] width 13 height 13
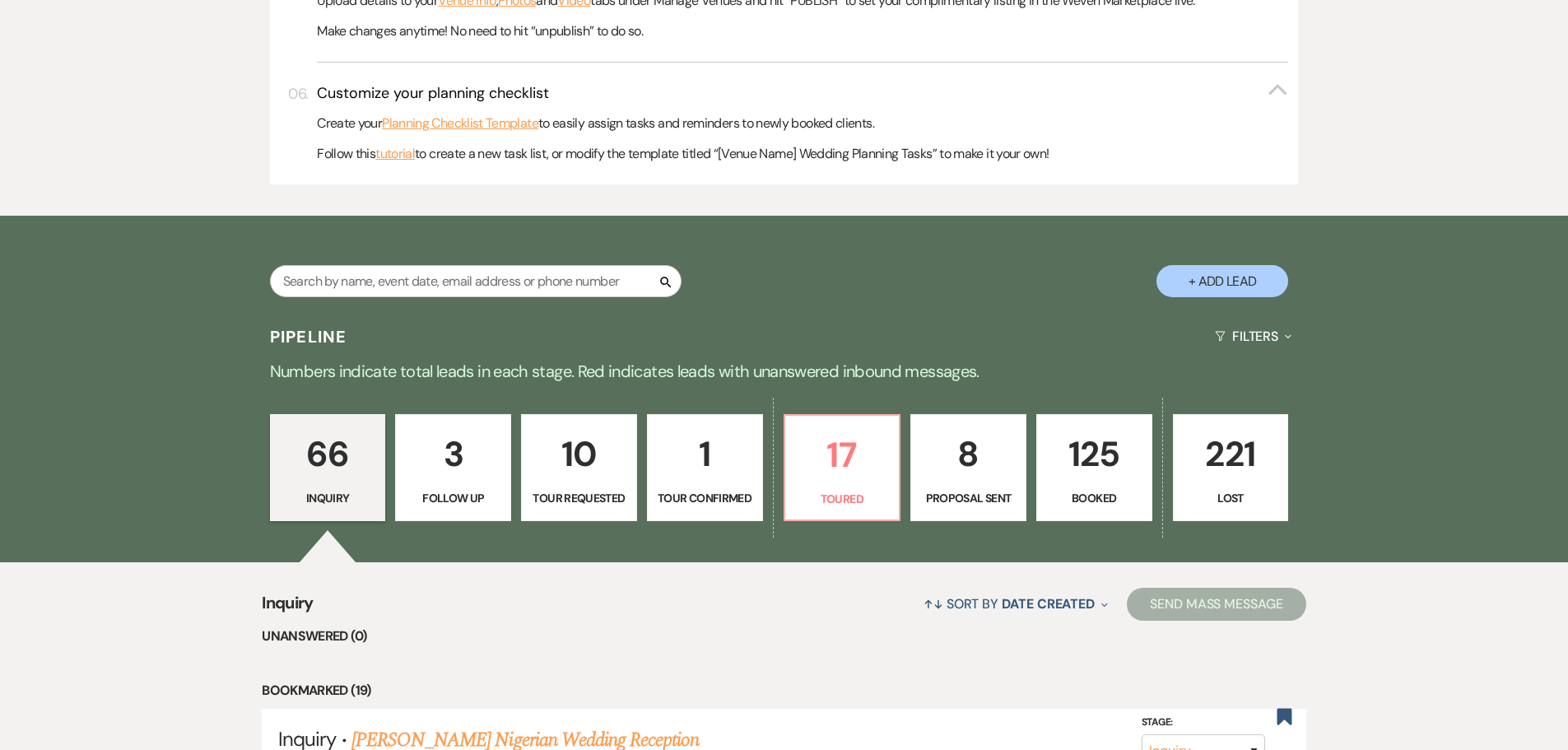
click at [1079, 474] on p "125" at bounding box center [1095, 454] width 94 height 55
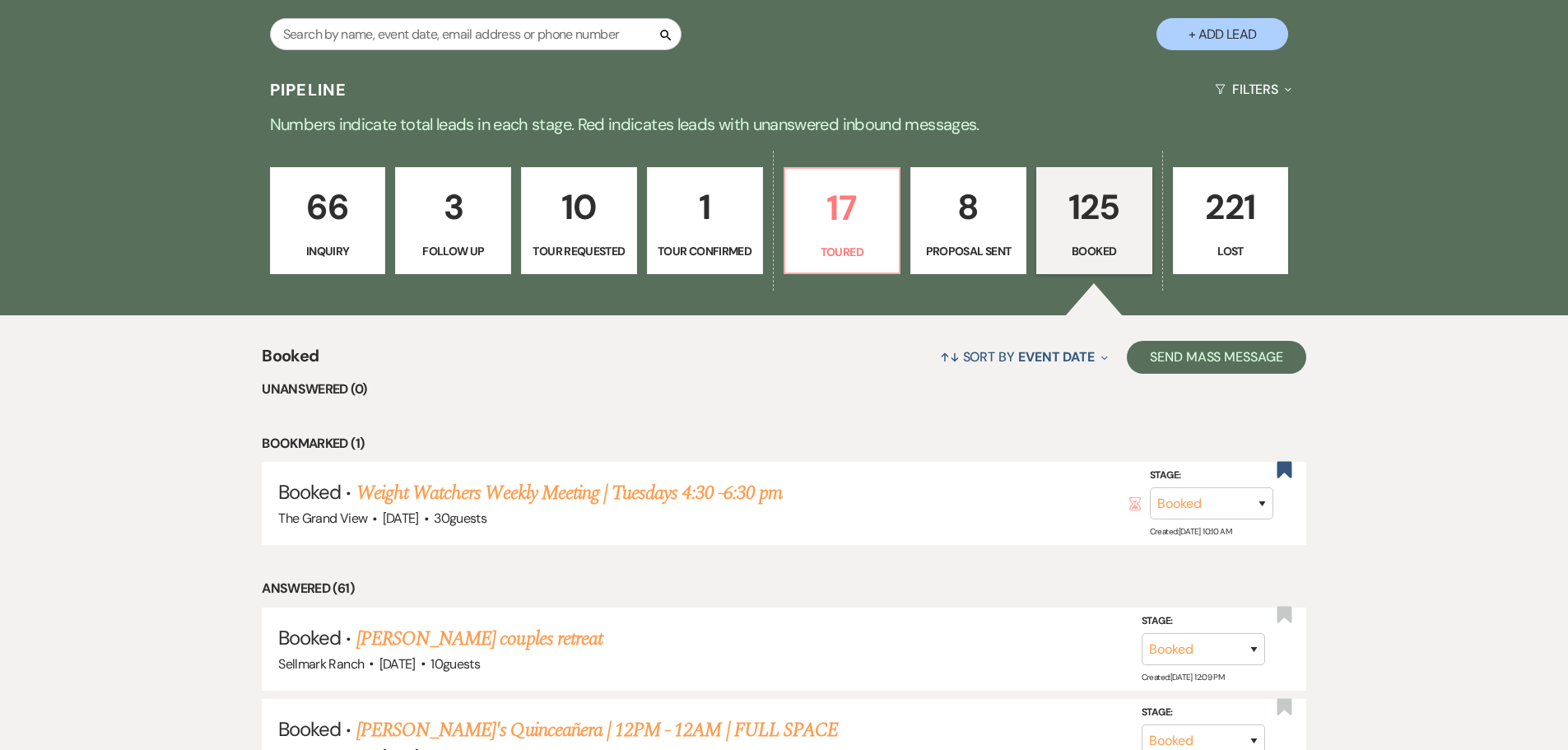
scroll to position [906, 0]
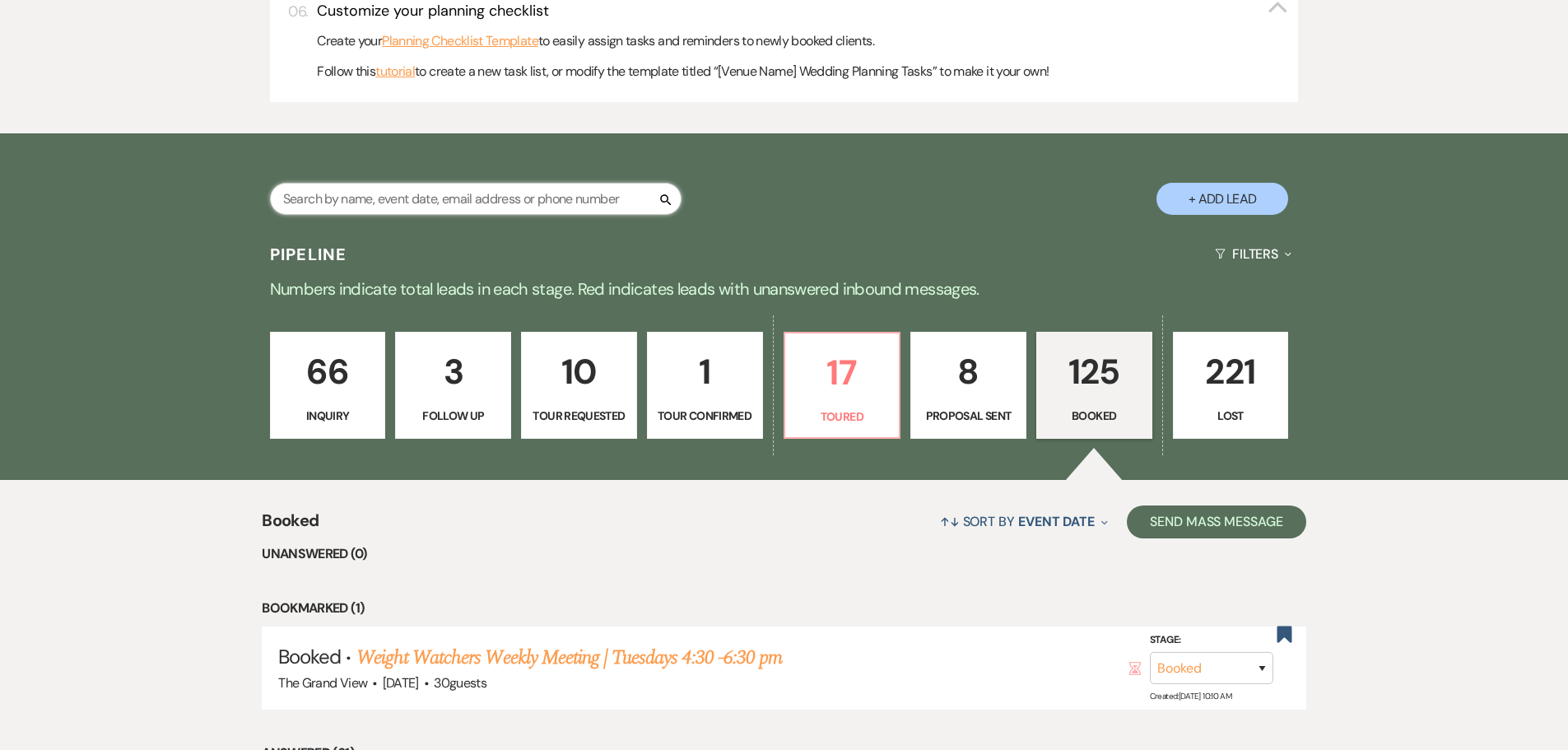
click at [411, 183] on input "text" at bounding box center [475, 199] width 411 height 32
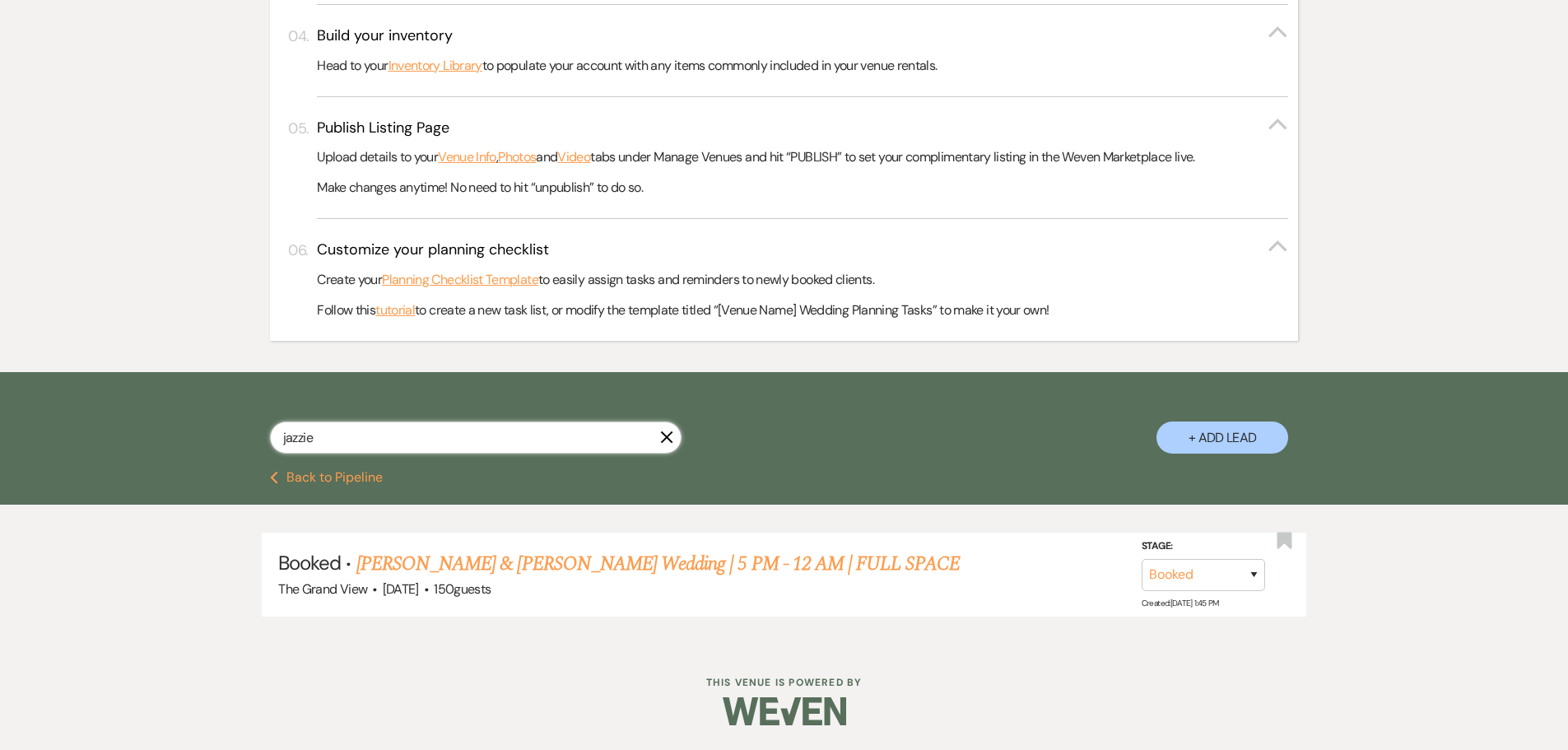
scroll to position [666, 0]
type input "jazzie"
click at [664, 571] on link "[PERSON_NAME] & [PERSON_NAME] Wedding | 5 PM - 12 AM | FULL SPACE" at bounding box center [659, 564] width 604 height 30
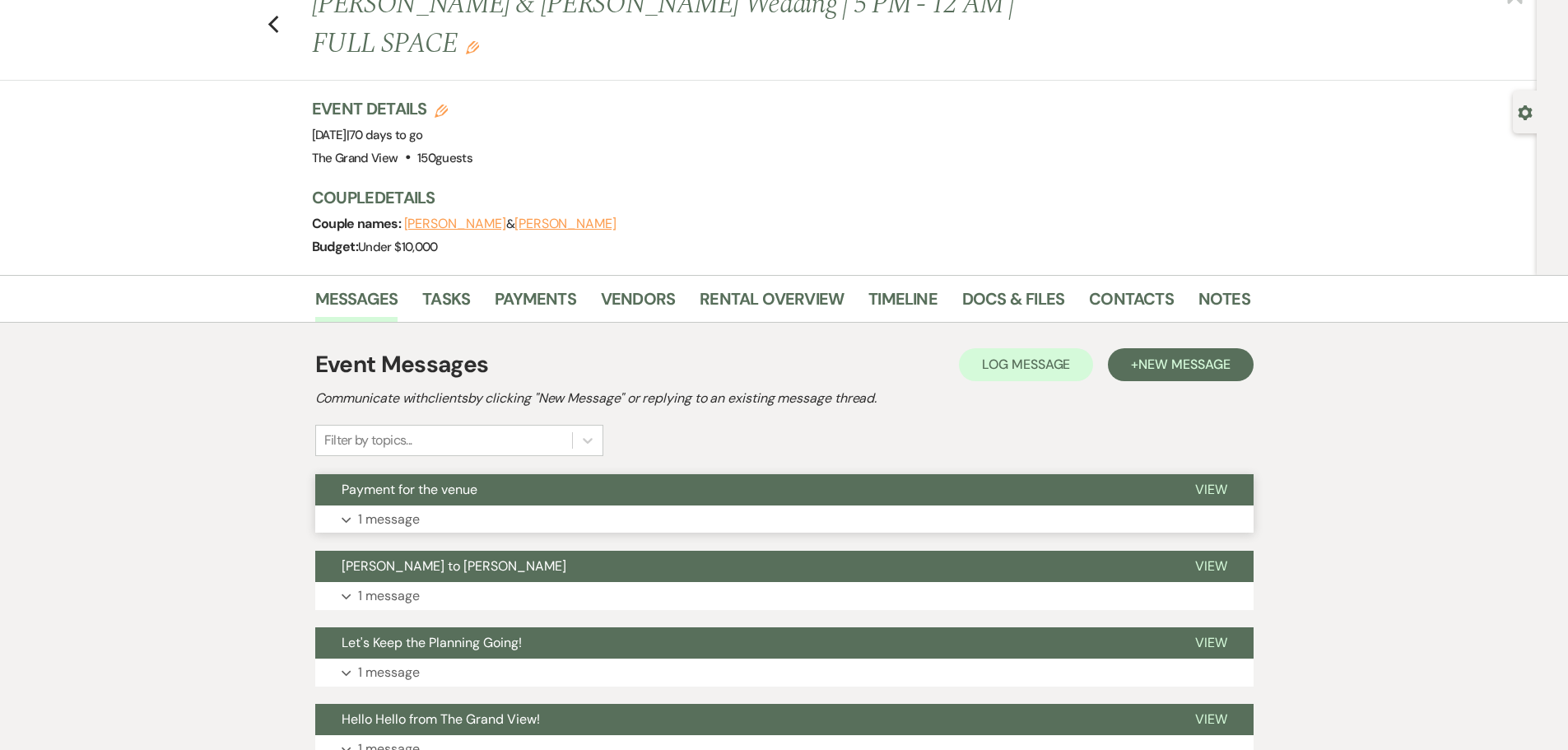
scroll to position [164, 0]
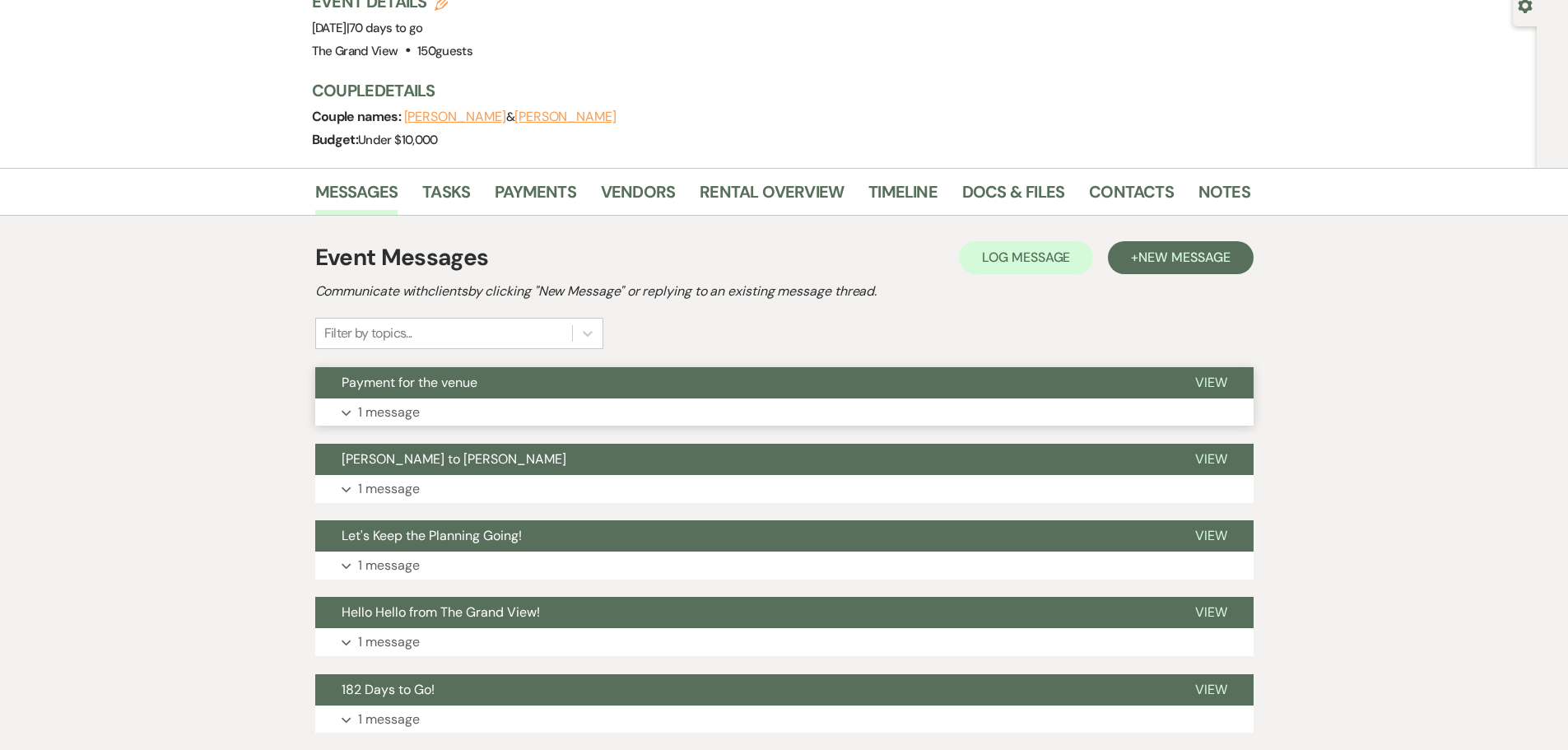
click at [459, 399] on button "Expand 1 message" at bounding box center [784, 412] width 938 height 28
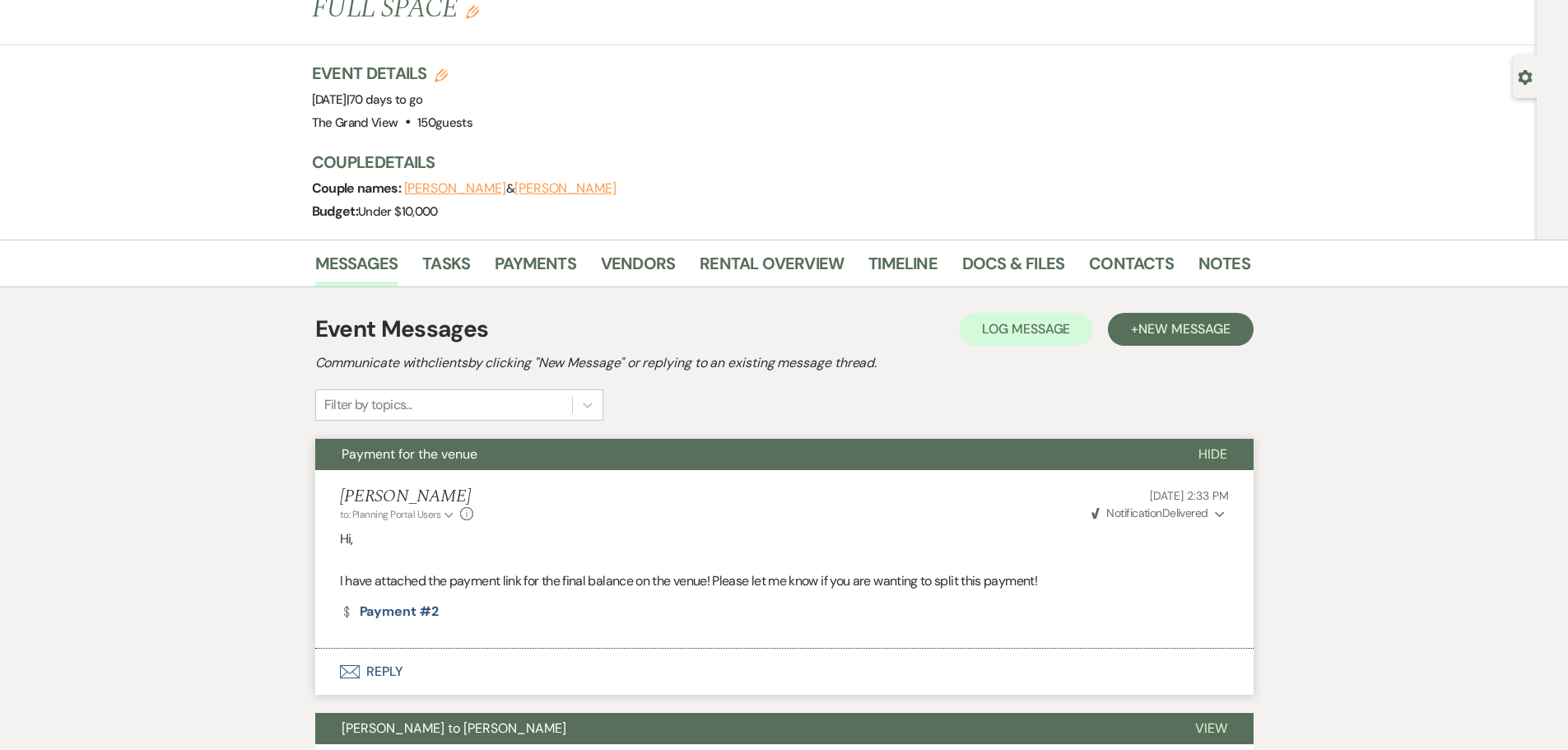
scroll to position [0, 0]
